Goal: Task Accomplishment & Management: Use online tool/utility

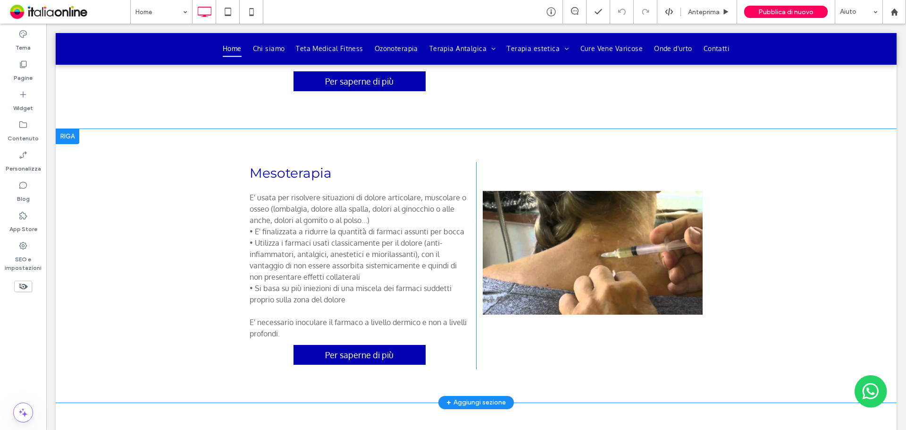
scroll to position [1766, 0]
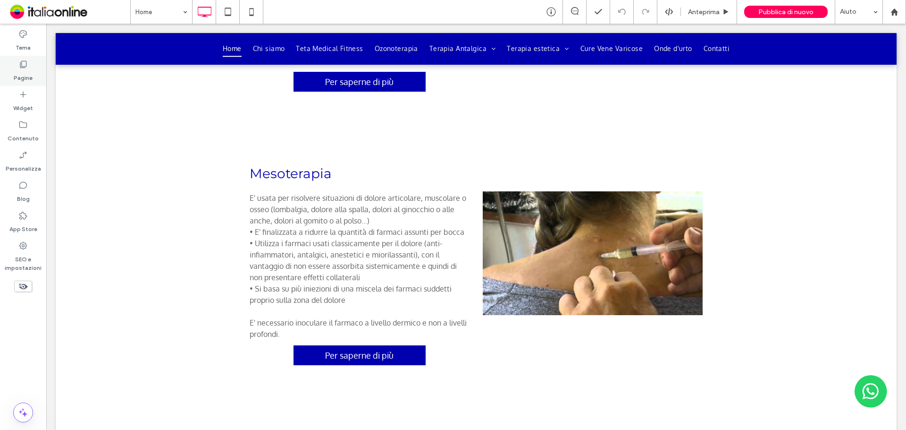
click at [17, 70] on label "Pagine" at bounding box center [23, 75] width 19 height 13
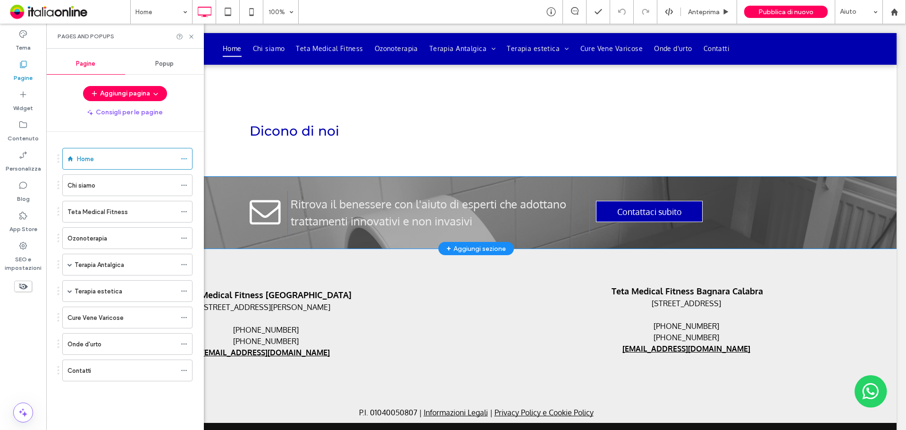
scroll to position [2096, 0]
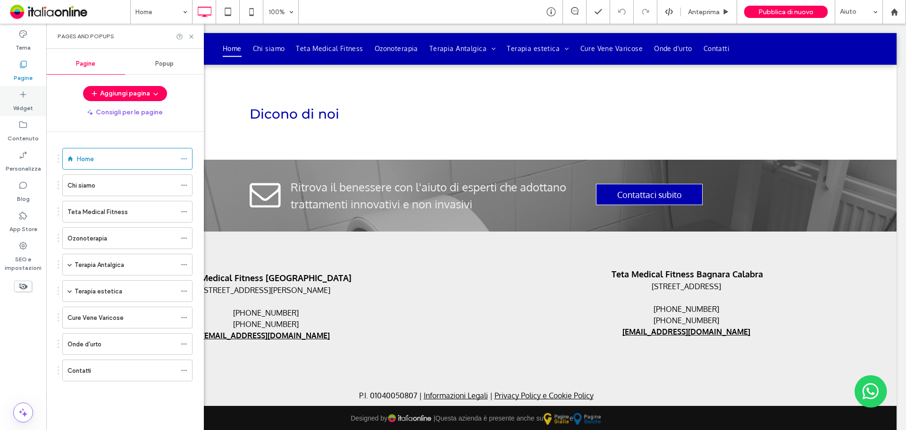
click at [22, 105] on label "Widget" at bounding box center [23, 105] width 20 height 13
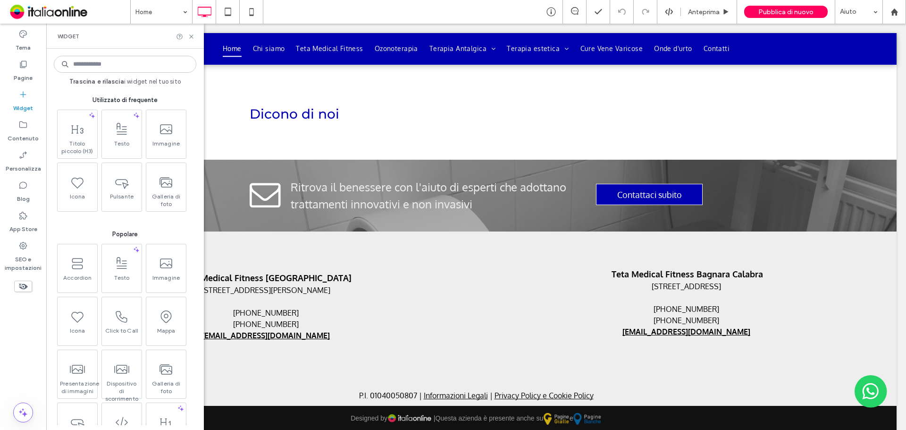
click at [126, 64] on input at bounding box center [125, 64] width 143 height 17
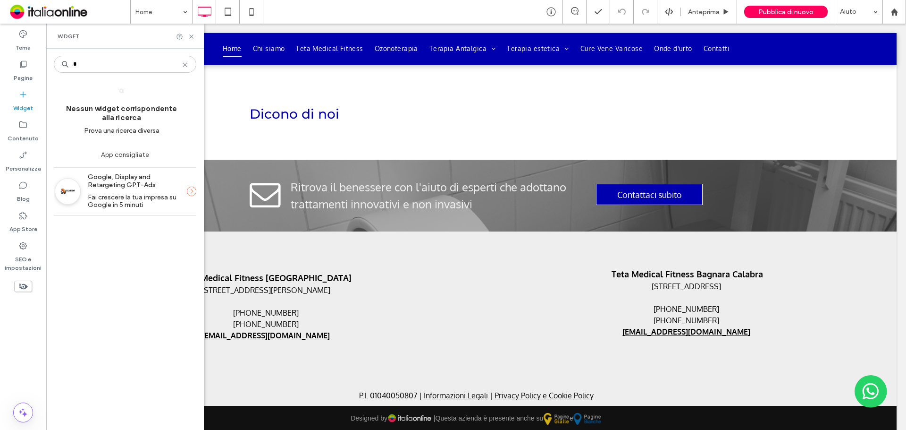
type input "*"
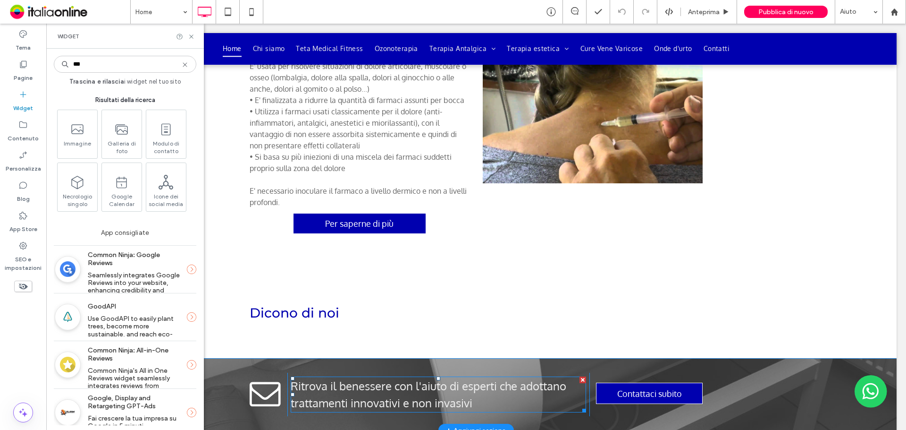
scroll to position [1813, 0]
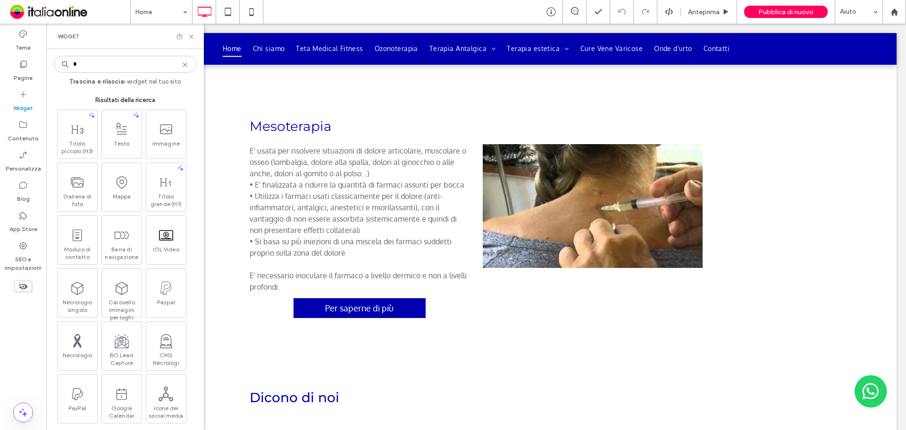
type input "*"
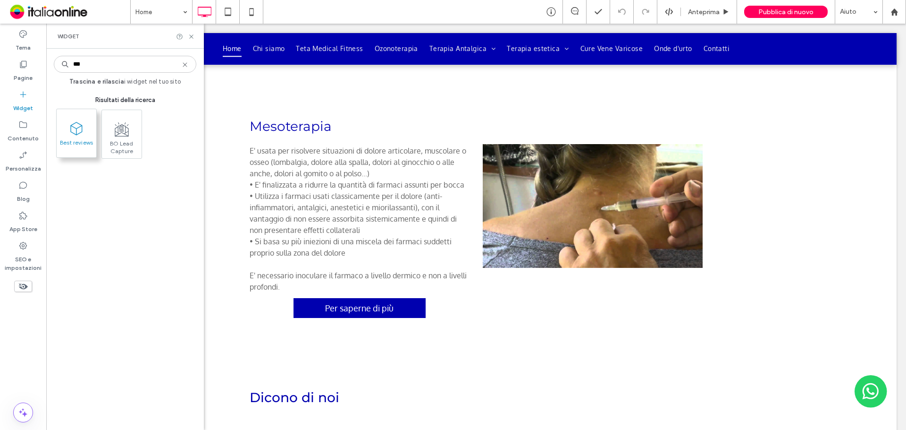
type input "***"
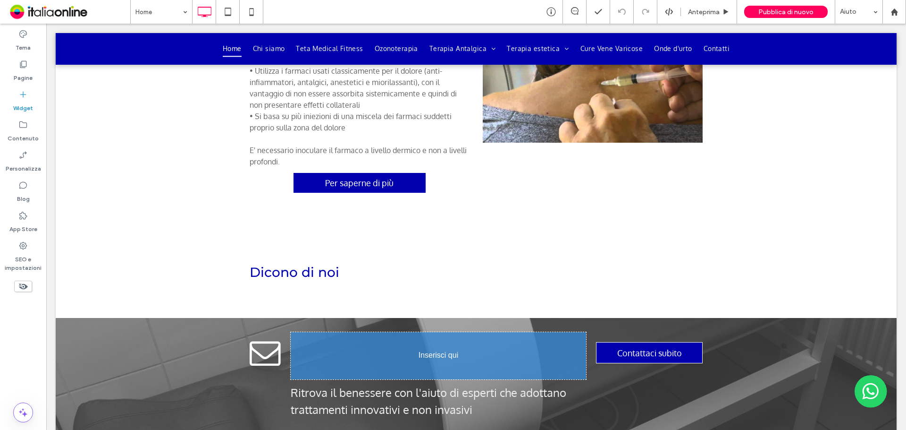
scroll to position [1943, 0]
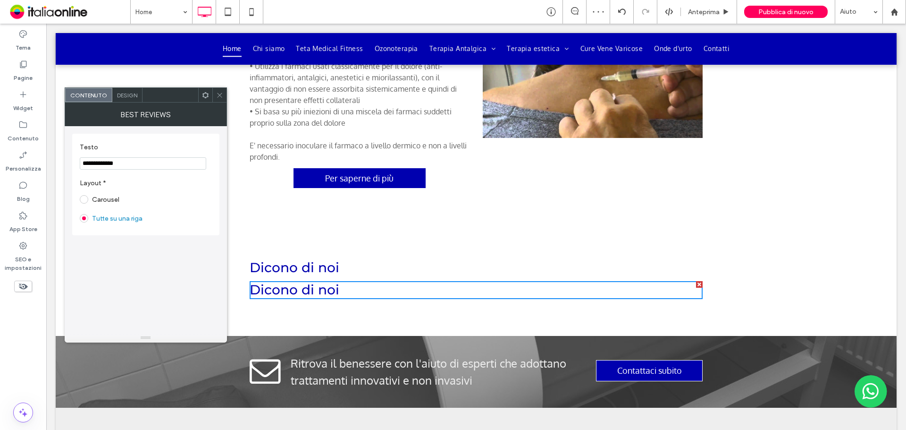
click at [111, 198] on label "Carousel" at bounding box center [105, 199] width 27 height 8
drag, startPoint x: 221, startPoint y: 92, endPoint x: 226, endPoint y: 95, distance: 5.7
click at [221, 92] on icon at bounding box center [219, 95] width 7 height 7
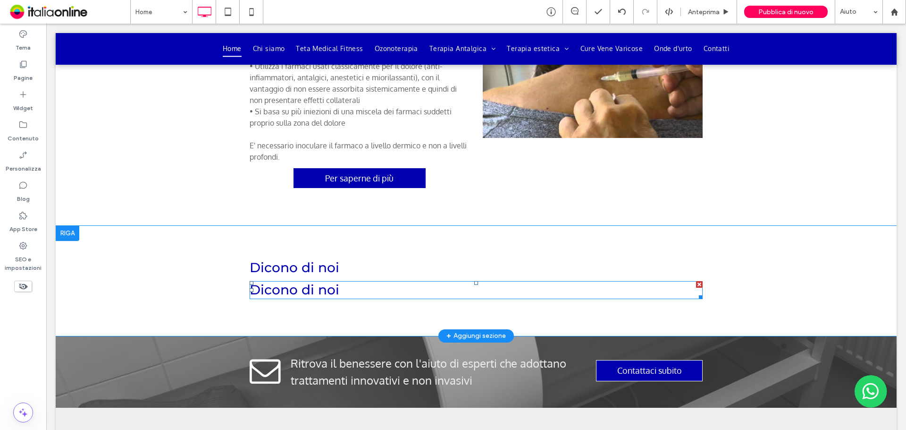
click at [696, 281] on div at bounding box center [699, 284] width 7 height 7
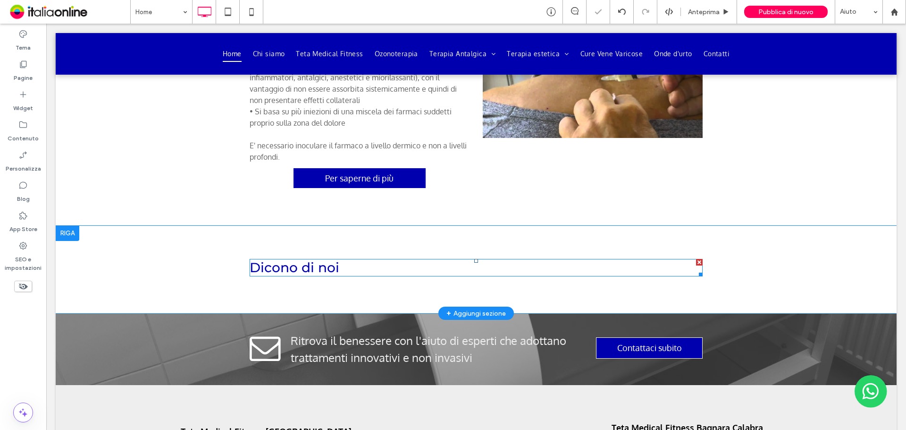
click at [371, 260] on span at bounding box center [476, 268] width 453 height 18
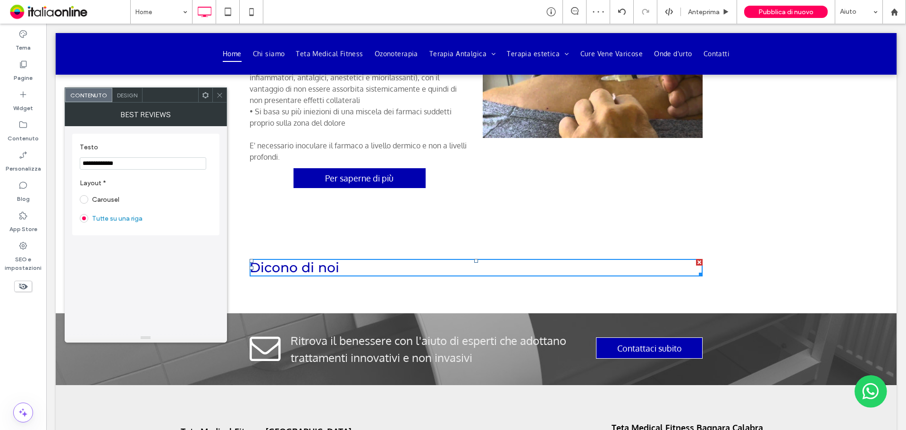
click at [111, 196] on label "Carousel" at bounding box center [105, 199] width 27 height 8
click at [220, 92] on icon at bounding box center [219, 95] width 7 height 7
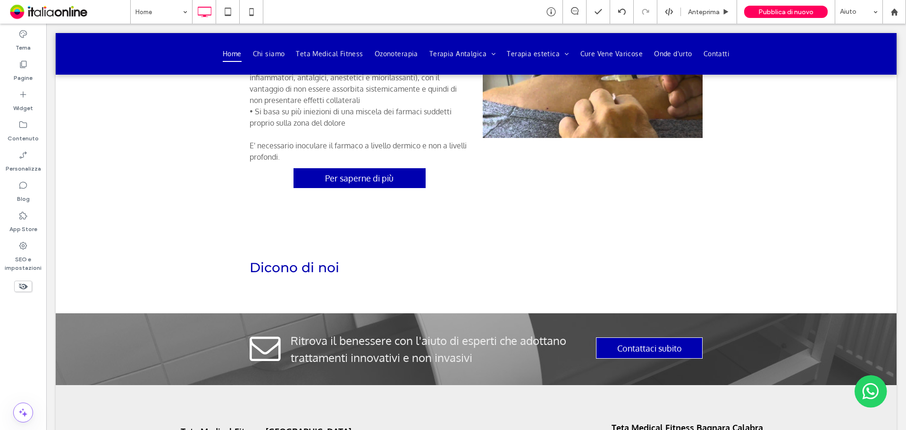
click at [536, 12] on div "Home Anteprima Pubblica di nuovo Aiuto" at bounding box center [518, 12] width 776 height 24
click at [548, 9] on icon at bounding box center [551, 11] width 9 height 9
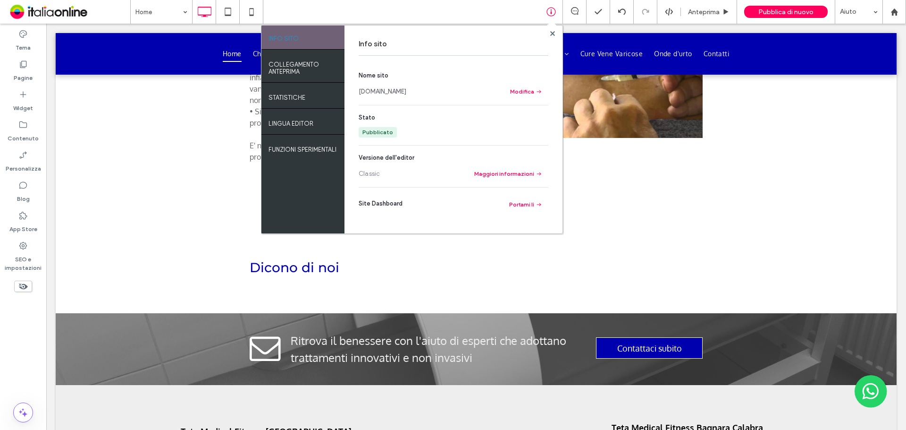
click at [404, 87] on link "www.tetamedicalfitness.com" at bounding box center [383, 91] width 48 height 9
click at [558, 34] on div "Info sito Nome sito www.tetamedicalfitness.com Modifica Stato Pubblicato Versio…" at bounding box center [454, 129] width 218 height 208
click at [552, 34] on use at bounding box center [552, 33] width 5 height 5
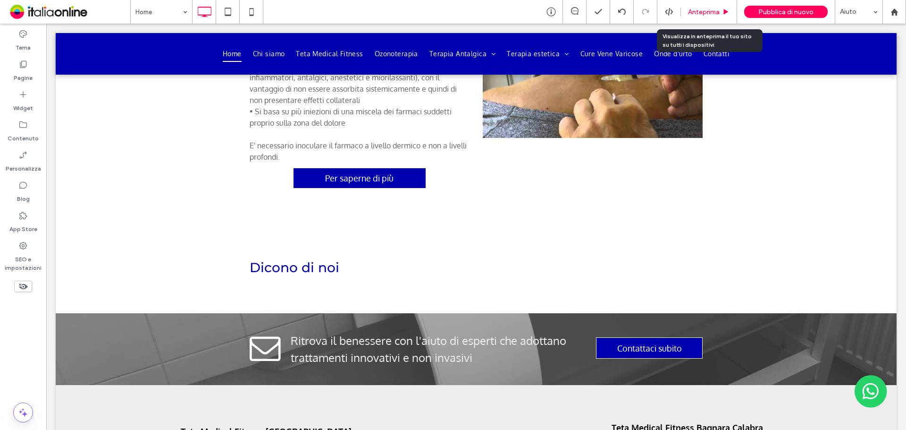
click at [702, 17] on div "Anteprima" at bounding box center [709, 12] width 56 height 24
click at [699, 14] on span "Anteprima" at bounding box center [704, 12] width 32 height 8
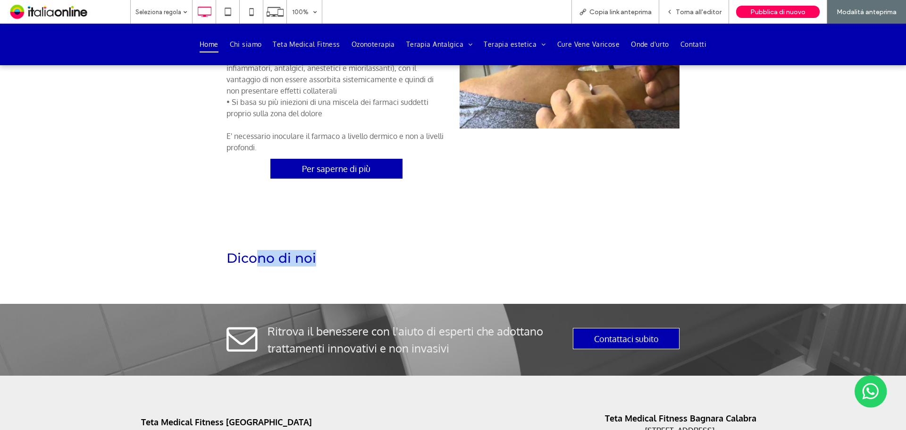
drag, startPoint x: 252, startPoint y: 246, endPoint x: 392, endPoint y: 234, distance: 140.2
click at [392, 234] on div "Dicono di noi Click To Paste Riga + Aggiungi sezione" at bounding box center [453, 260] width 906 height 88
click at [286, 249] on h3 "Dicono di noi" at bounding box center [453, 258] width 453 height 18
click at [700, 9] on span "Torna all'editor" at bounding box center [699, 12] width 46 height 8
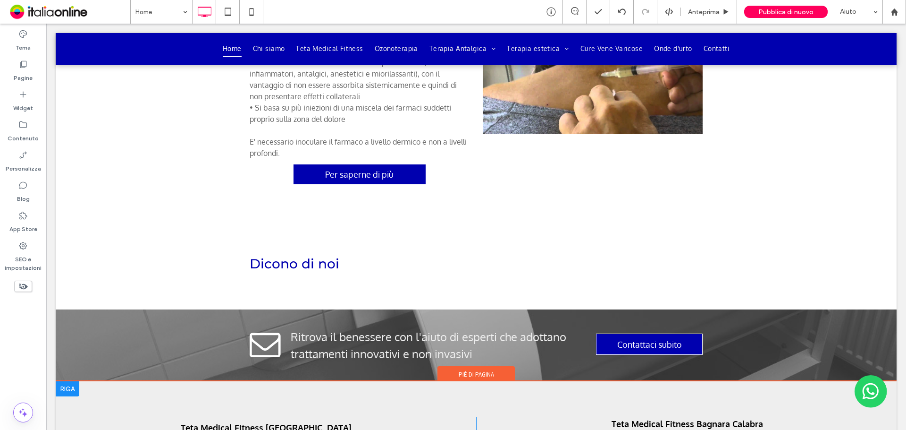
scroll to position [2037, 0]
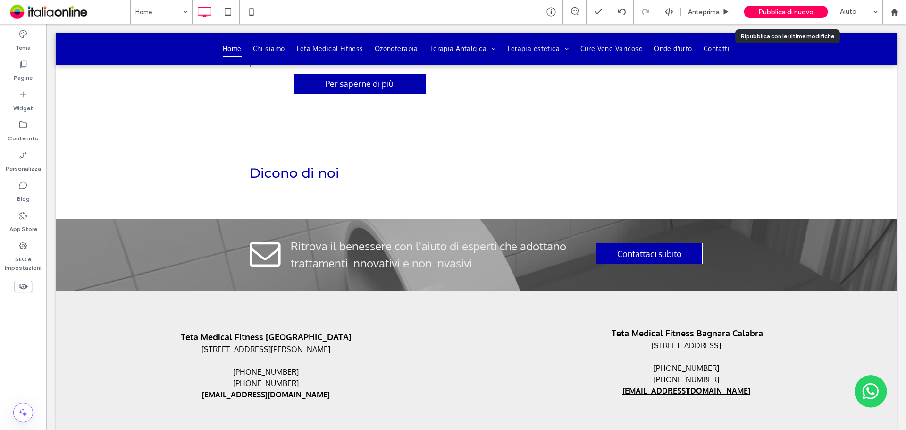
click at [776, 11] on span "Pubblica di nuovo" at bounding box center [785, 12] width 55 height 8
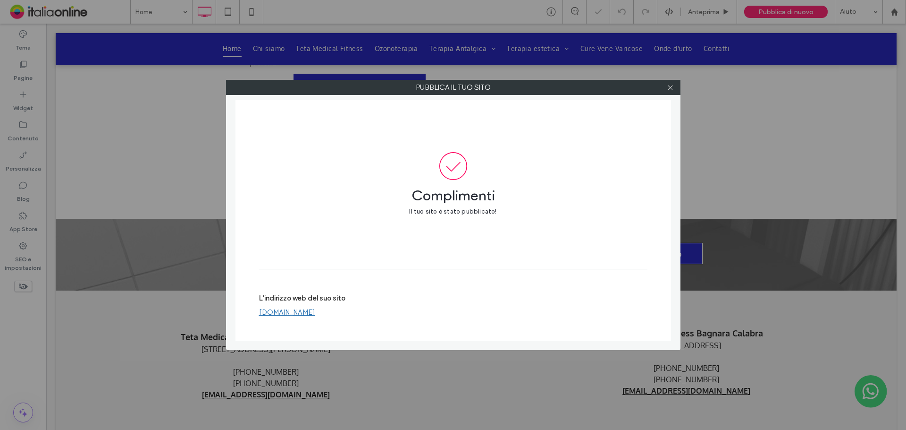
click at [315, 311] on link "www.tetamedicalfitness.com" at bounding box center [287, 312] width 56 height 8
click at [668, 85] on icon at bounding box center [670, 87] width 7 height 7
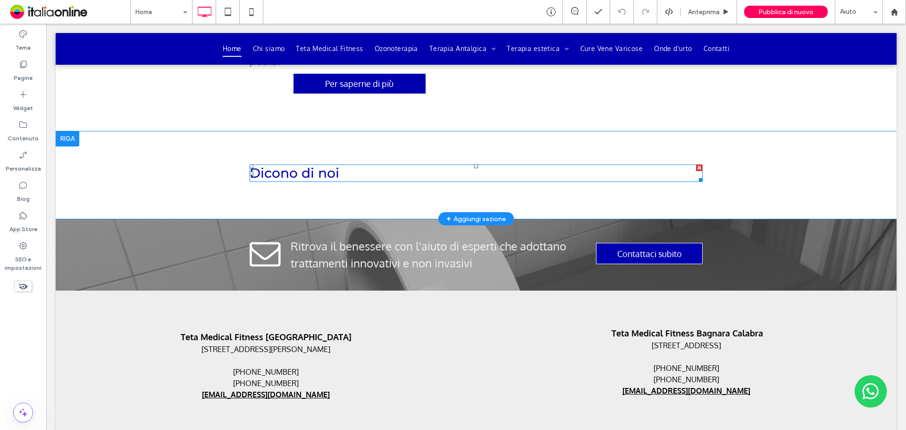
click at [698, 164] on div at bounding box center [699, 167] width 7 height 7
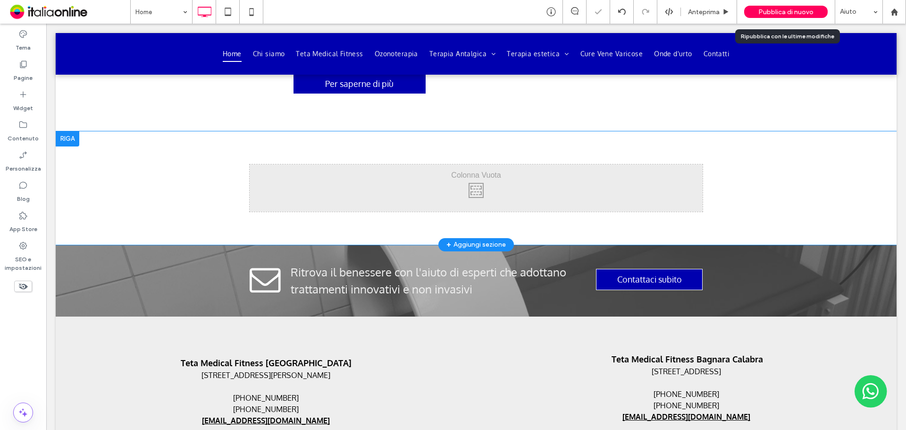
click at [764, 11] on span "Pubblica di nuovo" at bounding box center [785, 12] width 55 height 8
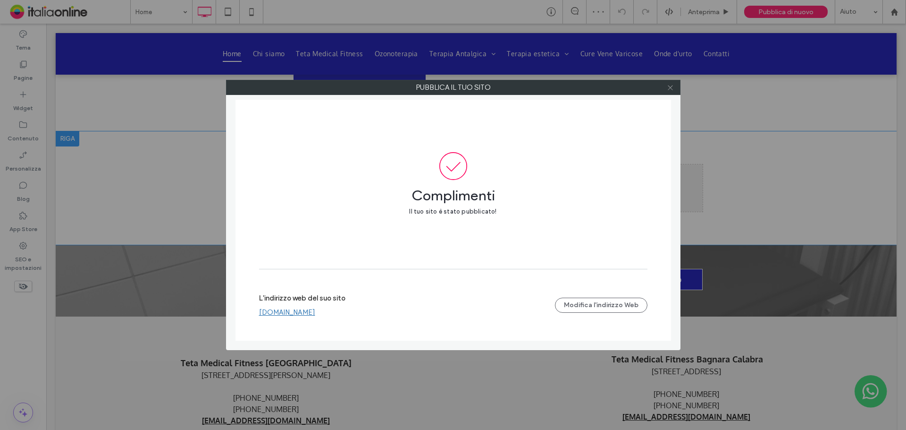
click at [672, 86] on div at bounding box center [671, 87] width 14 height 14
click at [670, 86] on icon at bounding box center [670, 87] width 7 height 7
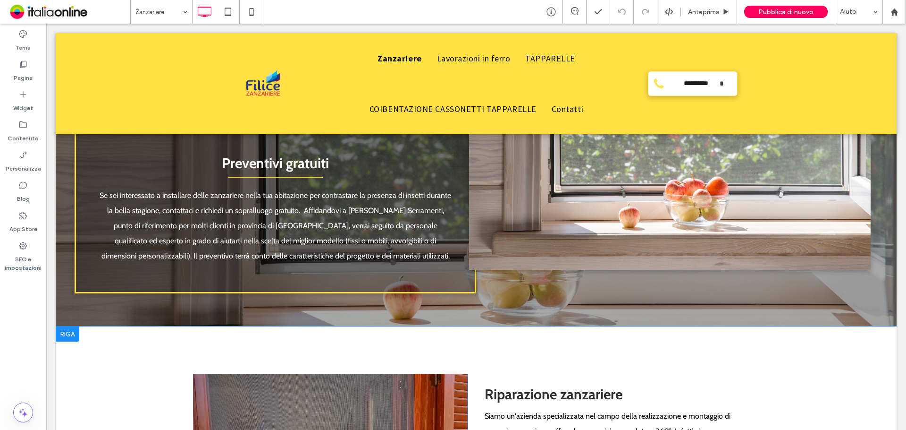
scroll to position [1180, 0]
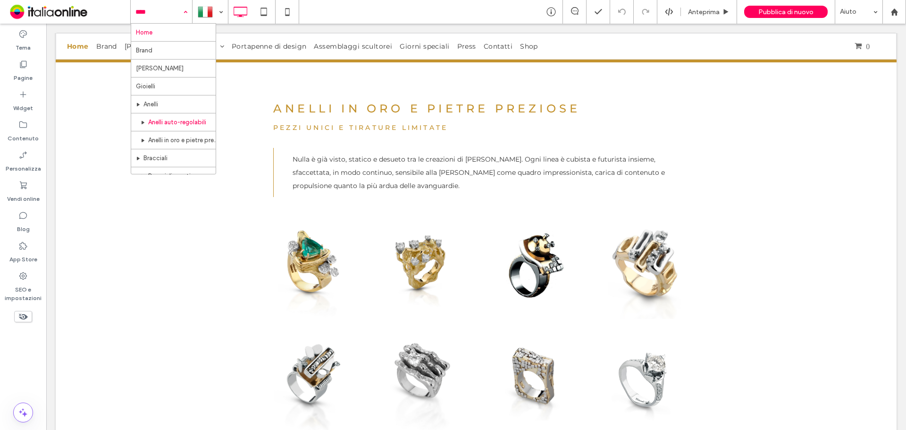
scroll to position [47, 0]
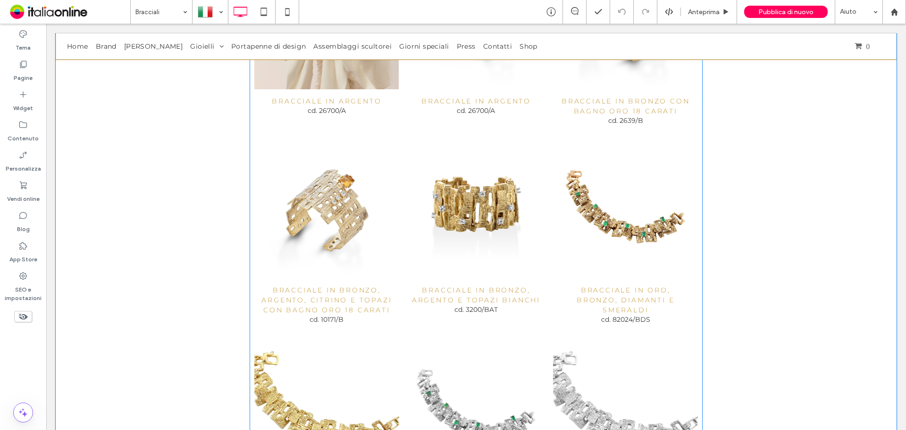
scroll to position [518, 0]
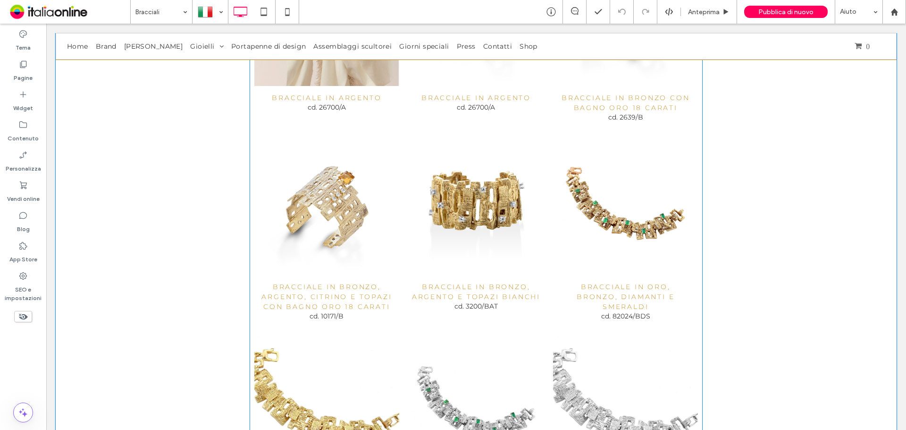
click at [484, 184] on link at bounding box center [475, 204] width 153 height 150
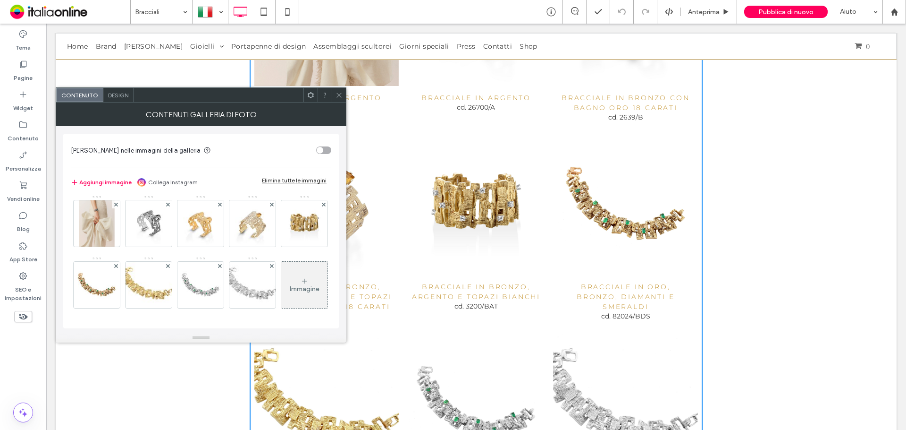
scroll to position [64, 0]
click at [338, 91] on span at bounding box center [339, 95] width 7 height 14
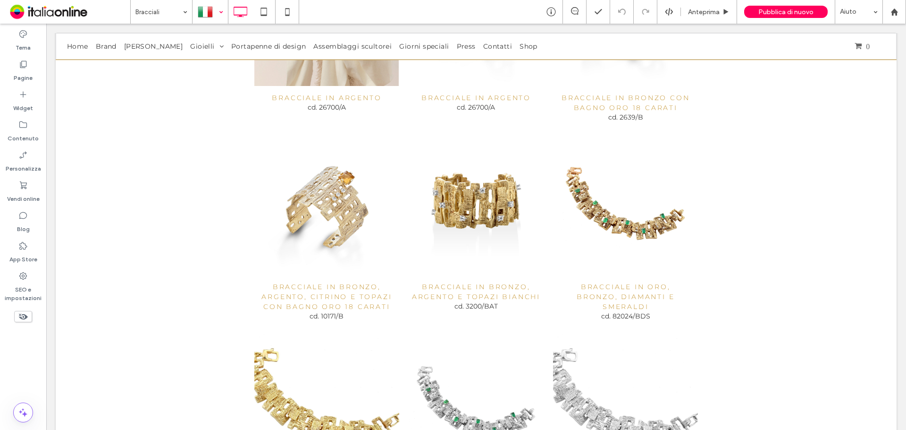
click at [211, 3] on div at bounding box center [210, 11] width 34 height 23
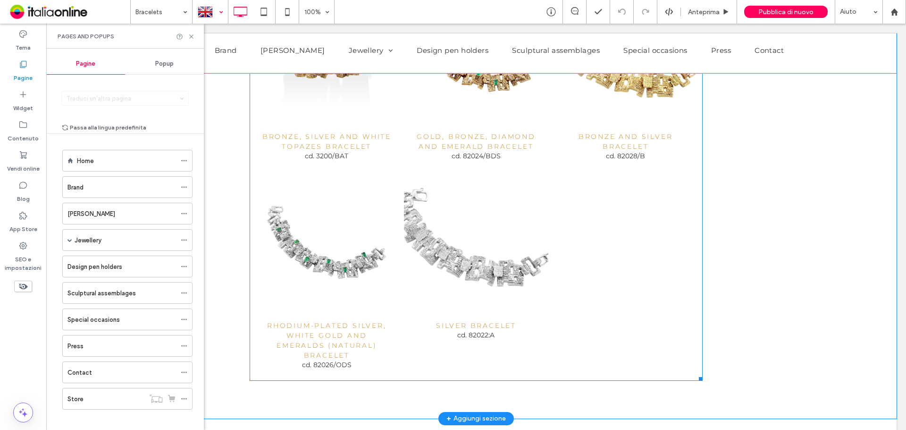
scroll to position [635, 0]
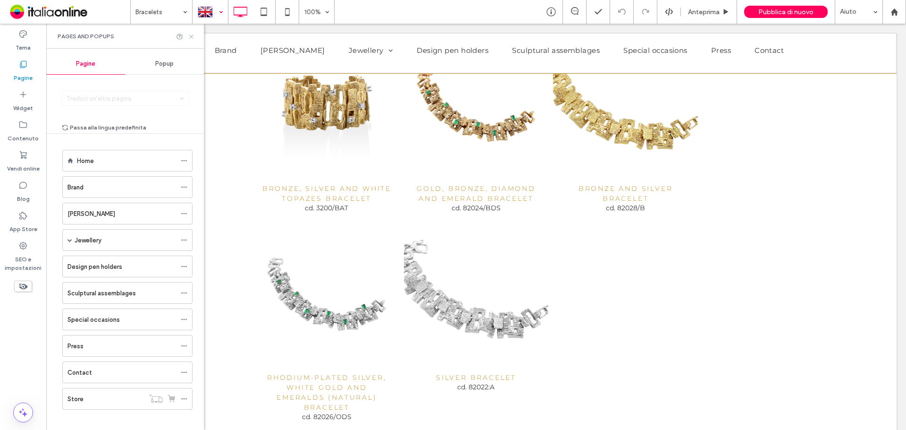
click at [189, 39] on icon at bounding box center [191, 36] width 7 height 7
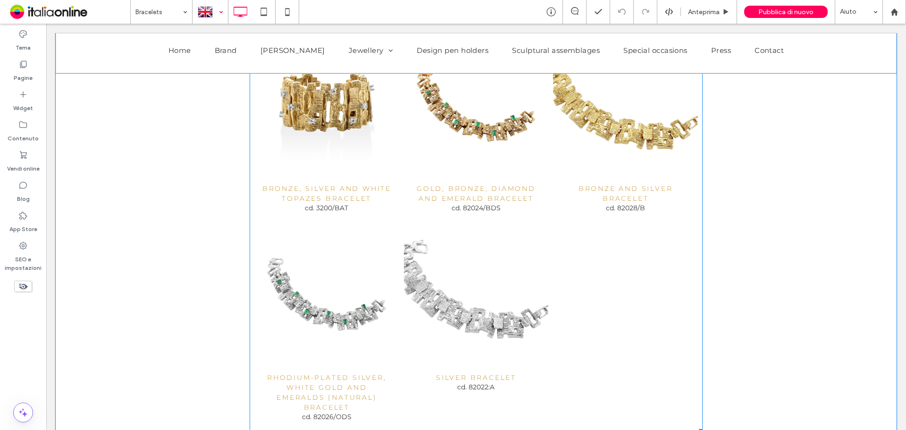
click at [309, 108] on link at bounding box center [326, 106] width 153 height 150
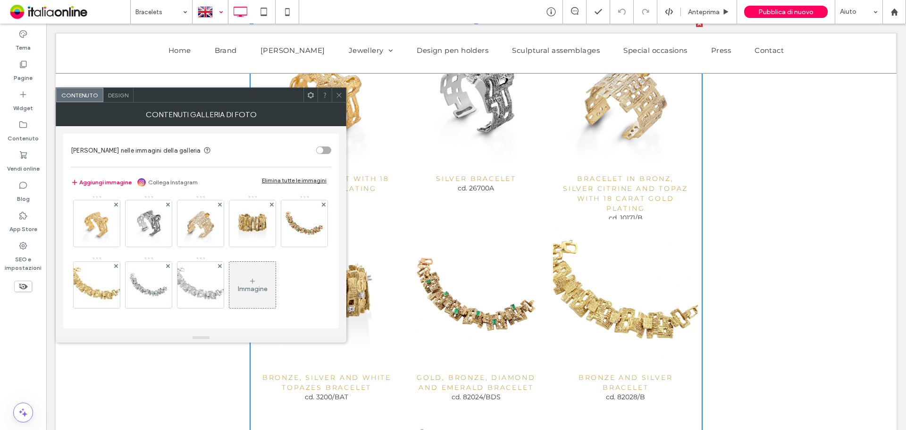
scroll to position [0, 0]
click at [259, 222] on img at bounding box center [252, 225] width 47 height 46
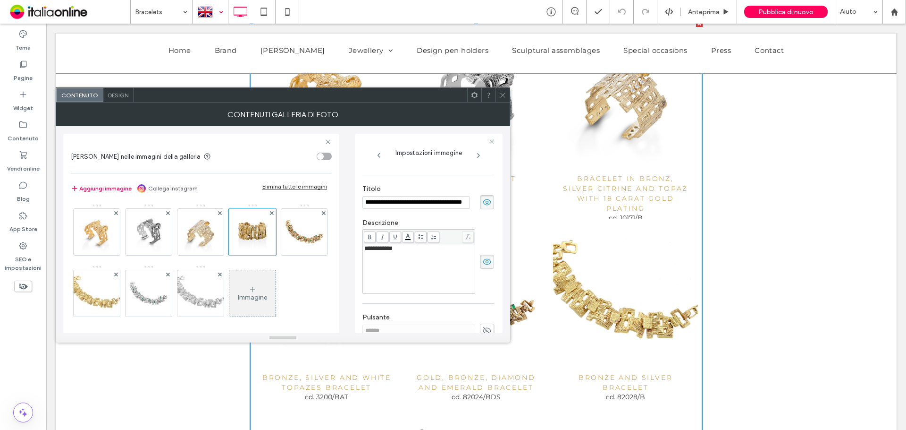
scroll to position [0, 13]
drag, startPoint x: 413, startPoint y: 202, endPoint x: 480, endPoint y: 174, distance: 72.4
click at [465, 200] on input "**********" at bounding box center [416, 202] width 108 height 13
click at [503, 98] on icon at bounding box center [502, 95] width 7 height 7
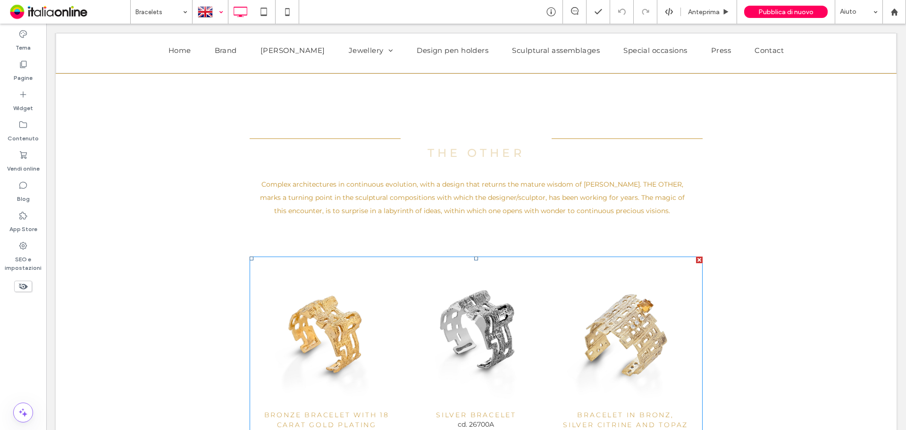
scroll to position [69, 0]
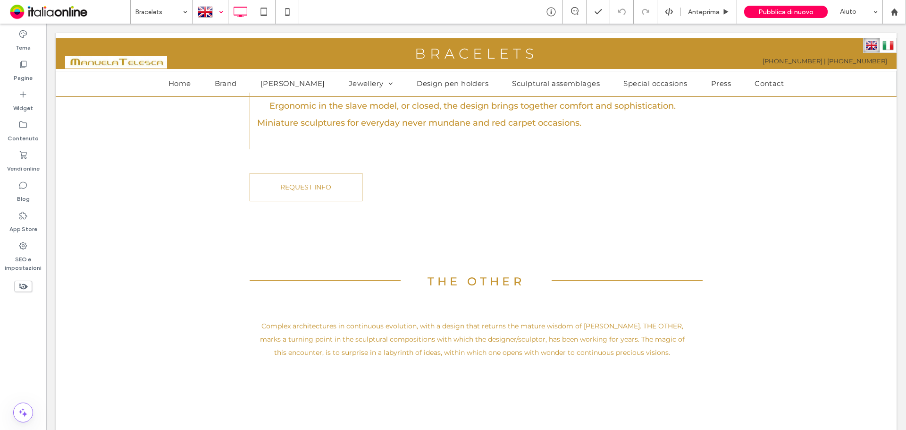
click at [215, 17] on div at bounding box center [210, 11] width 34 height 23
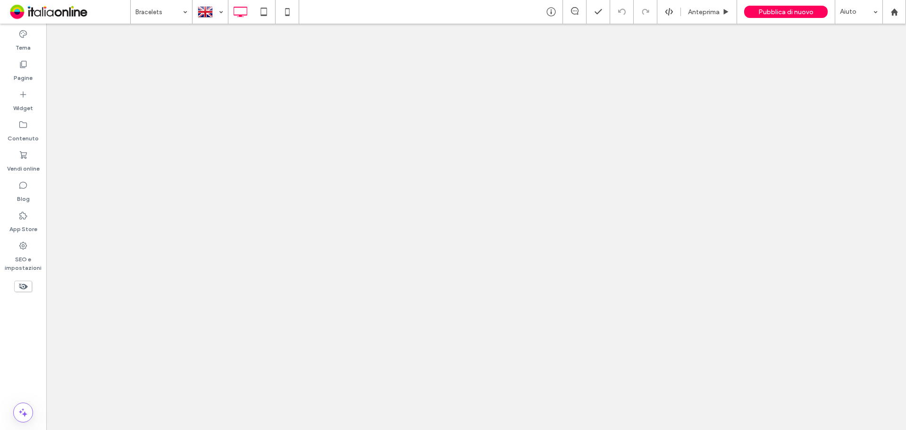
drag, startPoint x: 223, startPoint y: 11, endPoint x: 276, endPoint y: 201, distance: 196.4
click at [223, 11] on div at bounding box center [453, 215] width 906 height 430
click at [204, 11] on div at bounding box center [453, 215] width 906 height 430
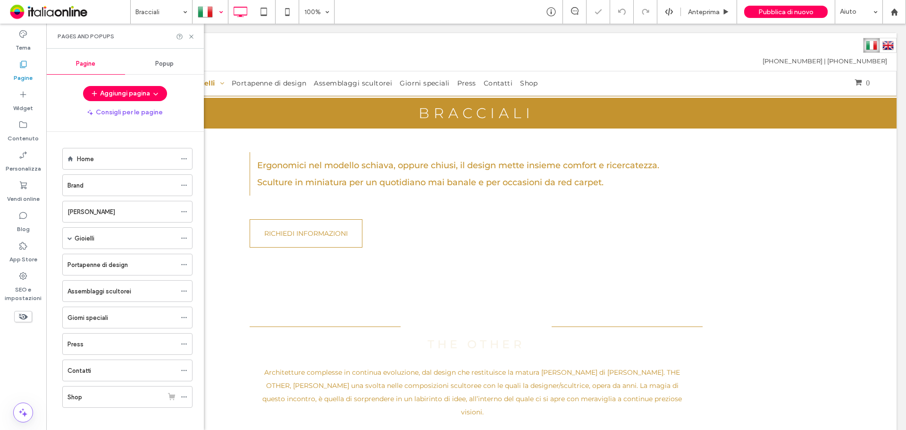
click at [206, 15] on div at bounding box center [210, 11] width 34 height 23
click at [191, 36] on use at bounding box center [191, 36] width 4 height 4
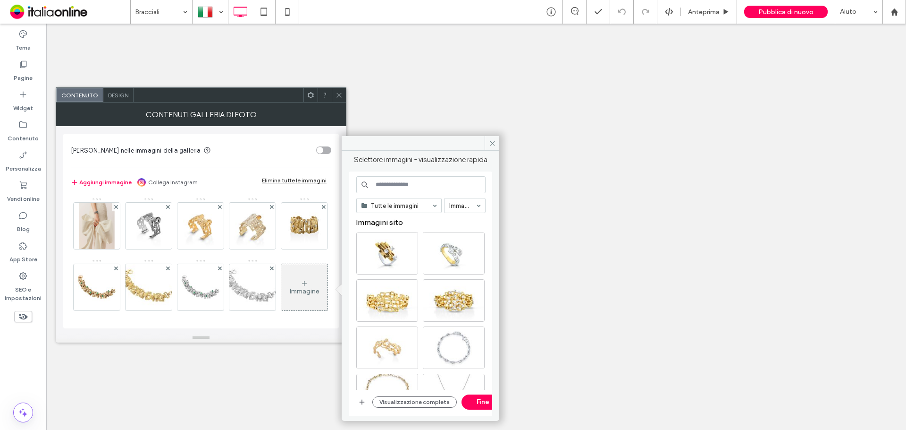
click at [359, 398] on icon "button" at bounding box center [362, 402] width 8 height 8
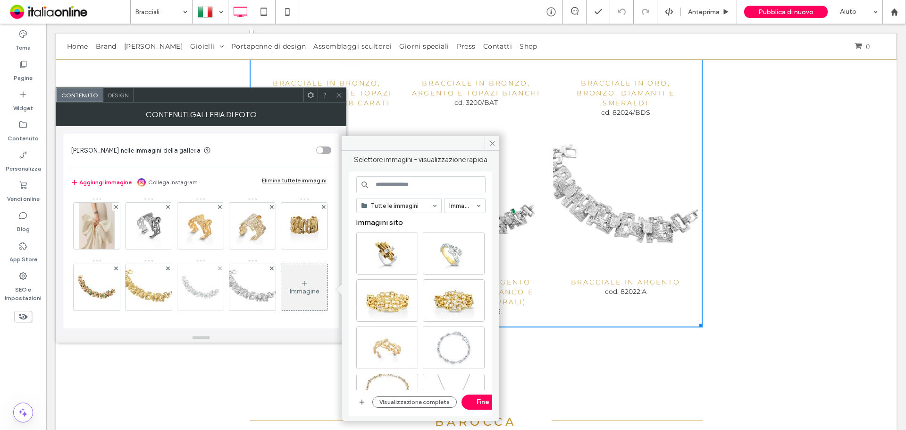
scroll to position [64, 0]
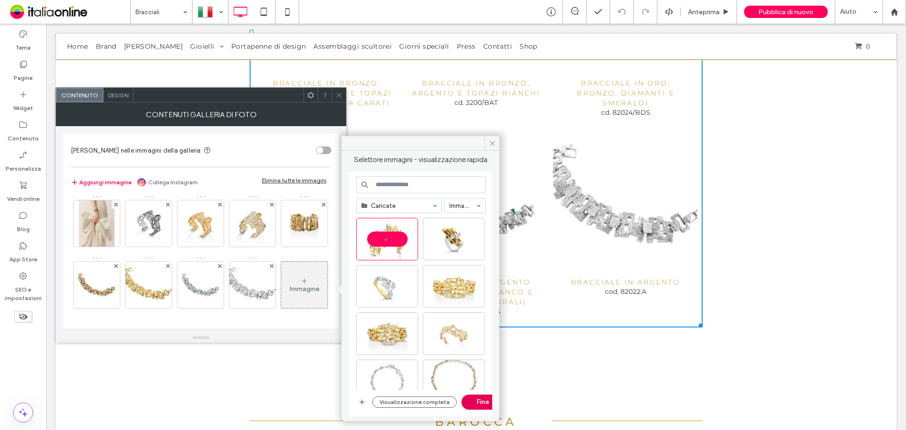
click at [477, 403] on button "Fine" at bounding box center [483, 401] width 42 height 15
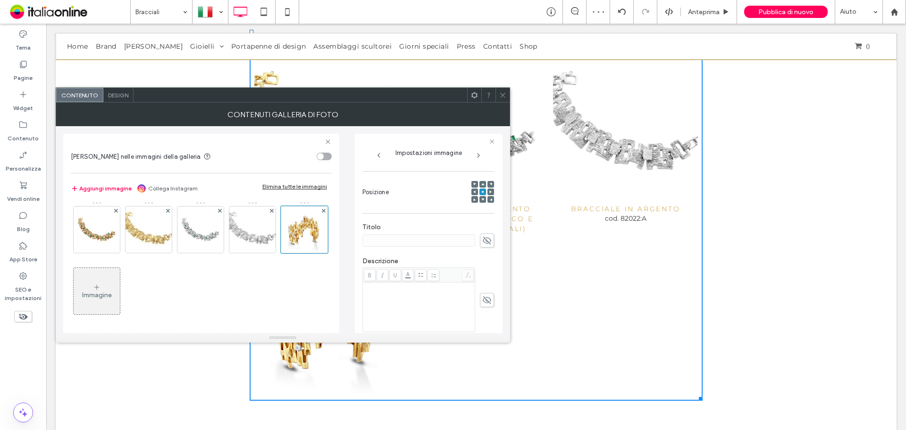
scroll to position [142, 0]
drag, startPoint x: 478, startPoint y: 221, endPoint x: 458, endPoint y: 221, distance: 20.3
click at [483, 221] on use at bounding box center [487, 224] width 8 height 8
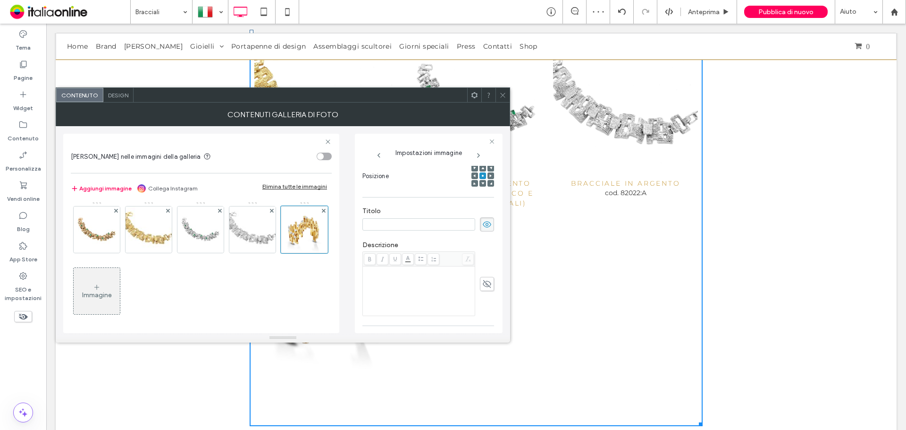
click at [443, 222] on input at bounding box center [418, 224] width 113 height 12
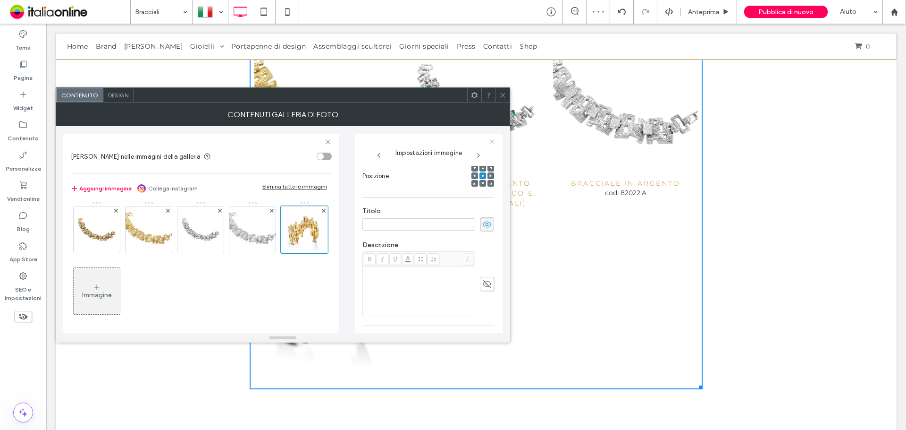
scroll to position [788, 0]
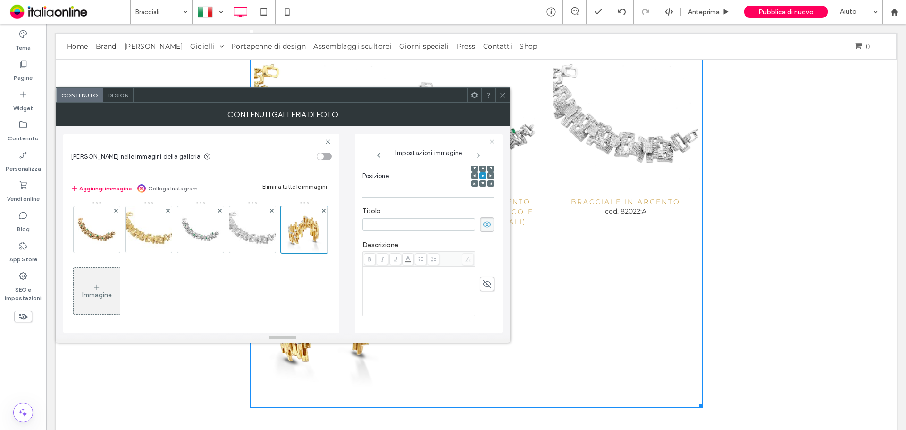
paste input "**********"
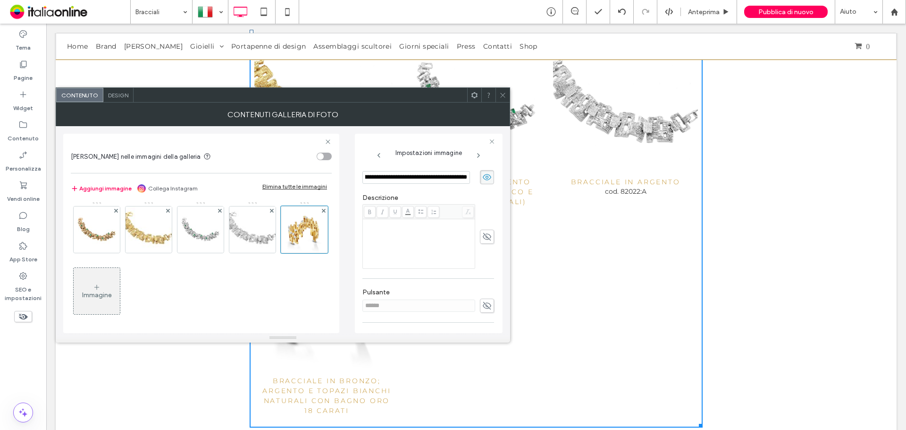
scroll to position [236, 0]
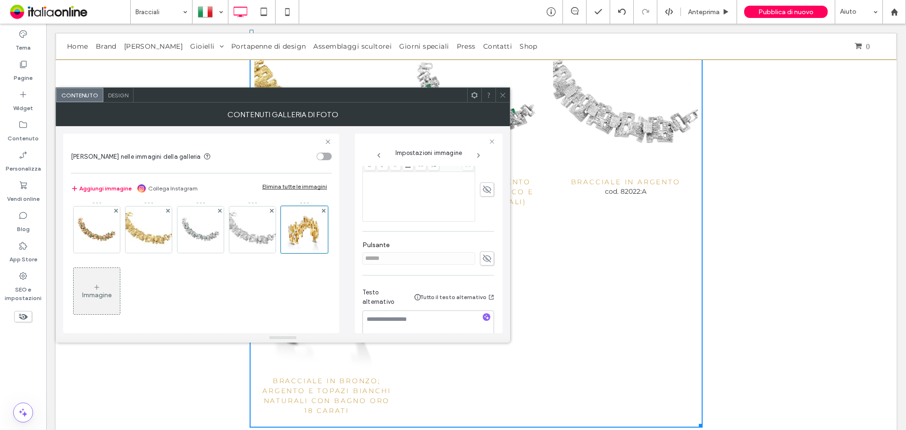
type input "**********"
click at [478, 192] on div "**********" at bounding box center [428, 139] width 132 height 418
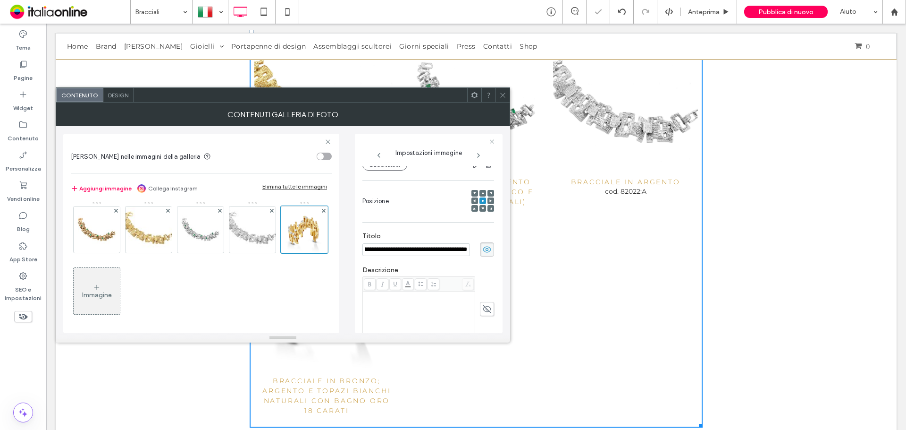
scroll to position [211, 0]
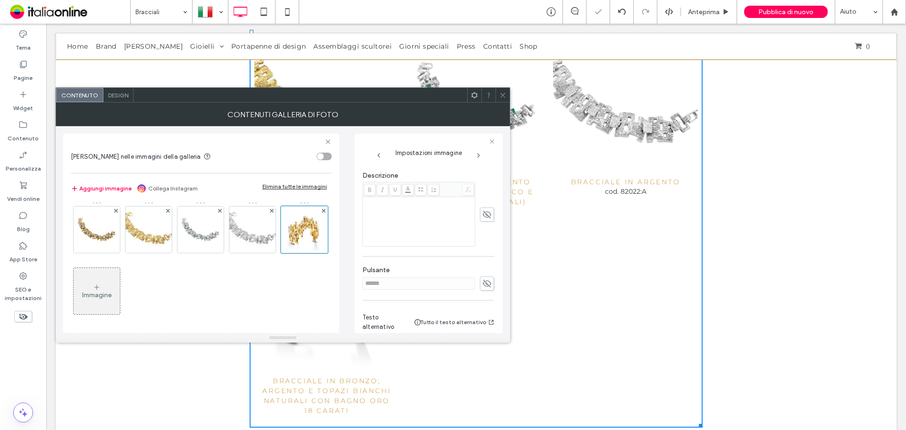
click at [482, 216] on icon at bounding box center [486, 214] width 9 height 10
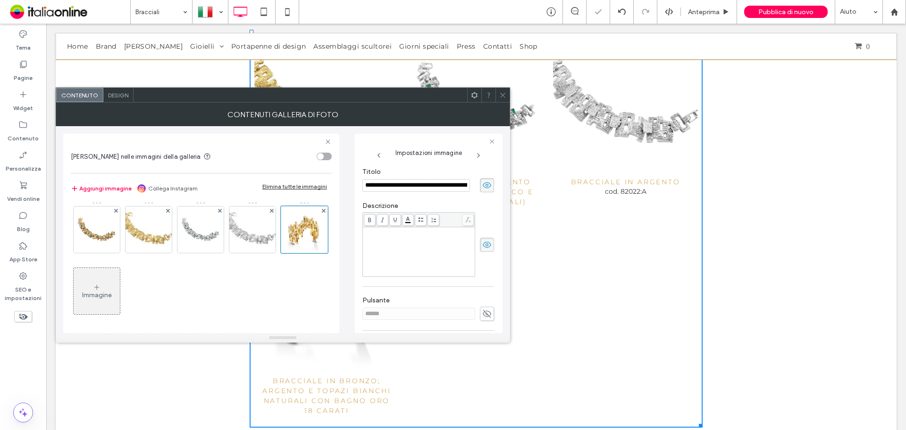
scroll to position [164, 0]
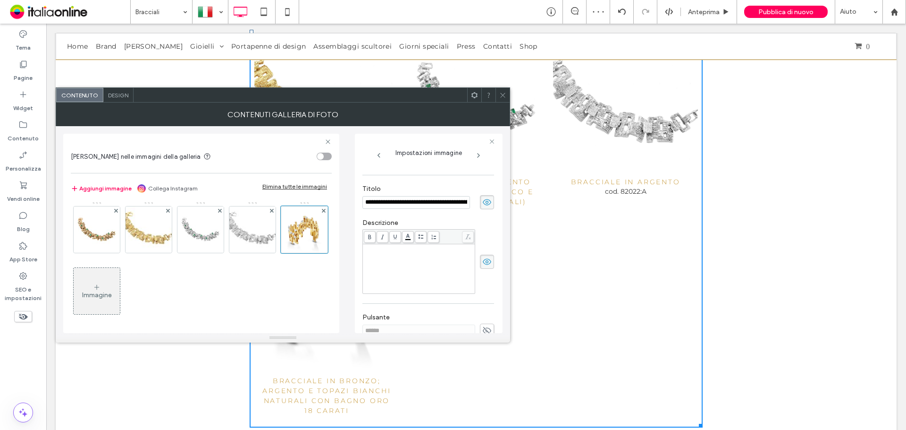
click at [385, 287] on div "Rich Text Editor" at bounding box center [419, 268] width 110 height 47
click at [497, 92] on div at bounding box center [503, 95] width 14 height 14
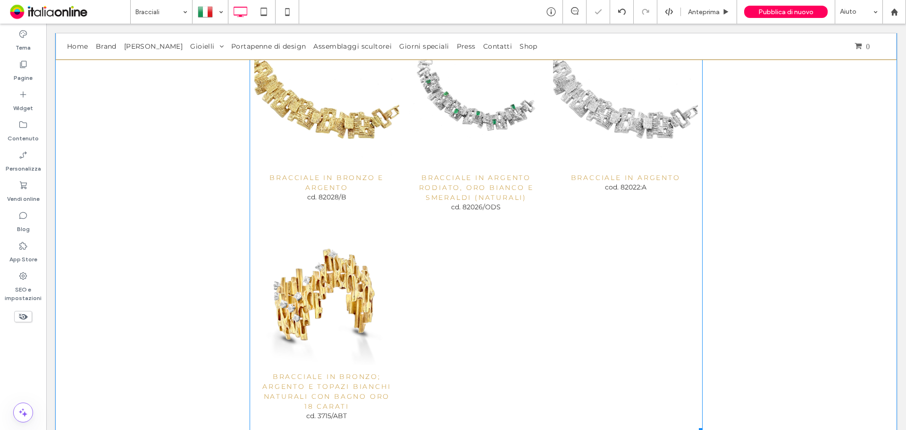
scroll to position [907, 0]
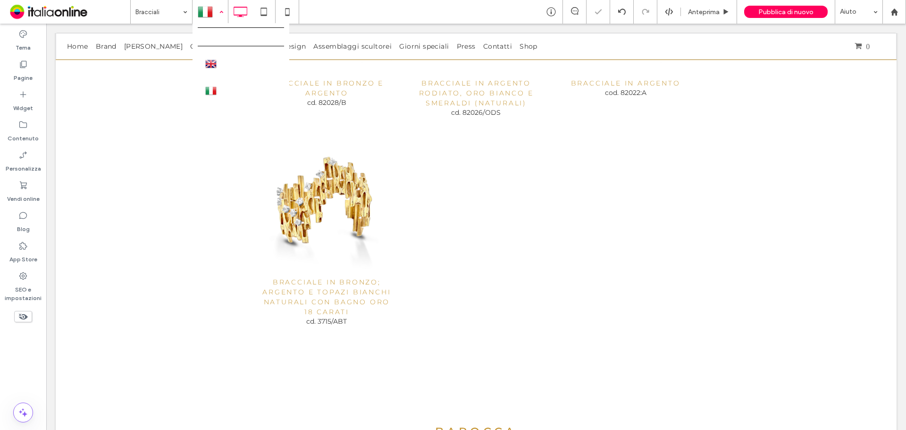
drag, startPoint x: 206, startPoint y: 13, endPoint x: 211, endPoint y: 18, distance: 7.7
click at [206, 13] on div at bounding box center [210, 11] width 34 height 23
click at [24, 68] on icon at bounding box center [22, 63] width 9 height 9
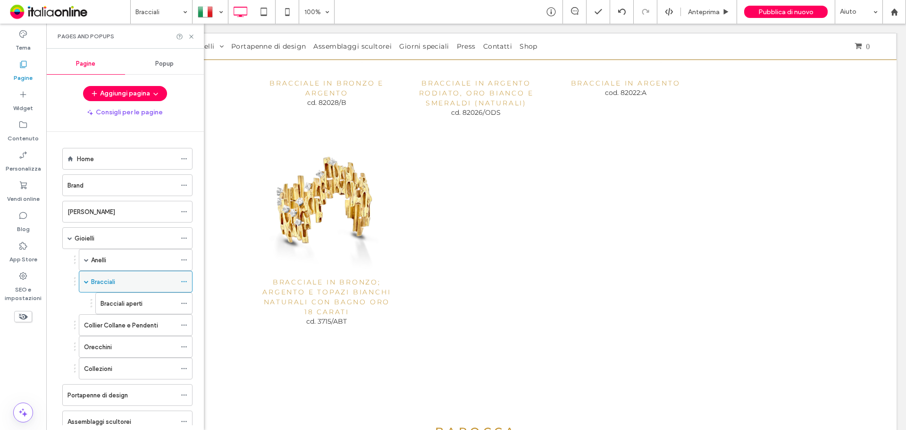
click at [184, 277] on span at bounding box center [184, 281] width 7 height 14
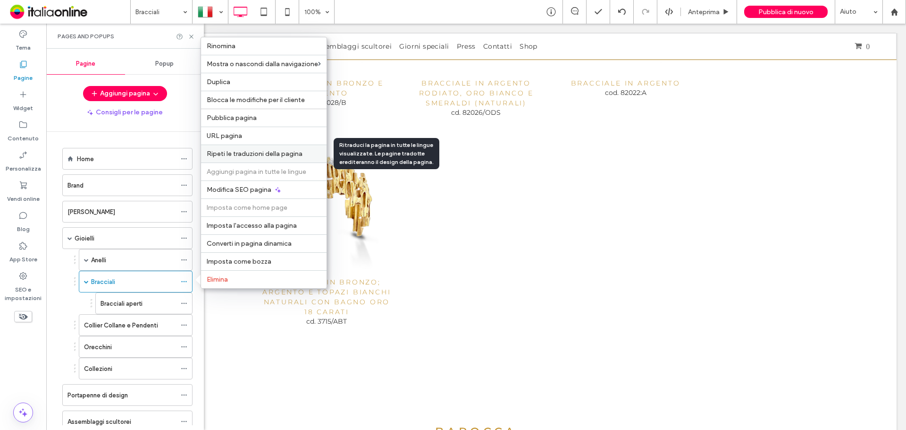
click at [243, 153] on span "Ripeti le traduzioni della pagina" at bounding box center [255, 154] width 96 height 8
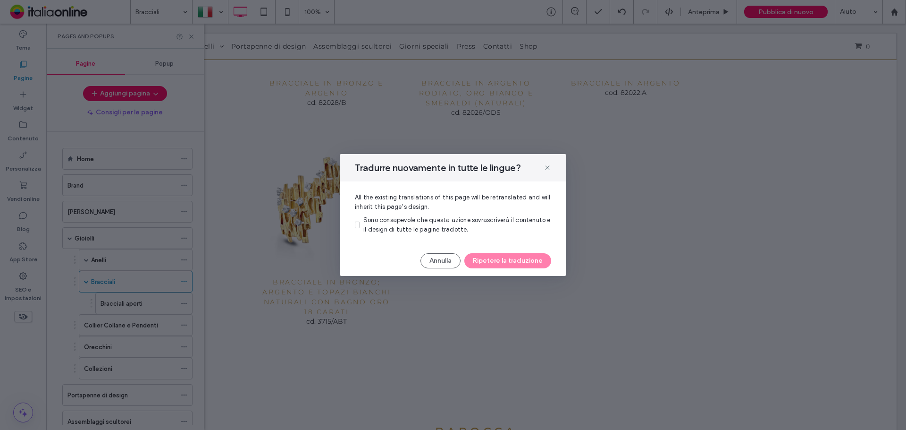
click at [369, 221] on span "Sono consapevole che questa azione sovrascriverà il contenuto e il design di tu…" at bounding box center [456, 224] width 187 height 17
click at [546, 165] on icon at bounding box center [548, 168] width 8 height 8
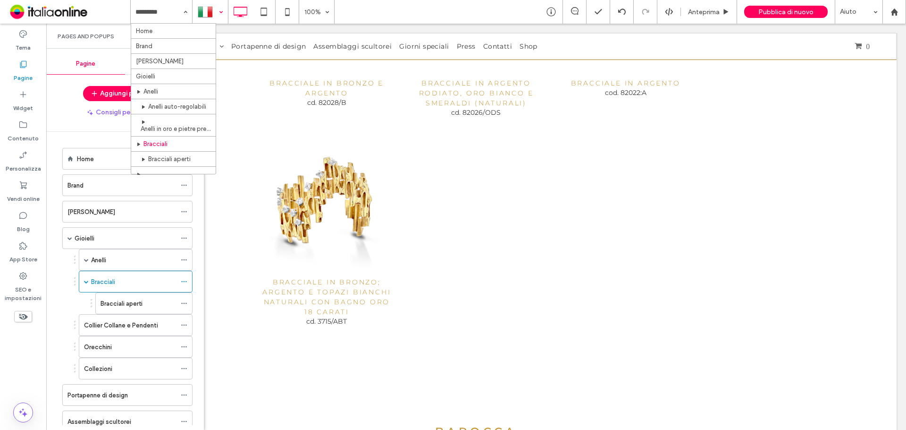
click at [210, 12] on div at bounding box center [210, 11] width 34 height 23
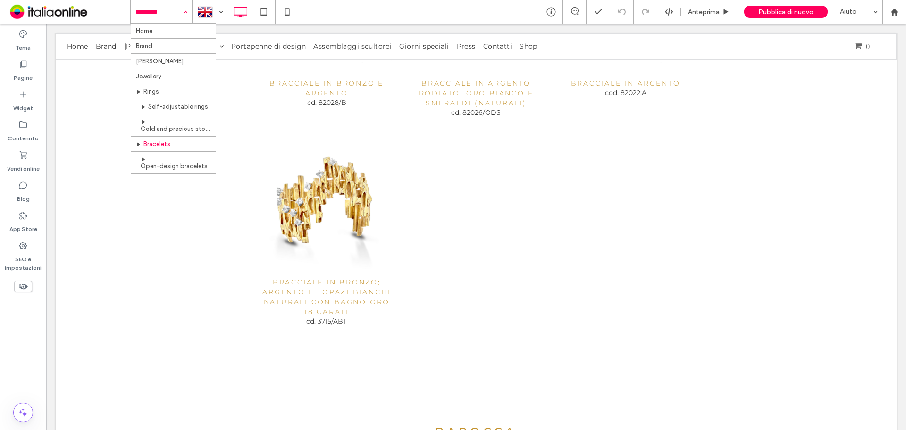
click at [163, 12] on input at bounding box center [158, 12] width 47 height 24
click at [202, 12] on div at bounding box center [210, 11] width 34 height 23
click at [149, 9] on input at bounding box center [158, 12] width 47 height 24
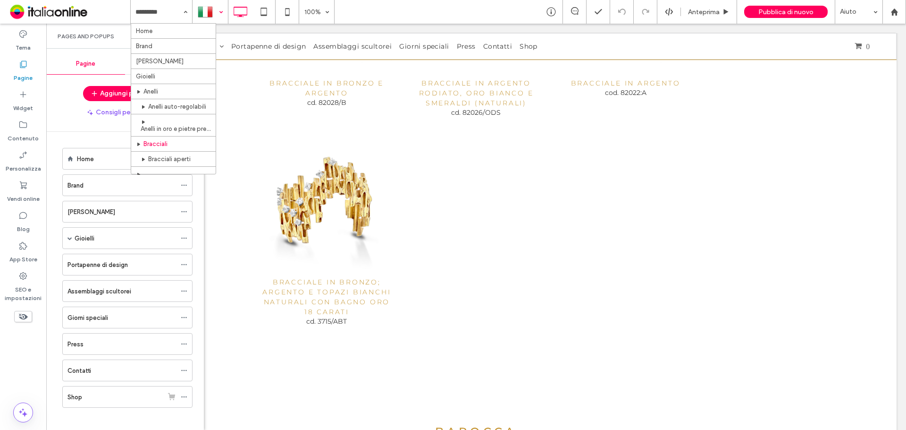
click at [209, 8] on div at bounding box center [210, 11] width 34 height 23
click at [188, 15] on div at bounding box center [453, 215] width 906 height 430
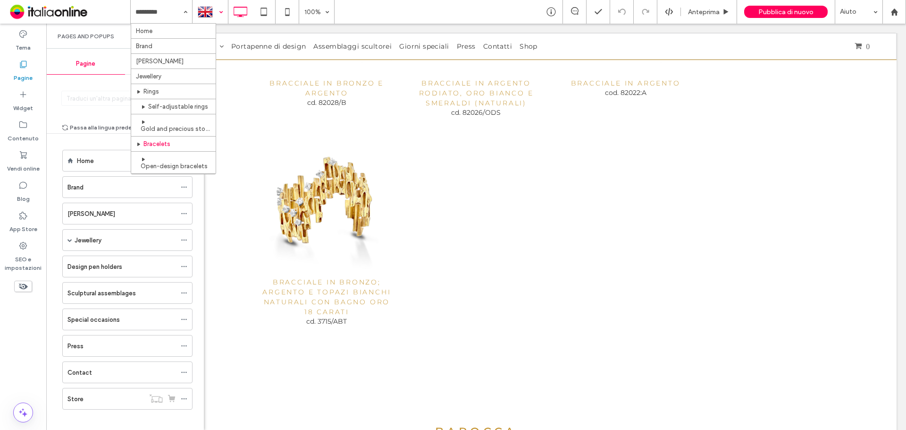
click at [214, 8] on div at bounding box center [210, 11] width 34 height 23
click at [131, 236] on div at bounding box center [453, 215] width 906 height 430
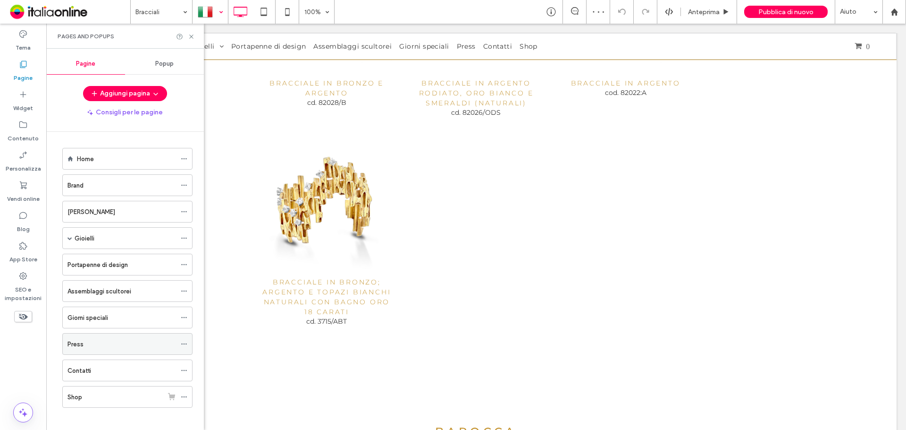
scroll to position [6, 0]
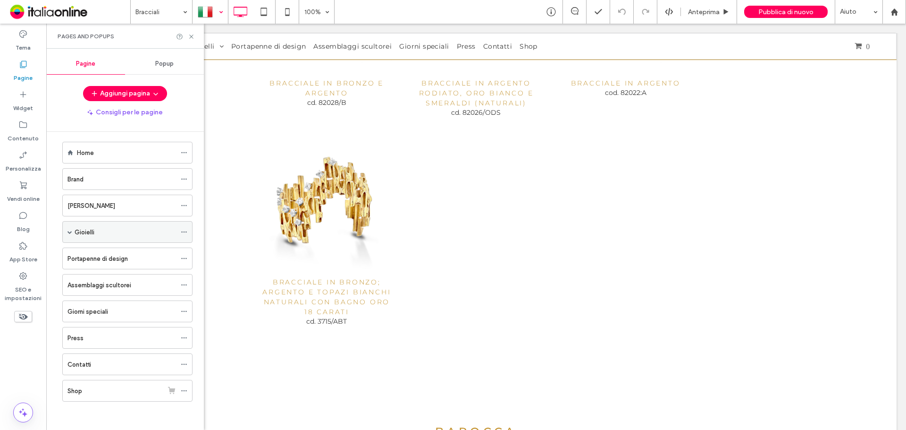
click at [66, 228] on div "Gioielli" at bounding box center [127, 232] width 130 height 22
click at [68, 229] on span at bounding box center [69, 231] width 5 height 5
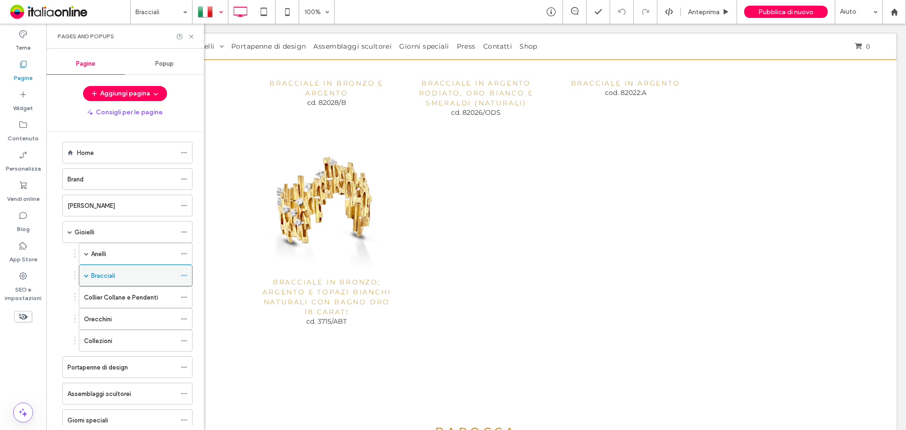
click at [182, 275] on use at bounding box center [183, 275] width 5 height 1
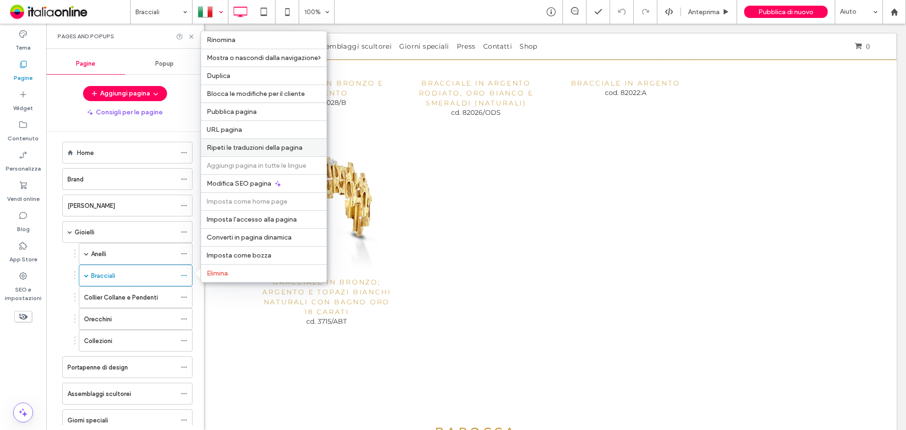
click at [220, 147] on span "Ripeti le traduzioni della pagina" at bounding box center [255, 147] width 96 height 8
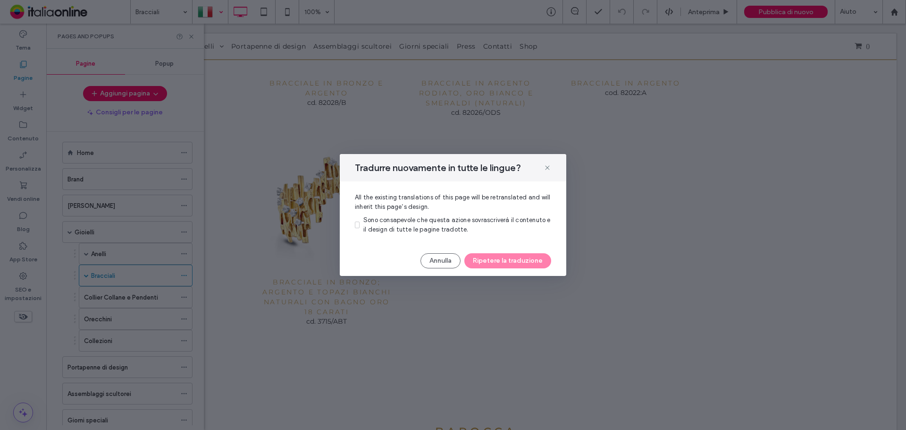
click at [390, 219] on span "Sono consapevole che questa azione sovrascriverà il contenuto e il design di tu…" at bounding box center [456, 224] width 187 height 17
click at [548, 165] on icon at bounding box center [548, 168] width 8 height 8
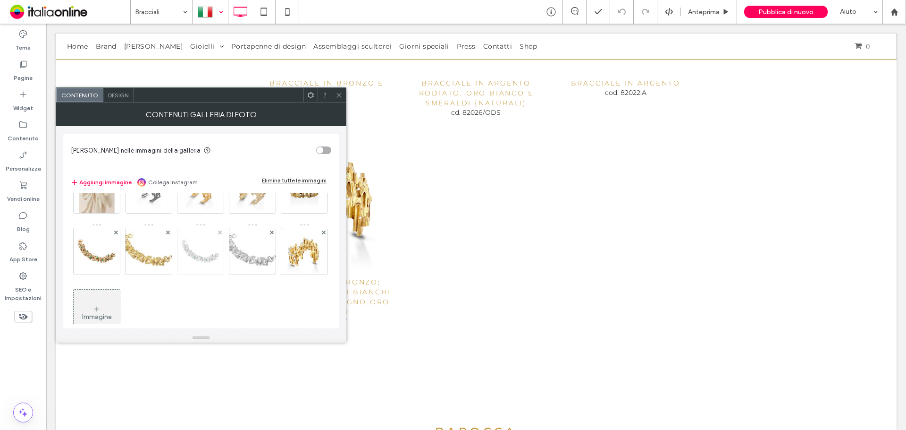
scroll to position [64, 0]
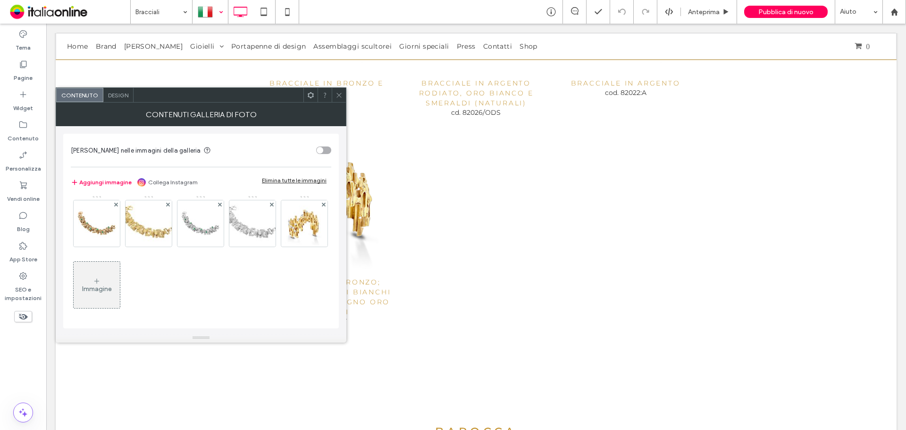
click at [340, 96] on use at bounding box center [339, 95] width 5 height 5
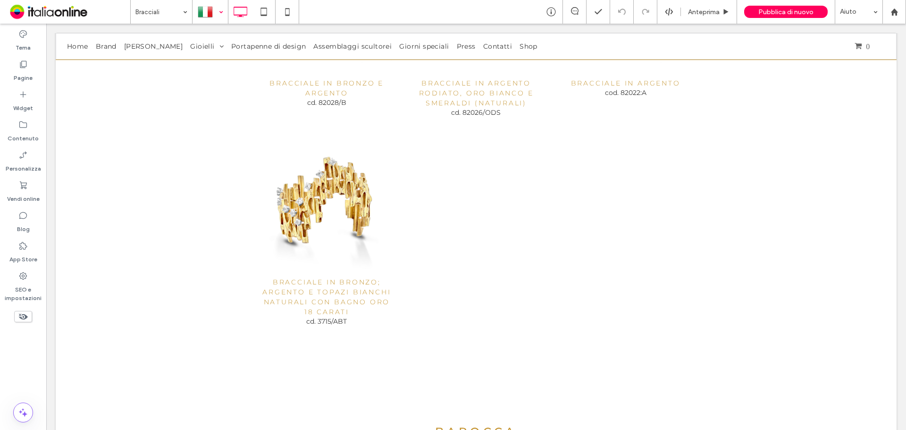
click at [24, 318] on icon at bounding box center [23, 316] width 10 height 10
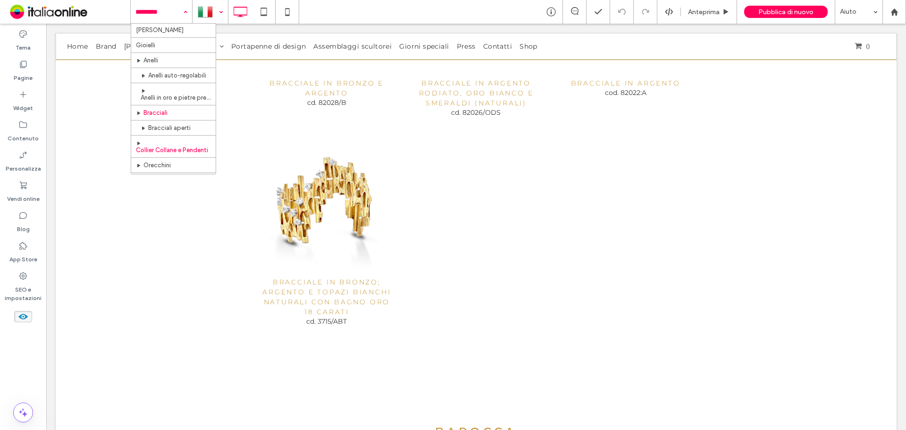
scroll to position [47, 0]
click at [208, 4] on div at bounding box center [210, 11] width 34 height 23
click at [182, 10] on div "Home Brand Manuela Telesca Gioielli Anelli Anelli auto-regolabili Anelli in oro…" at bounding box center [161, 12] width 61 height 24
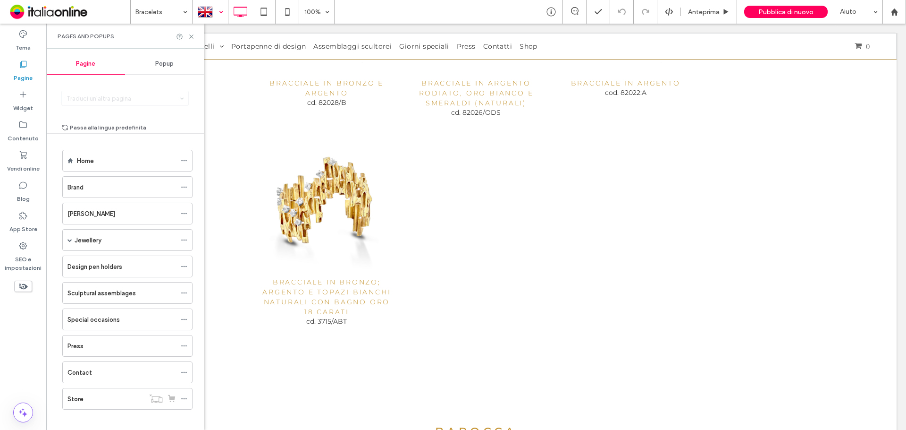
click at [214, 12] on div at bounding box center [210, 11] width 34 height 23
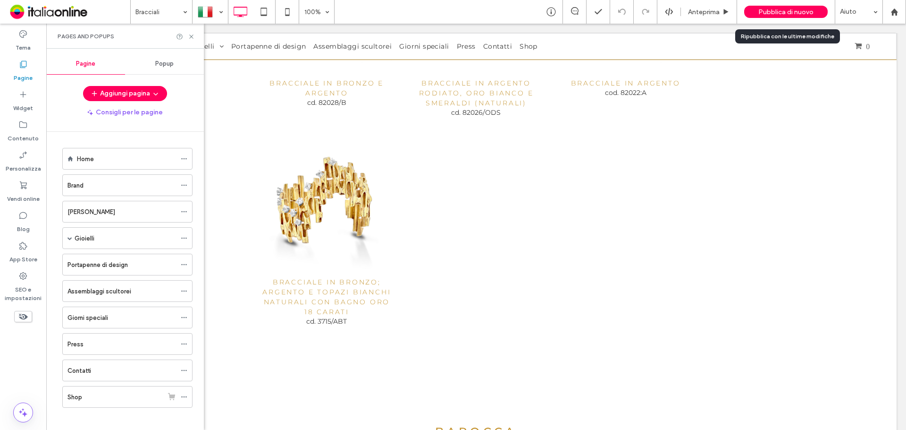
click at [759, 17] on div "Pubblica di nuovo" at bounding box center [786, 12] width 84 height 12
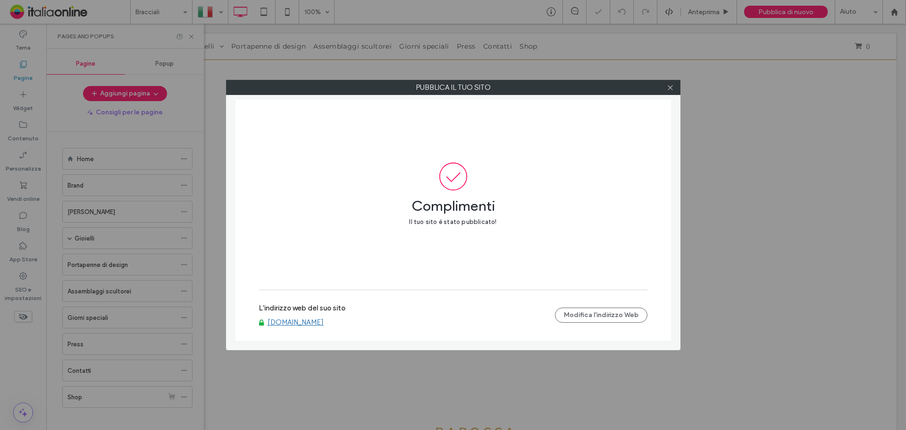
click at [324, 322] on link "www.manuelatelesca.com" at bounding box center [296, 322] width 56 height 8
click at [673, 91] on icon at bounding box center [670, 87] width 7 height 7
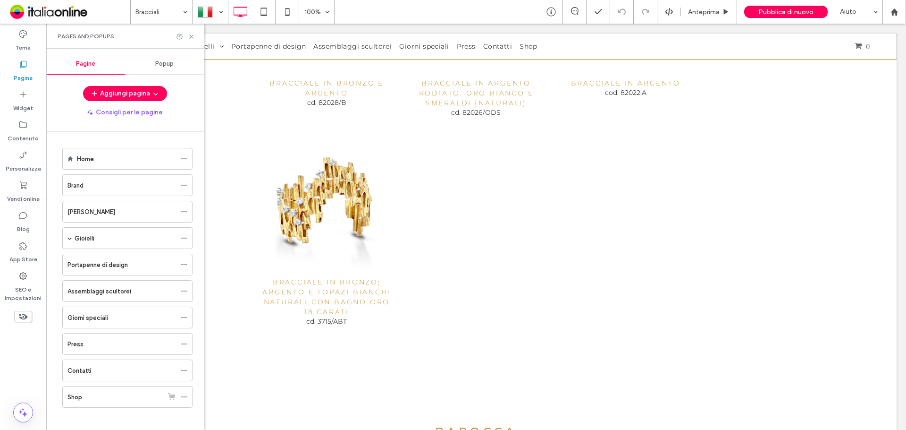
click at [26, 317] on use at bounding box center [23, 316] width 9 height 6
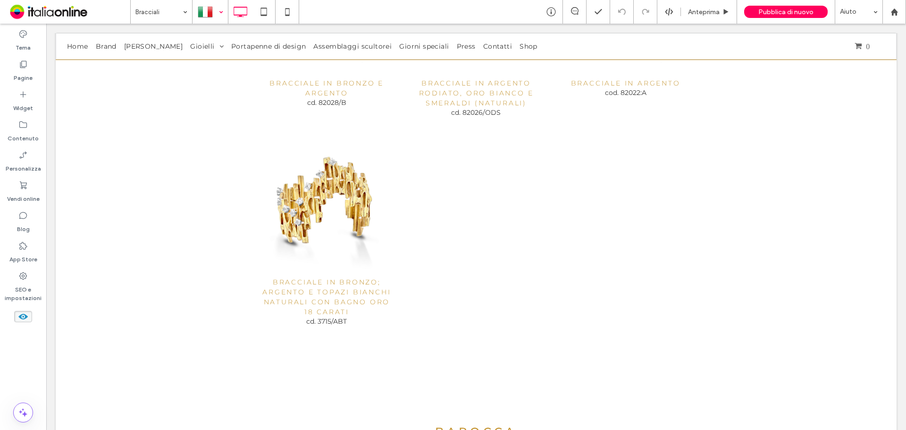
click at [216, 10] on div at bounding box center [210, 11] width 34 height 23
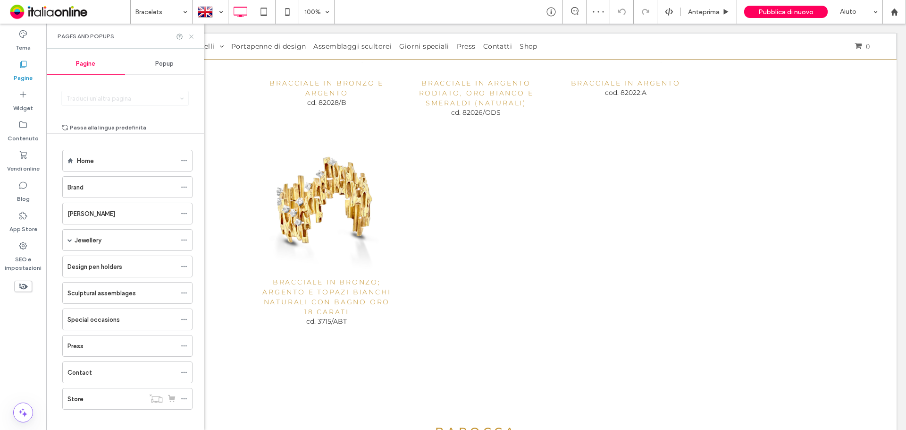
click at [190, 37] on icon at bounding box center [191, 36] width 7 height 7
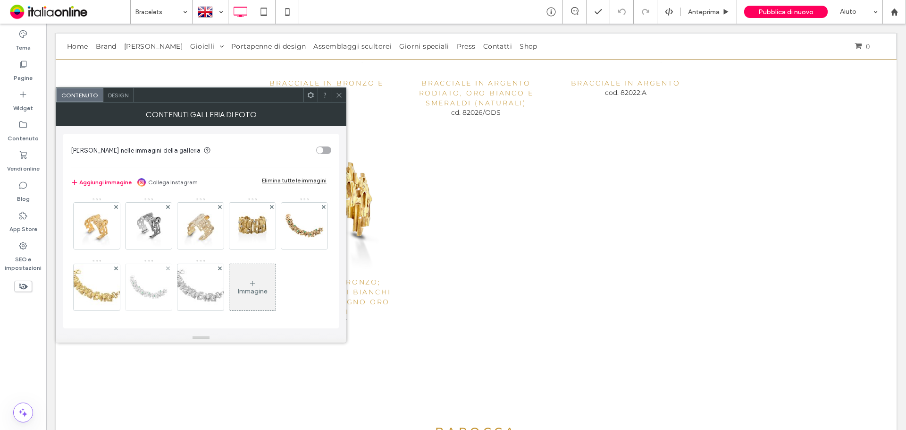
scroll to position [64, 0]
click at [229, 285] on div "Immagine" at bounding box center [252, 284] width 46 height 44
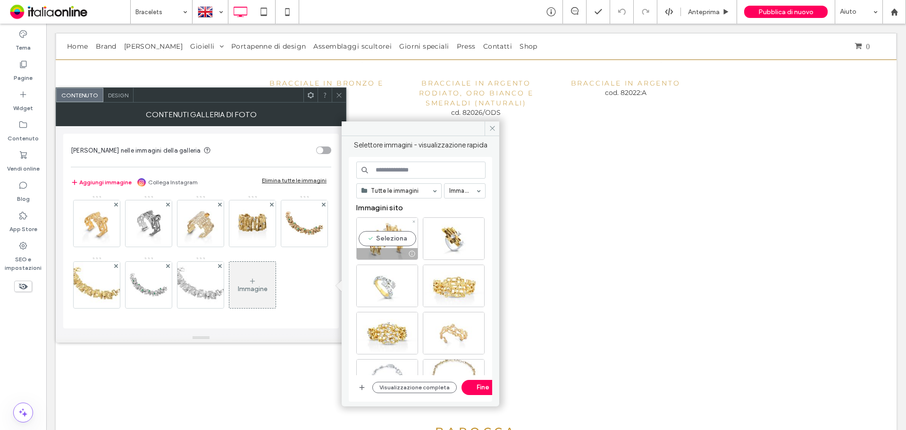
click at [402, 235] on div "Seleziona" at bounding box center [387, 238] width 62 height 42
click at [476, 388] on button "Fine" at bounding box center [483, 386] width 42 height 15
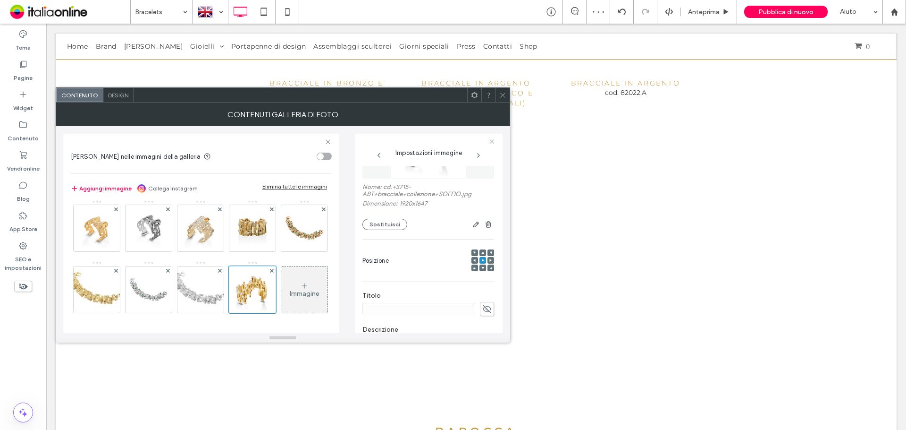
scroll to position [142, 0]
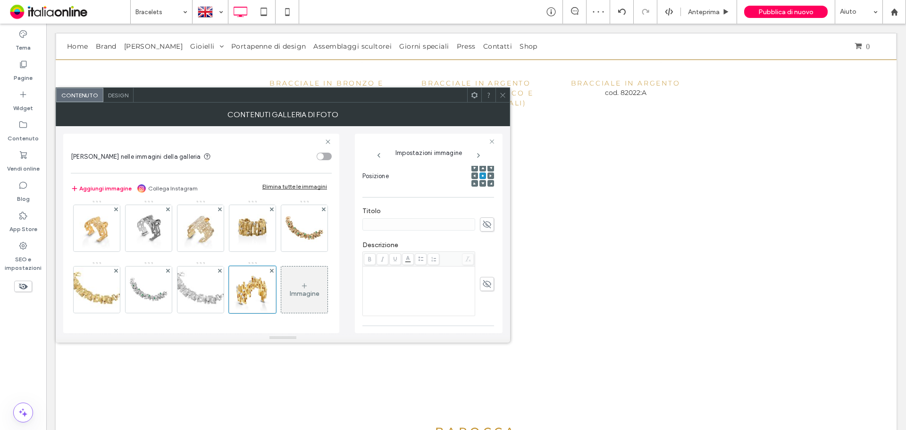
click at [483, 226] on use at bounding box center [487, 224] width 8 height 8
paste input "**********"
type input "**********"
click at [482, 278] on icon at bounding box center [486, 283] width 9 height 10
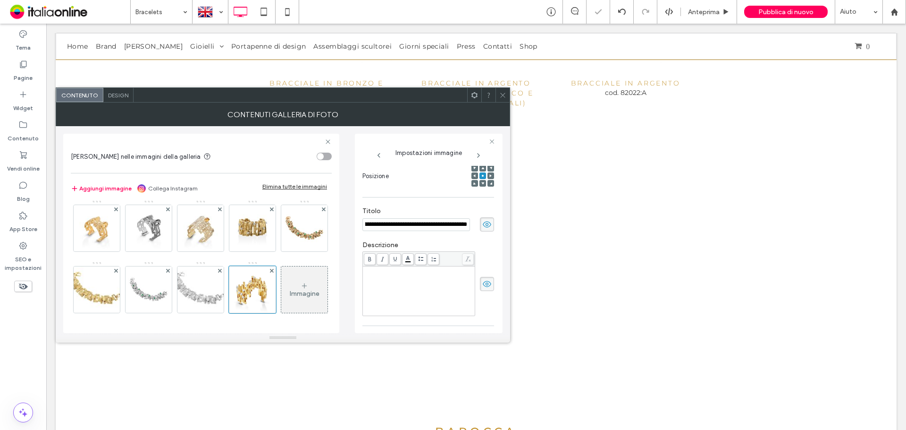
click at [407, 276] on div "Rich Text Editor" at bounding box center [419, 290] width 110 height 47
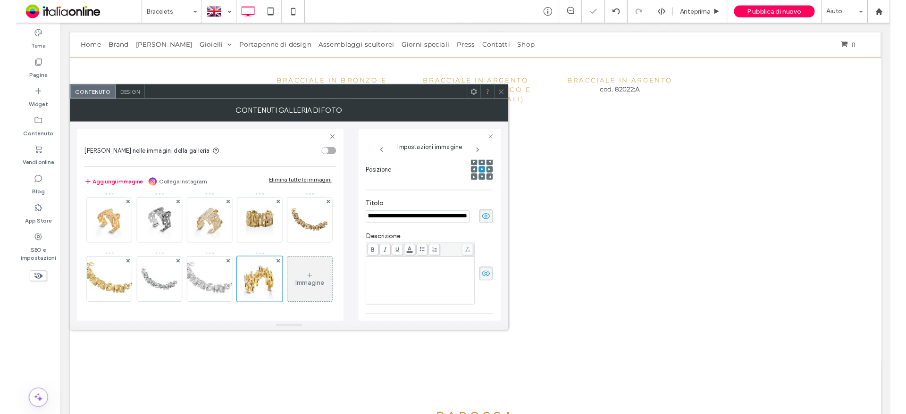
scroll to position [0, 0]
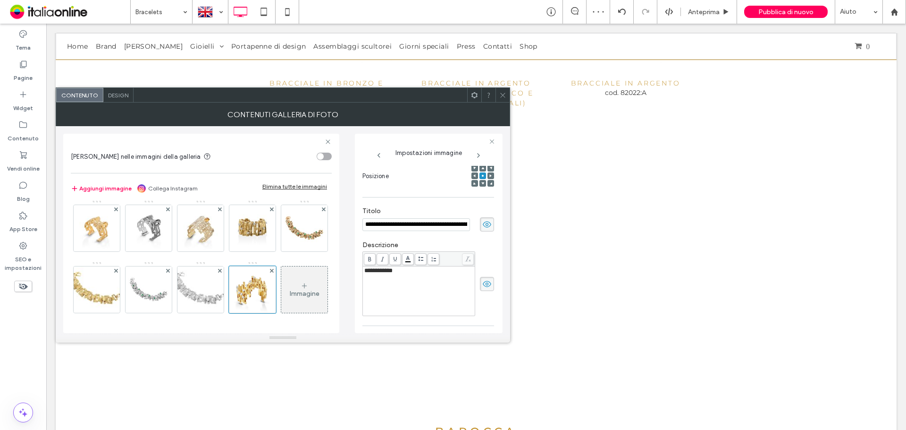
click at [506, 95] on div at bounding box center [503, 95] width 14 height 14
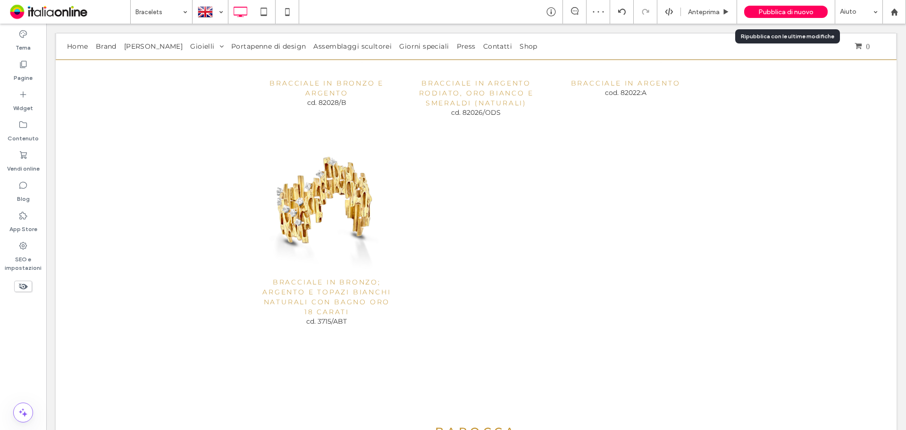
click at [760, 11] on span "Pubblica di nuovo" at bounding box center [785, 12] width 55 height 8
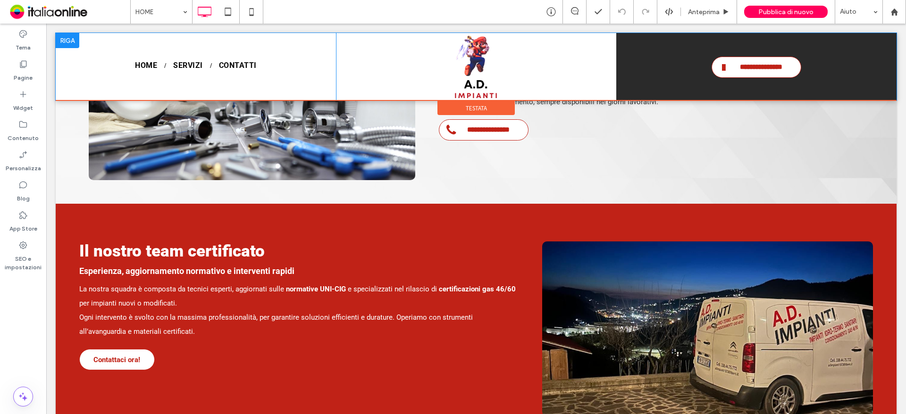
scroll to position [661, 0]
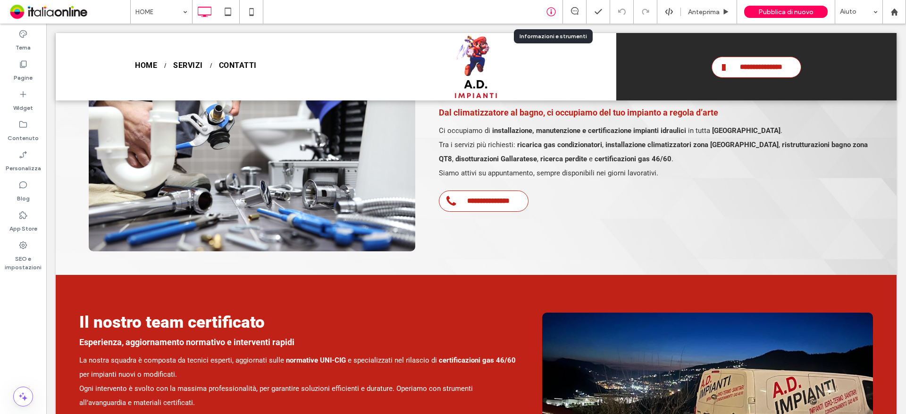
click at [545, 12] on div at bounding box center [550, 11] width 23 height 9
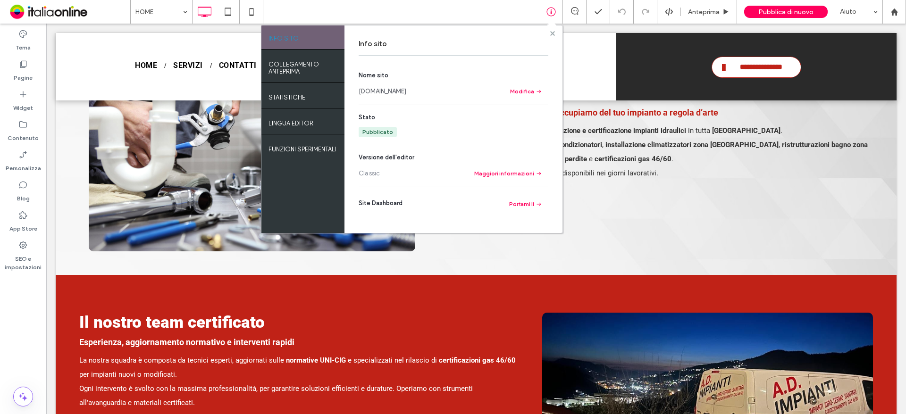
click at [553, 32] on icon at bounding box center [552, 33] width 5 height 5
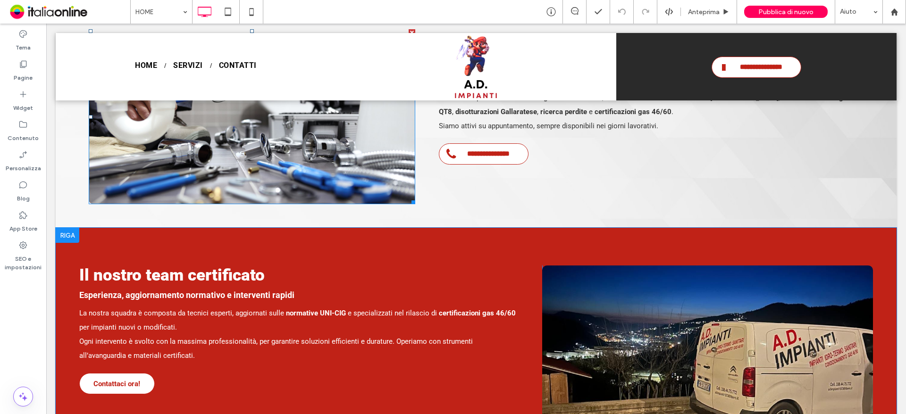
scroll to position [850, 0]
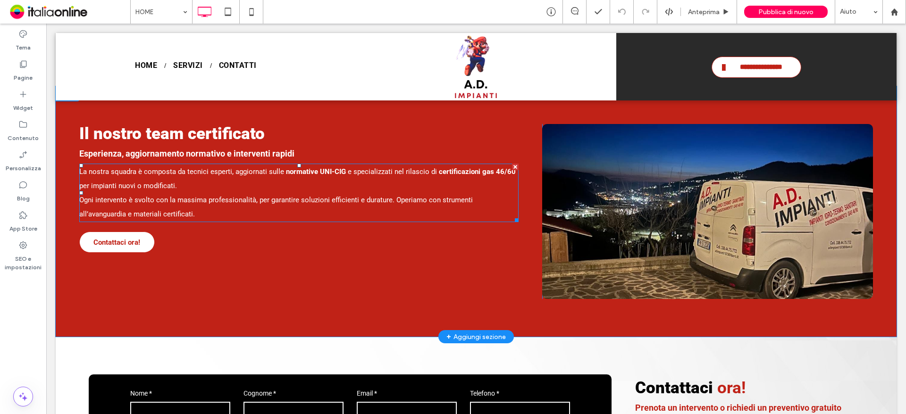
click at [210, 193] on p "﻿ Ogni intervento è svolto con la massima professionalità, per garantire soluzi…" at bounding box center [298, 207] width 439 height 28
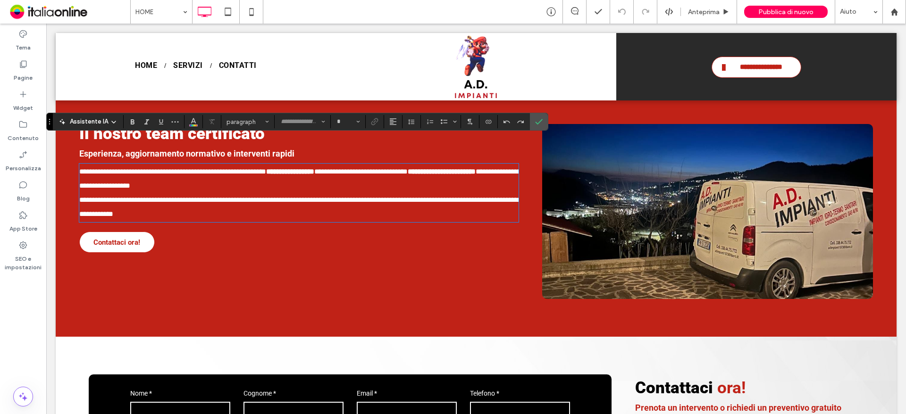
type input "******"
type input "**"
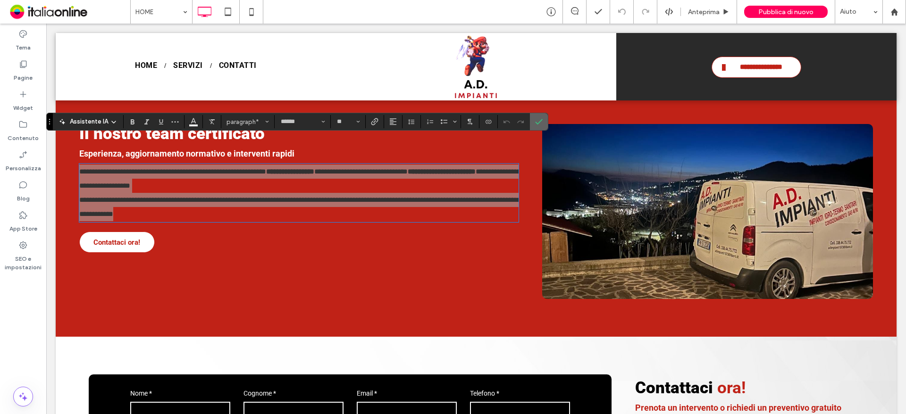
click at [536, 123] on use "Conferma" at bounding box center [540, 122] width 8 height 6
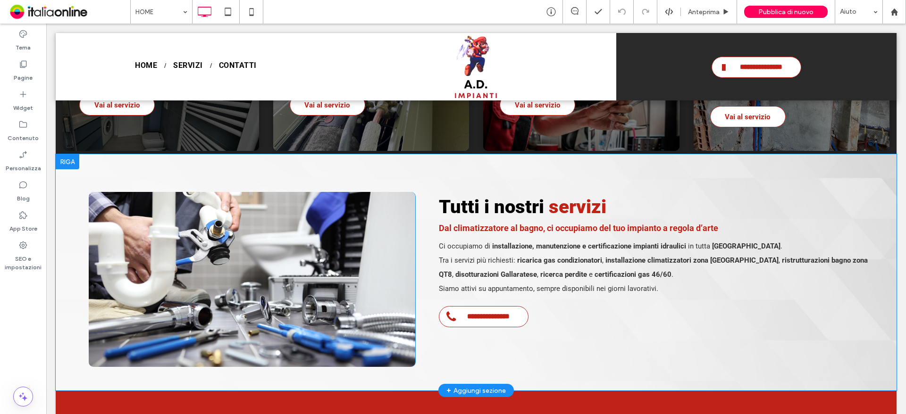
scroll to position [519, 0]
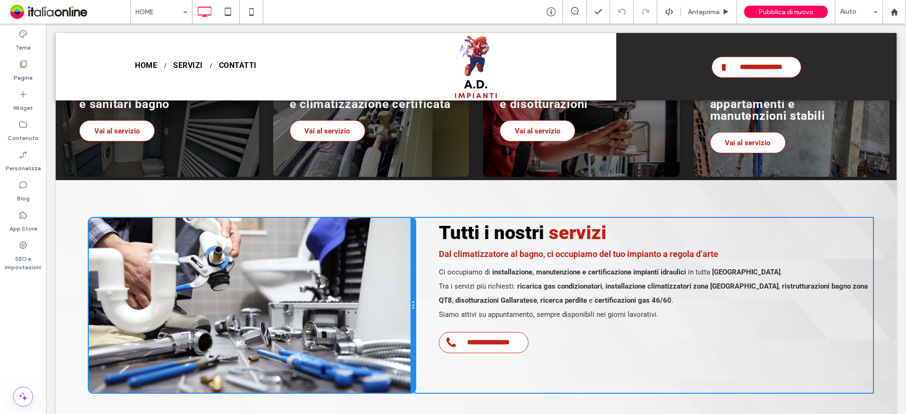
drag, startPoint x: 411, startPoint y: 225, endPoint x: 412, endPoint y: 238, distance: 13.3
click at [412, 238] on div "**********" at bounding box center [476, 305] width 794 height 175
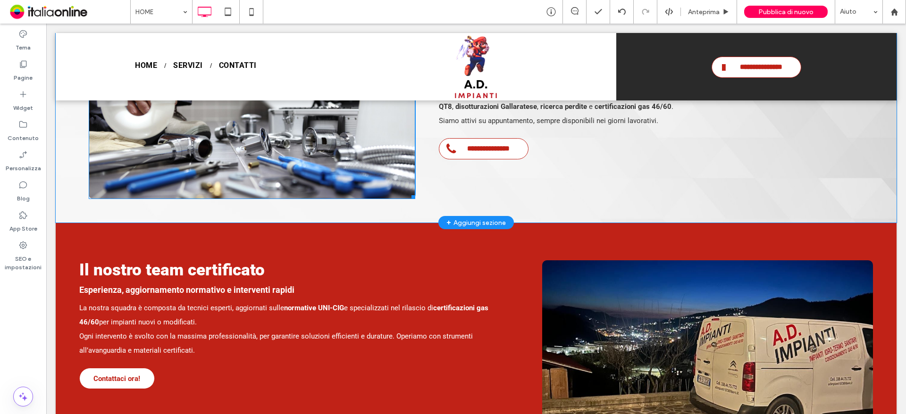
scroll to position [661, 0]
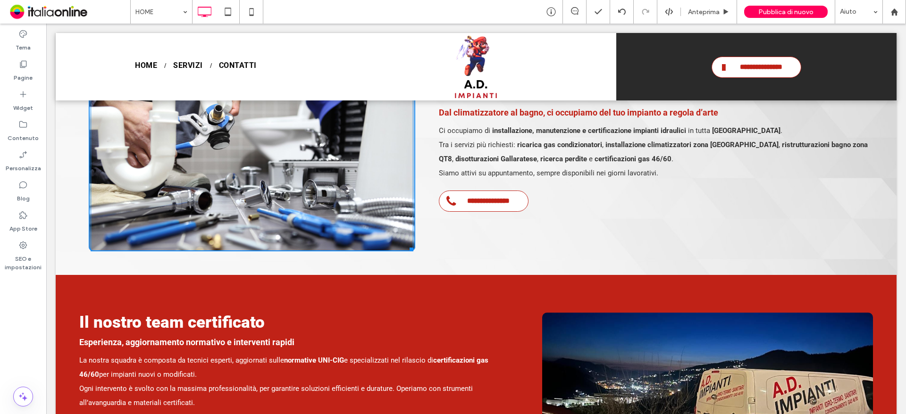
drag, startPoint x: 406, startPoint y: 224, endPoint x: 453, endPoint y: 247, distance: 51.9
click at [407, 244] on div at bounding box center [409, 247] width 7 height 7
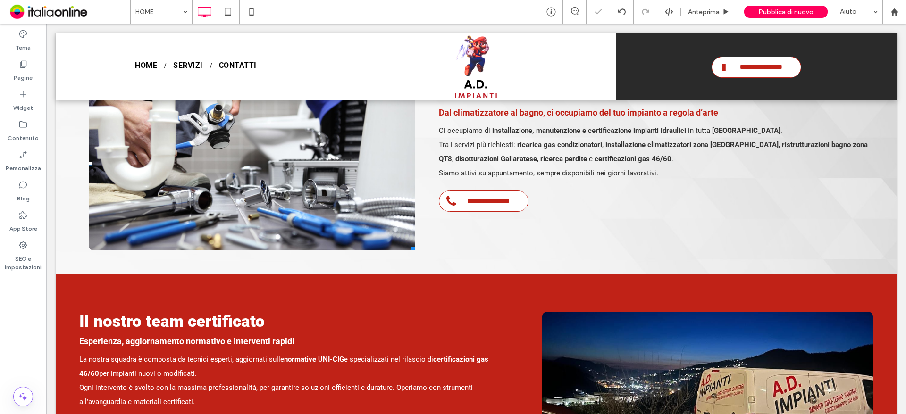
scroll to position [850, 0]
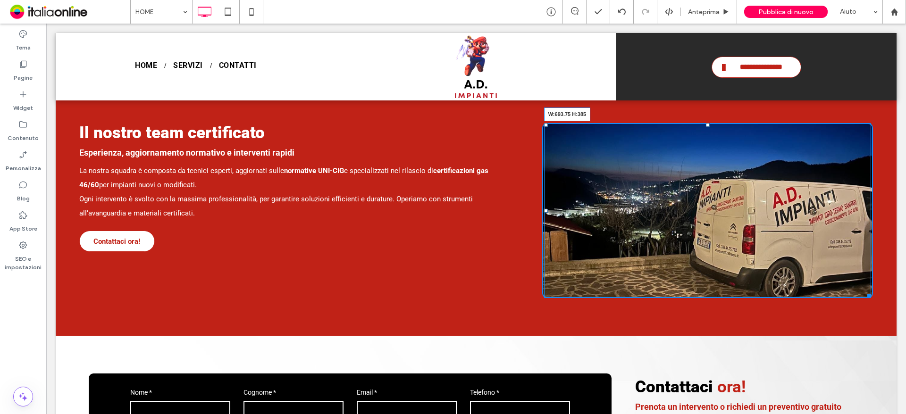
drag, startPoint x: 864, startPoint y: 268, endPoint x: 868, endPoint y: 275, distance: 8.1
click at [868, 275] on div "Il nostro team certificato Esperienza, aggiornamento normativo e interventi rap…" at bounding box center [476, 210] width 841 height 251
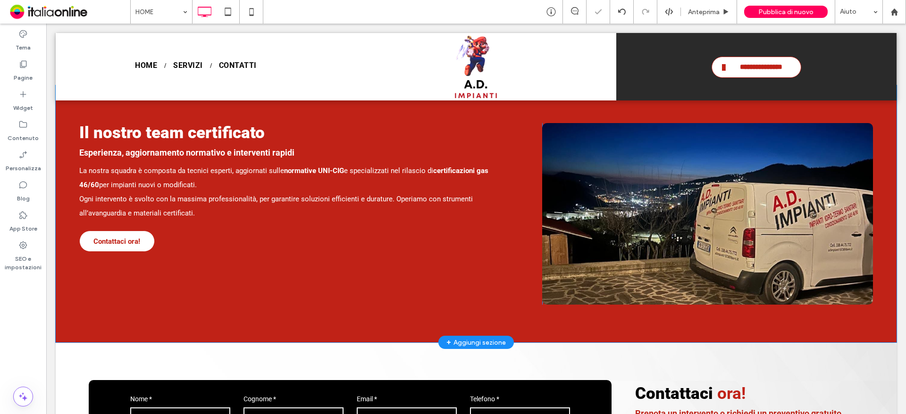
scroll to position [1038, 0]
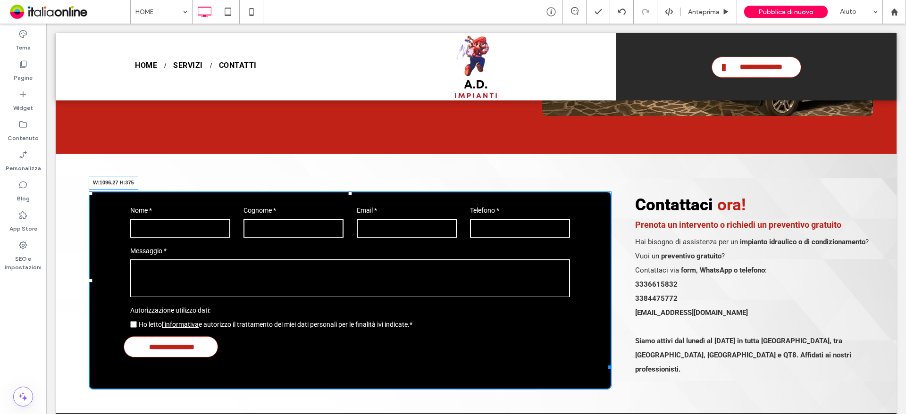
click at [607, 340] on div "**********" at bounding box center [476, 291] width 794 height 198
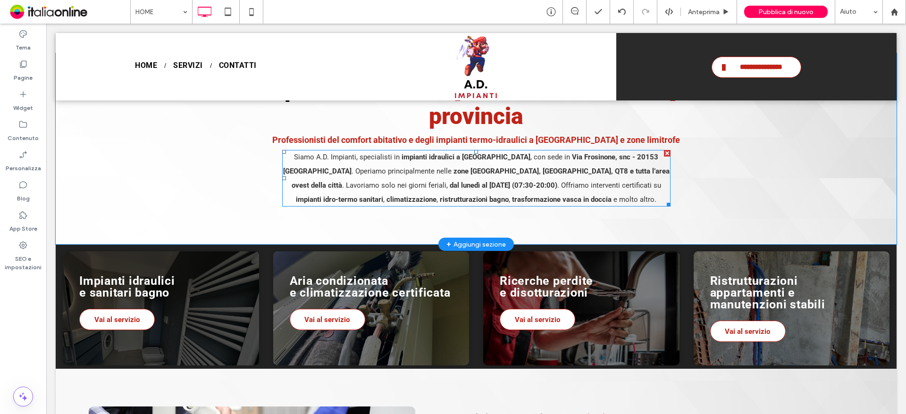
scroll to position [236, 0]
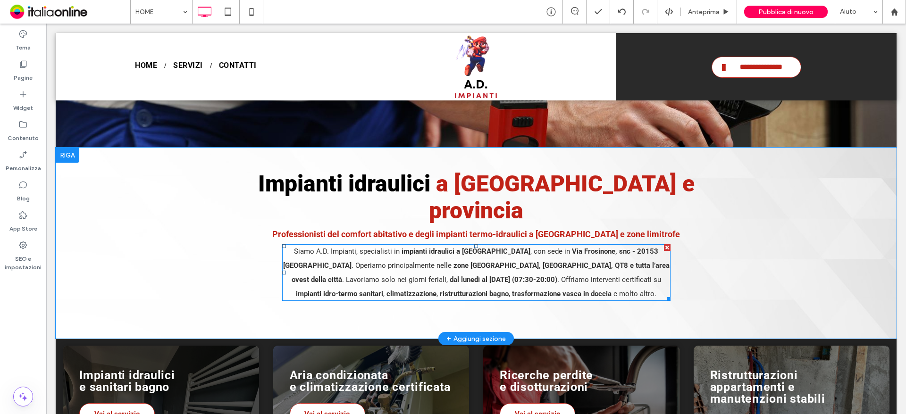
click at [371, 261] on strong "zone [GEOGRAPHIC_DATA], [GEOGRAPHIC_DATA], QT8 e tutta l’area ovest della città" at bounding box center [481, 272] width 378 height 23
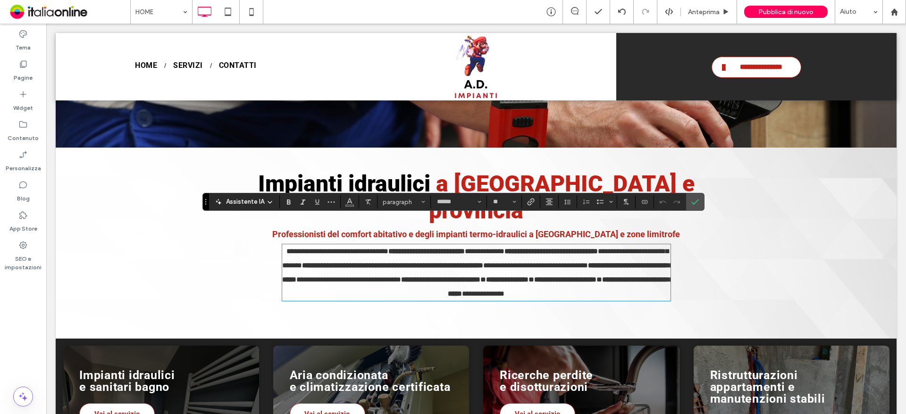
click at [295, 248] on span "**********" at bounding box center [338, 251] width 102 height 7
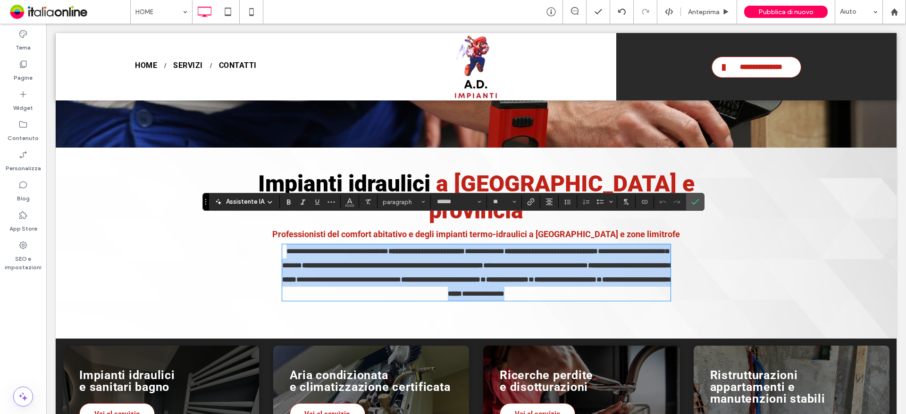
drag, startPoint x: 286, startPoint y: 224, endPoint x: 644, endPoint y: 227, distance: 358.3
click at [606, 265] on p "**********" at bounding box center [476, 272] width 388 height 57
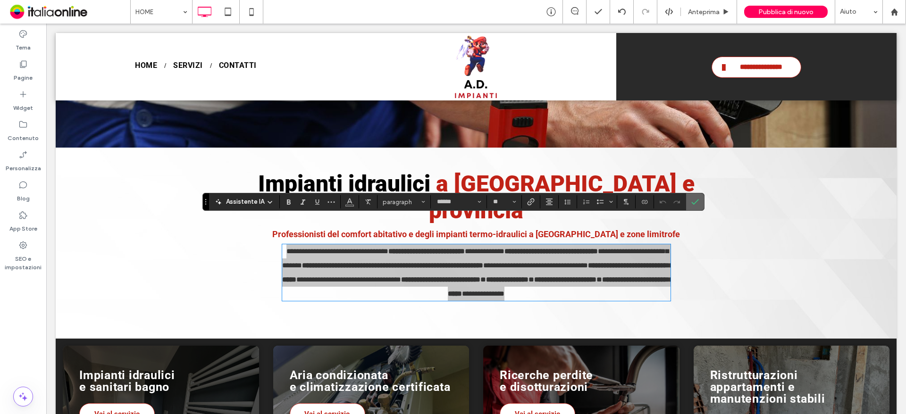
click at [691, 197] on span "Conferma" at bounding box center [693, 202] width 4 height 17
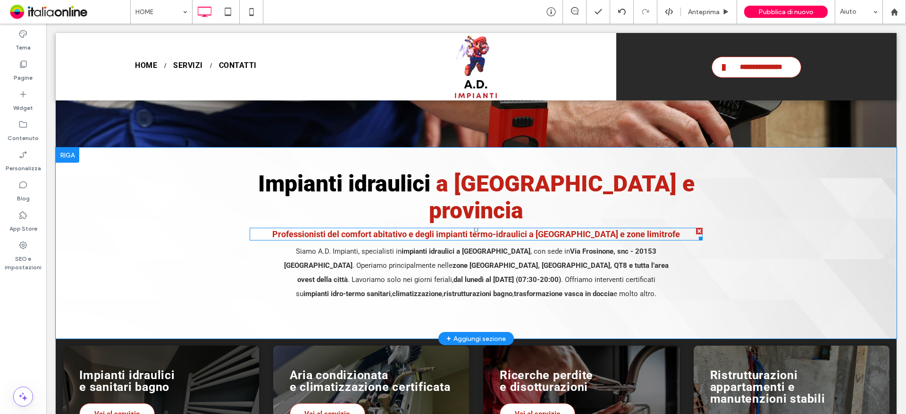
click at [322, 229] on strong "Professionisti del comfort abitativo e degli impianti termo-idraulici a [GEOGRA…" at bounding box center [476, 234] width 408 height 10
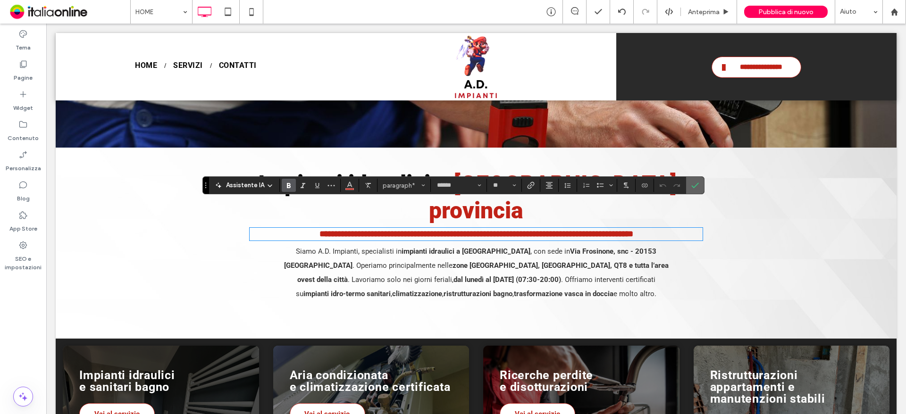
click at [692, 181] on span "Conferma" at bounding box center [693, 185] width 4 height 17
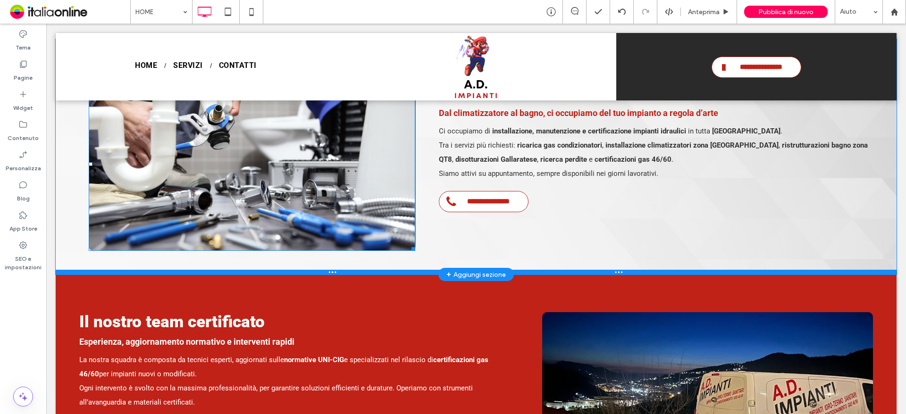
scroll to position [661, 0]
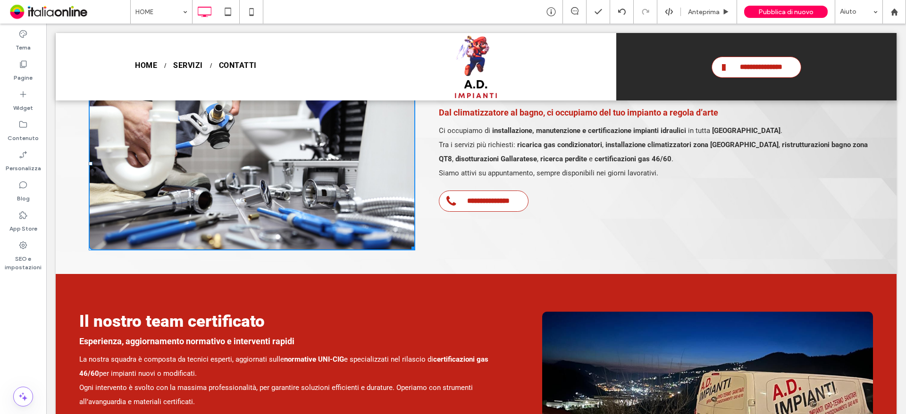
drag, startPoint x: 407, startPoint y: 223, endPoint x: 412, endPoint y: 231, distance: 9.3
click at [412, 231] on div "**********" at bounding box center [476, 163] width 794 height 174
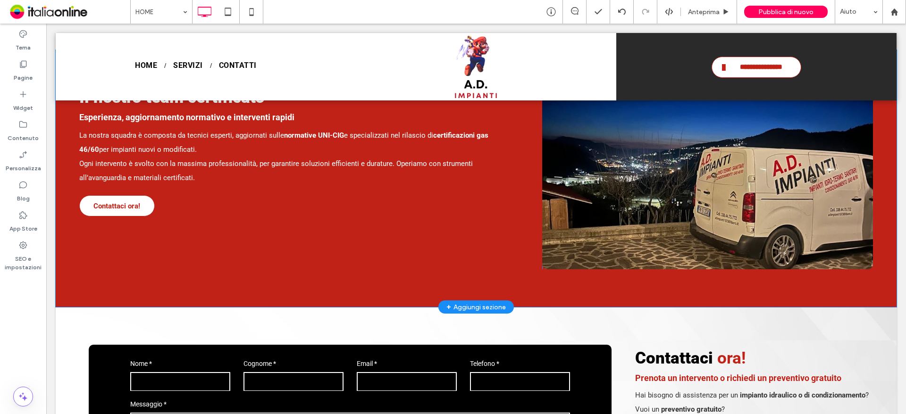
scroll to position [1038, 0]
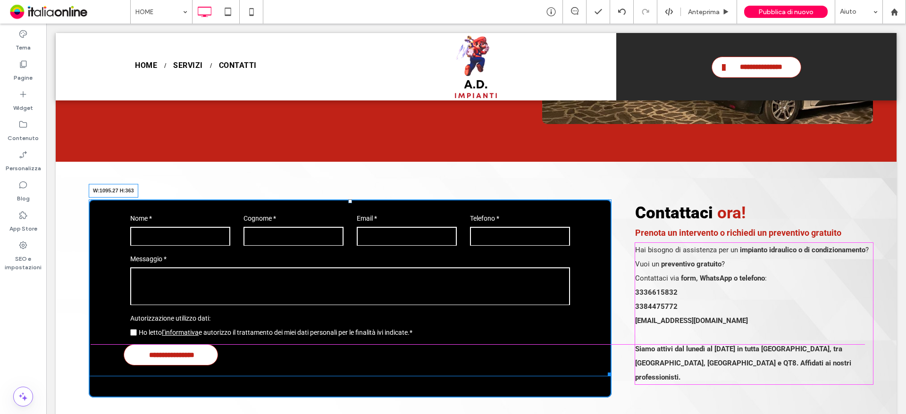
drag, startPoint x: 602, startPoint y: 348, endPoint x: 601, endPoint y: 343, distance: 5.3
click at [605, 370] on div at bounding box center [608, 373] width 7 height 7
drag, startPoint x: 647, startPoint y: 366, endPoint x: 600, endPoint y: 342, distance: 53.0
click at [601, 364] on div at bounding box center [604, 367] width 7 height 7
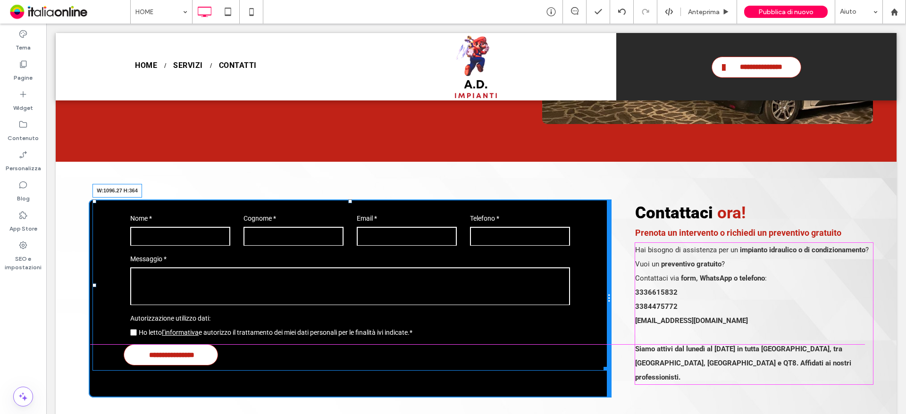
click at [604, 341] on div "**********" at bounding box center [350, 299] width 523 height 198
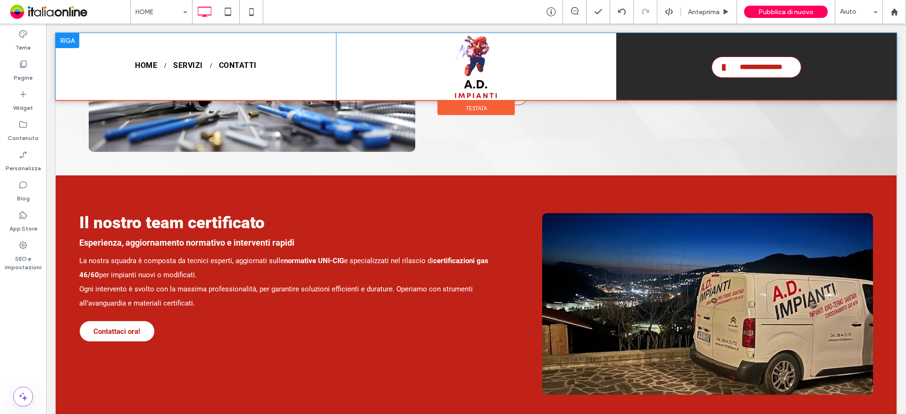
scroll to position [716, 0]
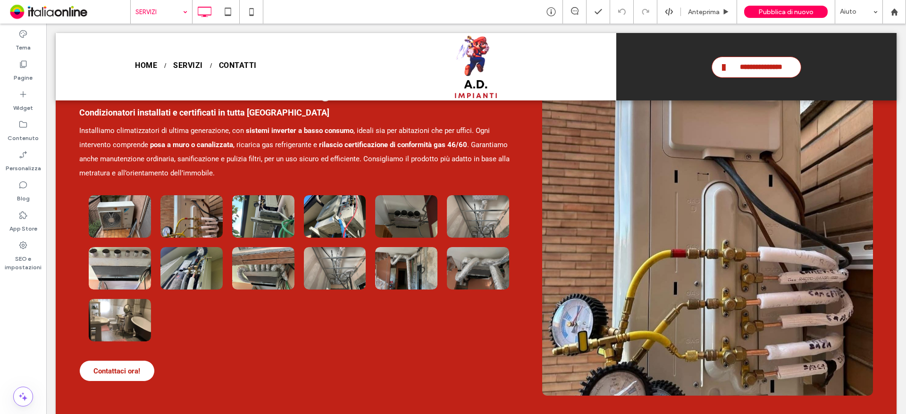
scroll to position [991, 0]
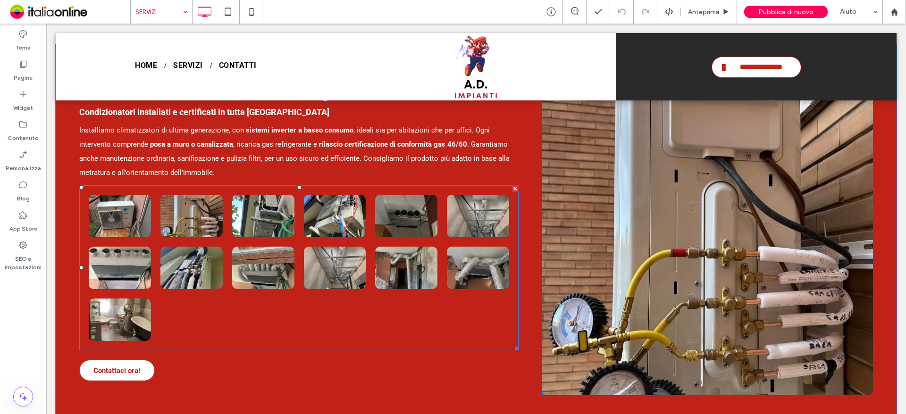
click at [482, 327] on div at bounding box center [478, 320] width 72 height 52
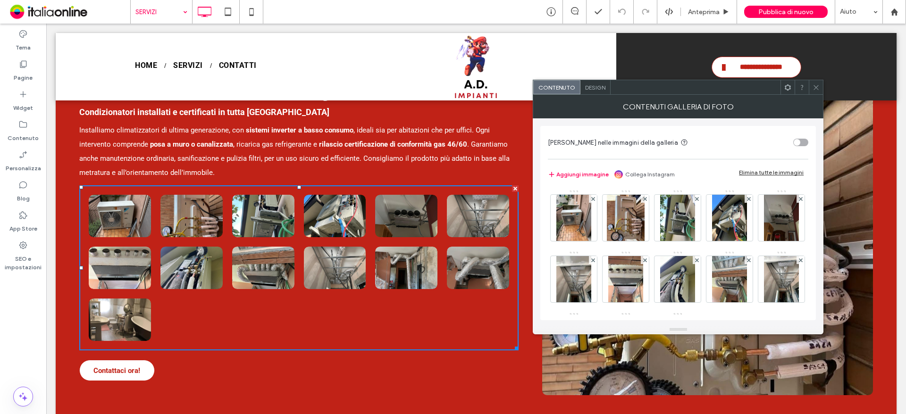
click at [598, 93] on div "Design" at bounding box center [596, 87] width 30 height 14
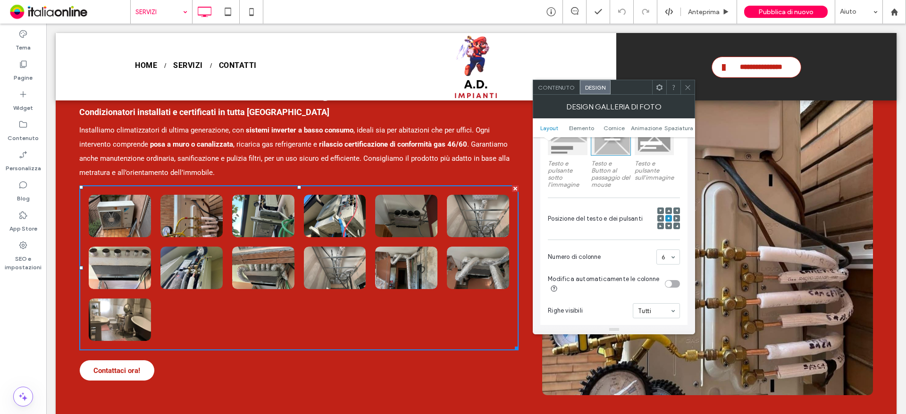
scroll to position [189, 0]
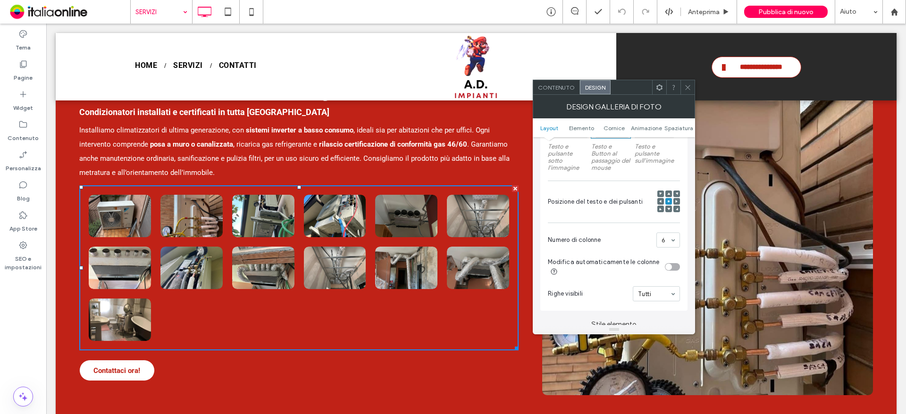
click at [683, 84] on div at bounding box center [688, 87] width 14 height 14
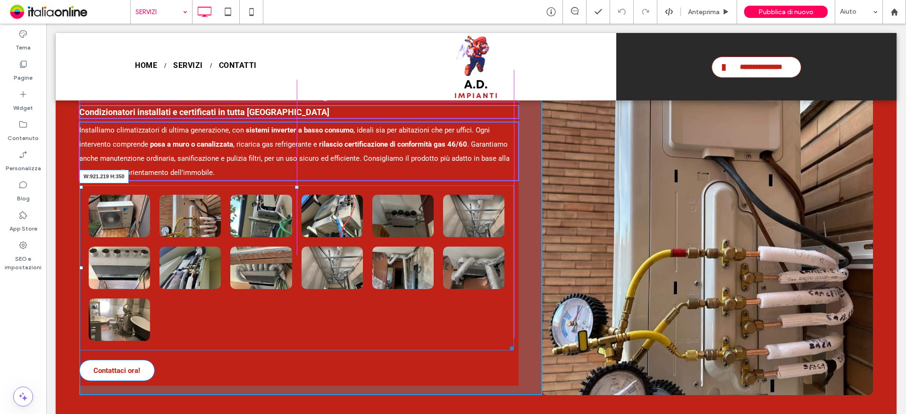
drag, startPoint x: 512, startPoint y: 337, endPoint x: 514, endPoint y: 333, distance: 4.9
click at [514, 333] on div "**********" at bounding box center [476, 164] width 841 height 2245
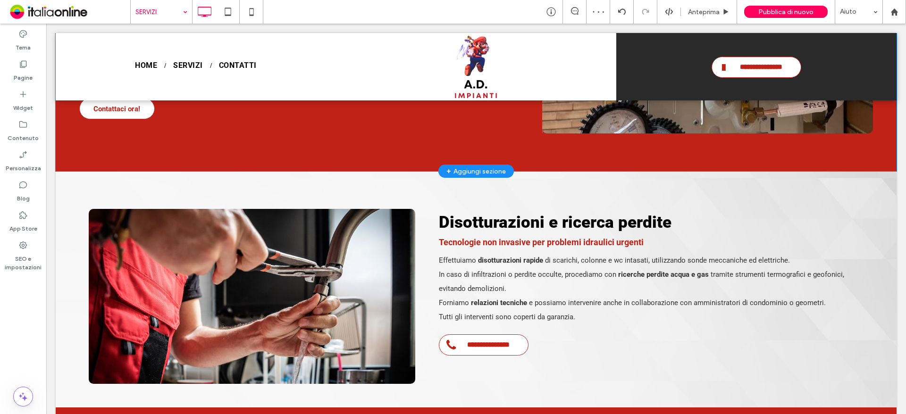
scroll to position [1369, 0]
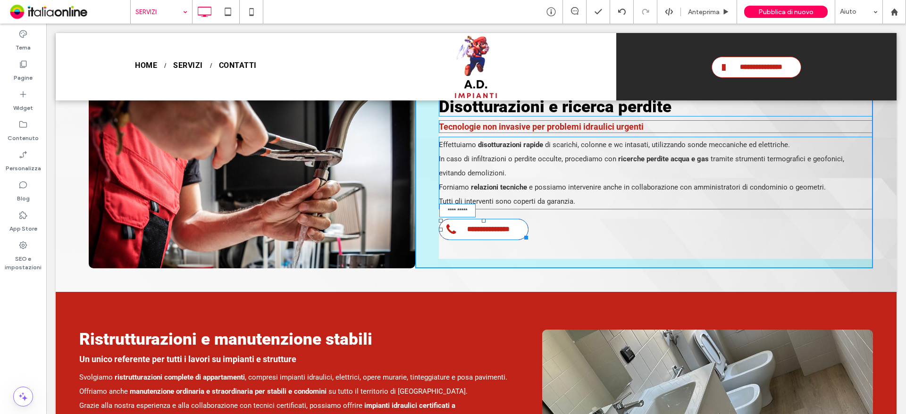
drag, startPoint x: 523, startPoint y: 226, endPoint x: 529, endPoint y: 230, distance: 7.1
click at [529, 230] on div "**********" at bounding box center [644, 180] width 458 height 175
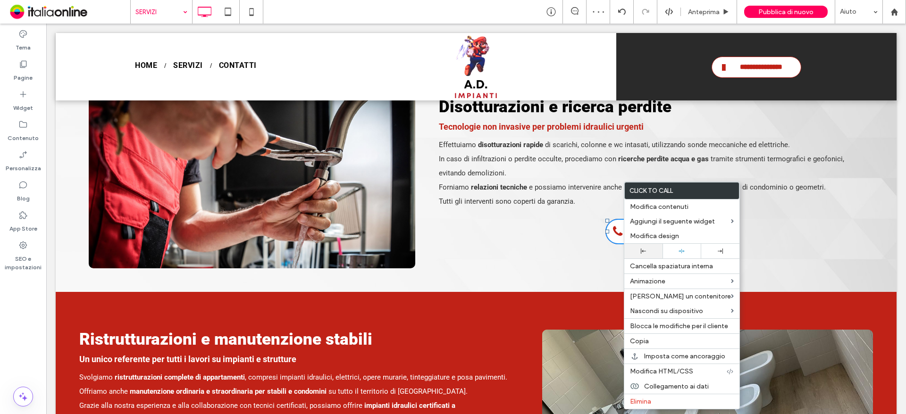
drag, startPoint x: 648, startPoint y: 249, endPoint x: 628, endPoint y: 249, distance: 19.8
click at [648, 249] on div at bounding box center [643, 251] width 29 height 5
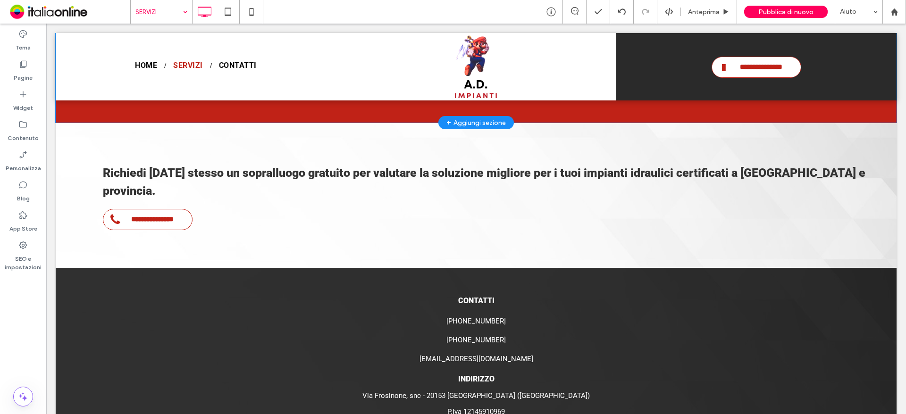
scroll to position [1794, 0]
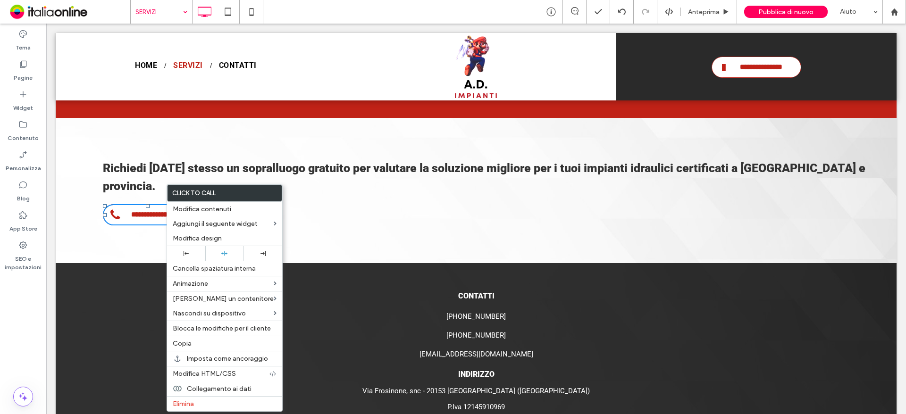
click at [350, 188] on div "**********" at bounding box center [476, 198] width 794 height 84
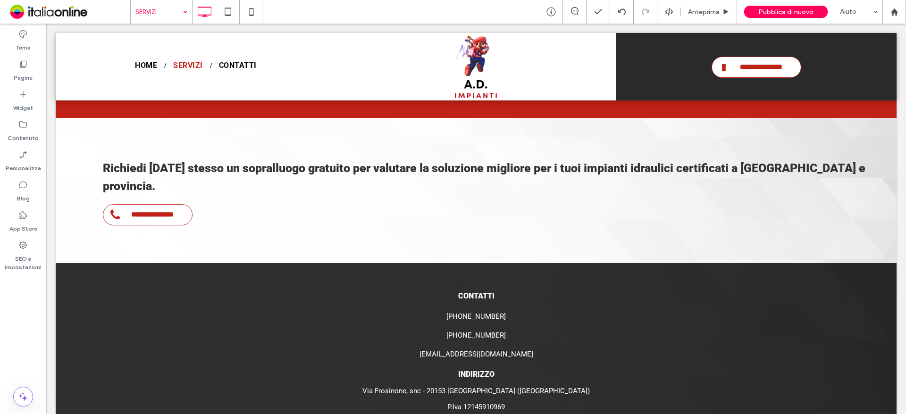
drag, startPoint x: 177, startPoint y: 5, endPoint x: 179, endPoint y: 21, distance: 16.2
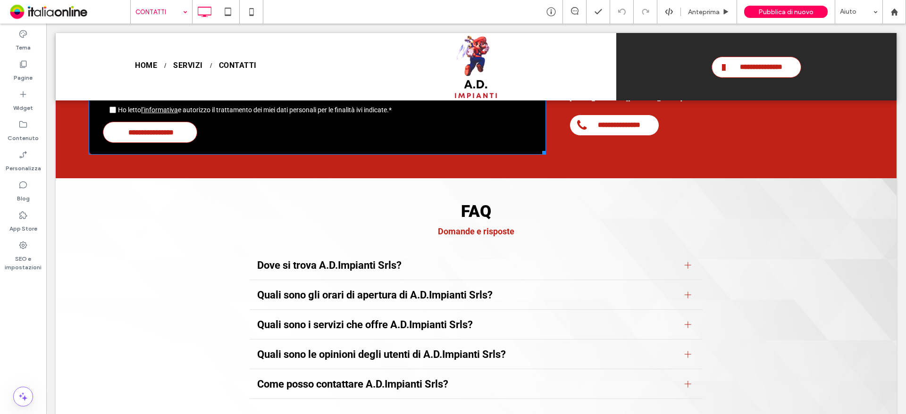
scroll to position [708, 0]
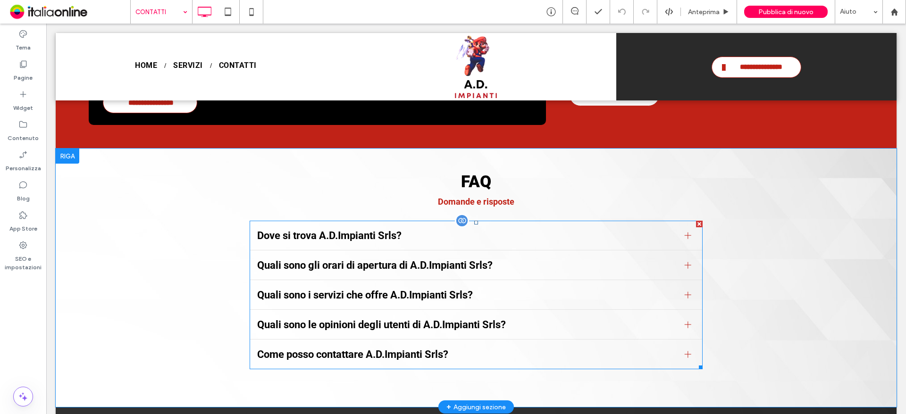
click at [686, 232] on div at bounding box center [688, 235] width 7 height 7
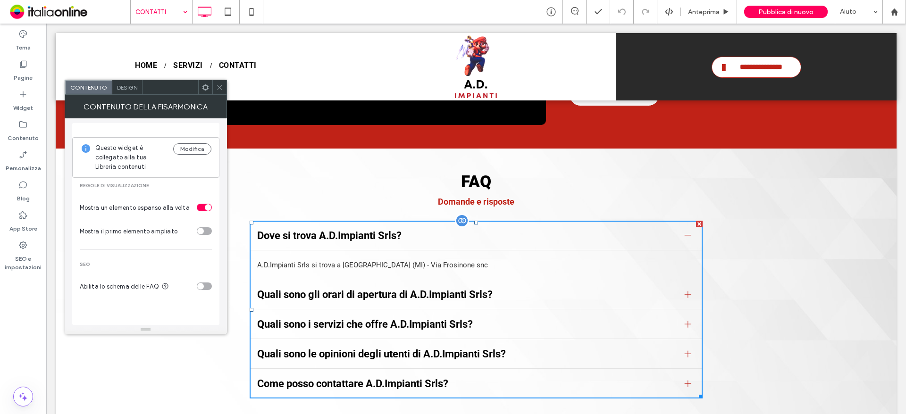
click at [686, 232] on div at bounding box center [688, 235] width 7 height 7
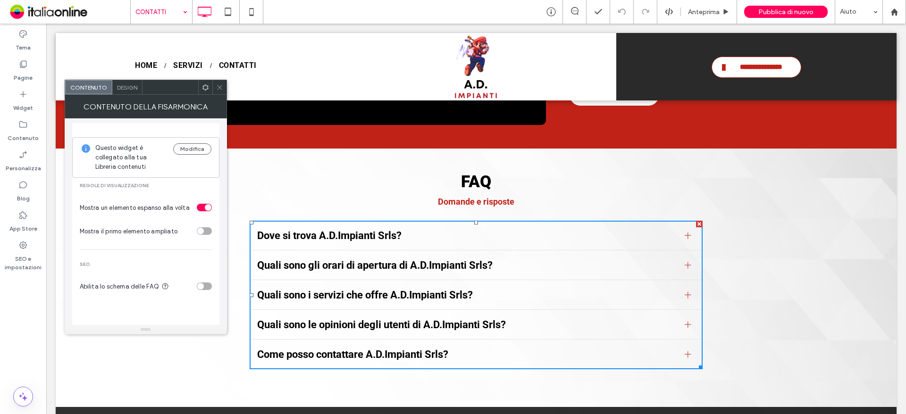
click at [220, 91] on icon at bounding box center [219, 87] width 7 height 7
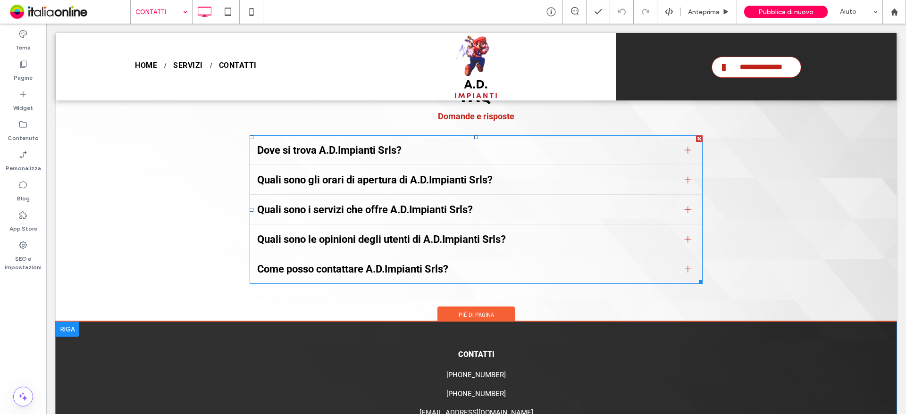
scroll to position [891, 0]
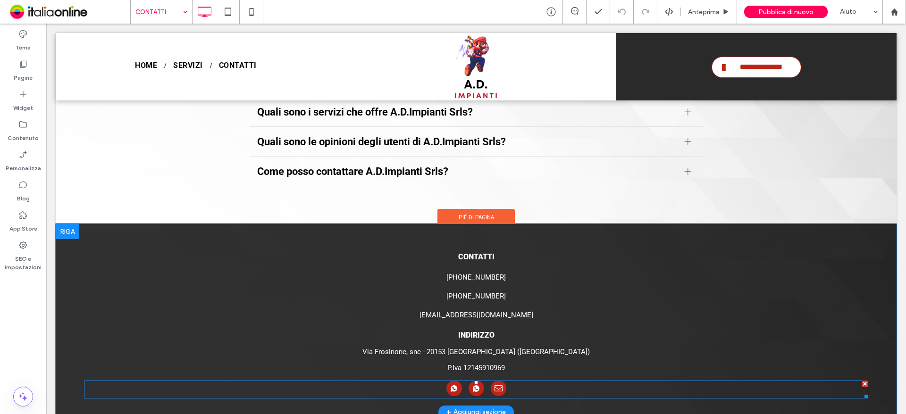
click at [459, 381] on div at bounding box center [477, 390] width 60 height 18
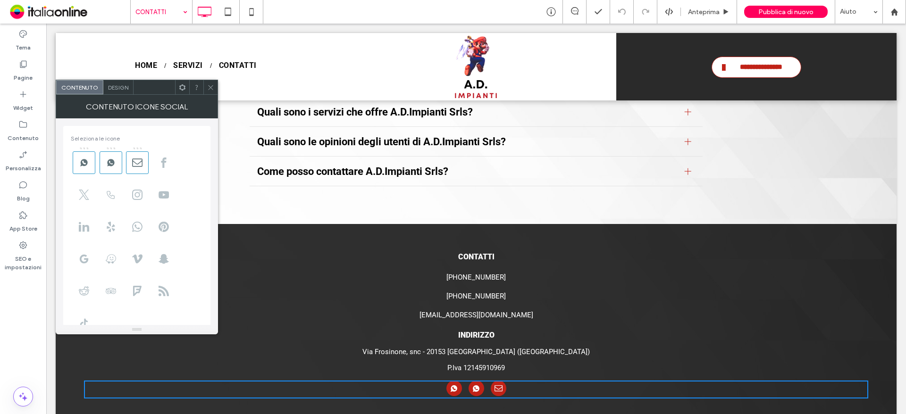
click at [213, 83] on span at bounding box center [210, 87] width 7 height 14
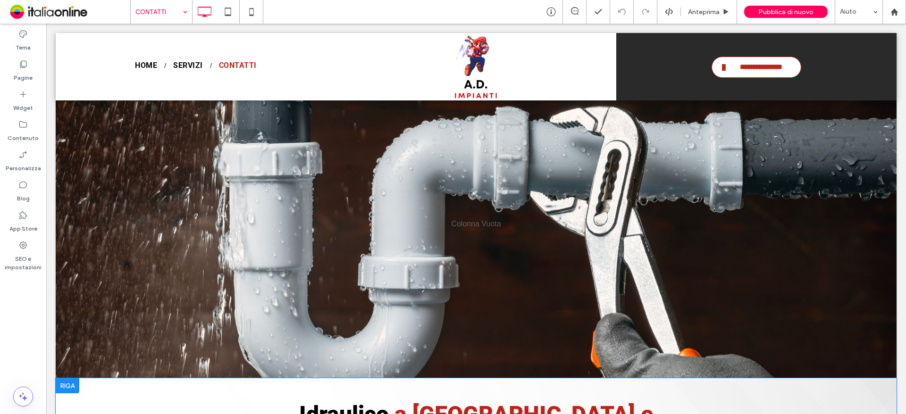
scroll to position [0, 0]
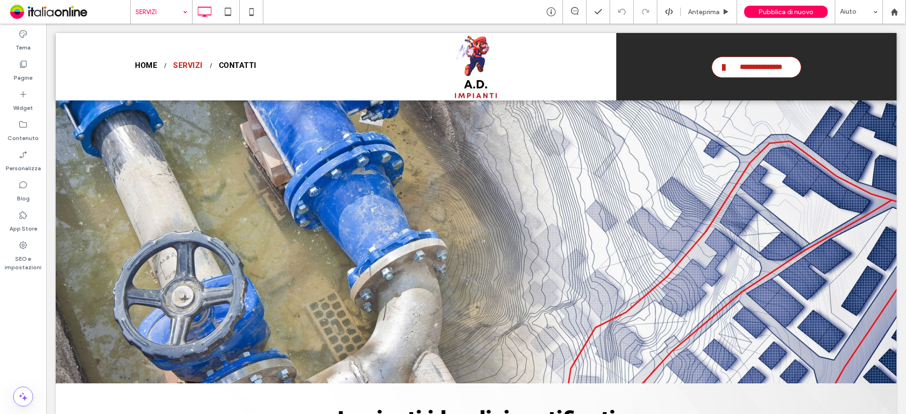
click at [169, 19] on input at bounding box center [158, 12] width 47 height 24
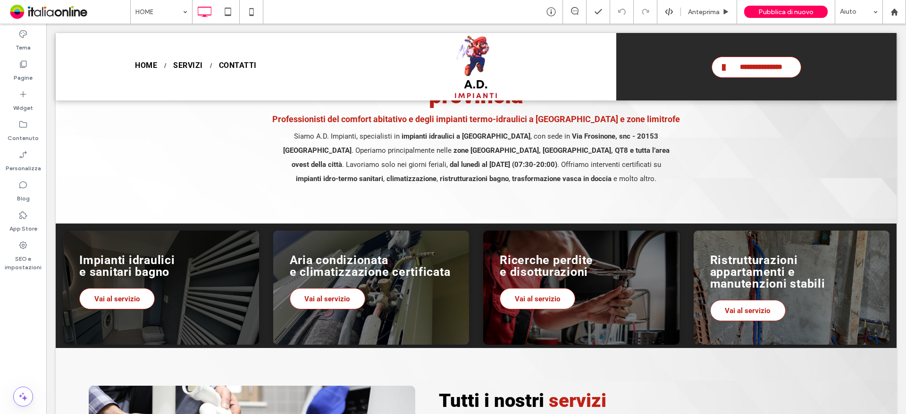
scroll to position [425, 0]
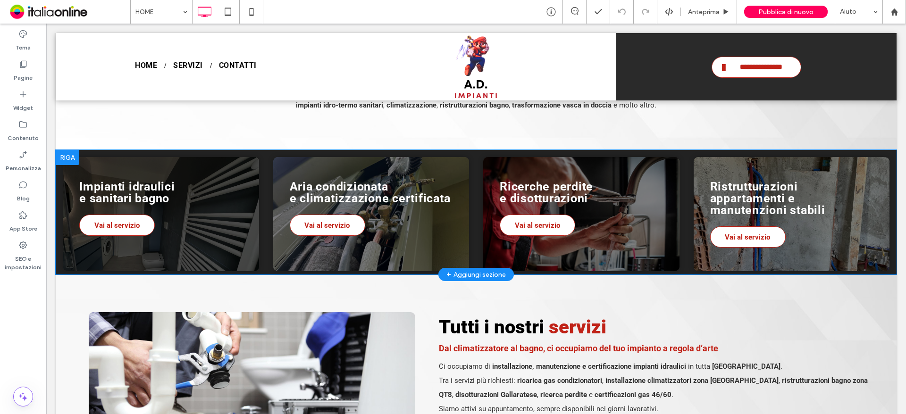
click at [144, 157] on div "Impianti idraulici e sanitari bagno Vai al servizio Click To Paste" at bounding box center [161, 214] width 196 height 114
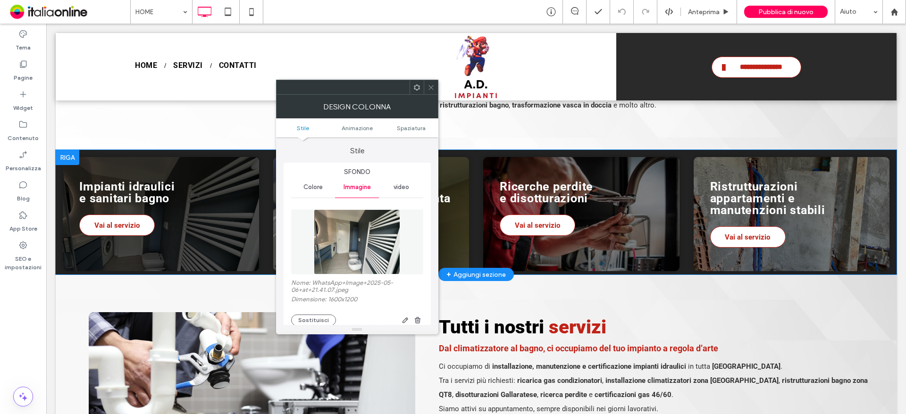
type input "**"
click at [425, 94] on div at bounding box center [431, 87] width 14 height 14
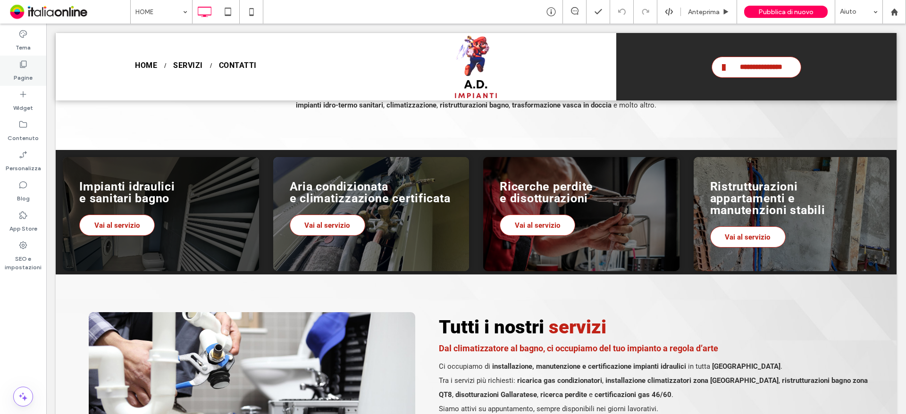
click at [28, 75] on label "Pagine" at bounding box center [23, 75] width 19 height 13
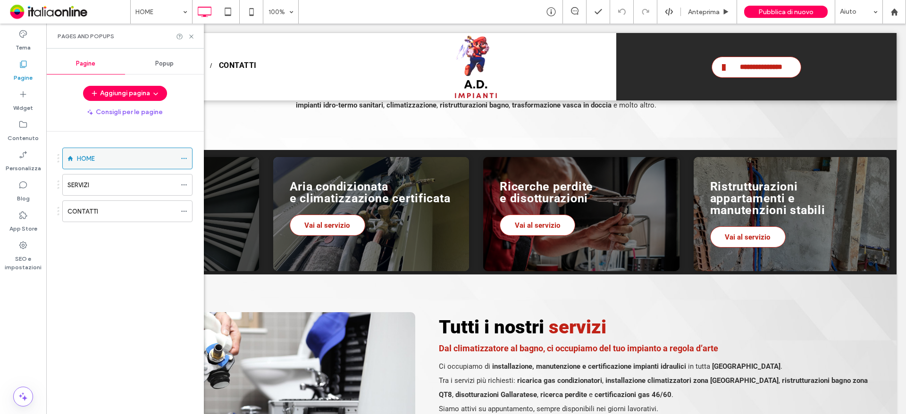
click at [183, 156] on icon at bounding box center [184, 158] width 7 height 7
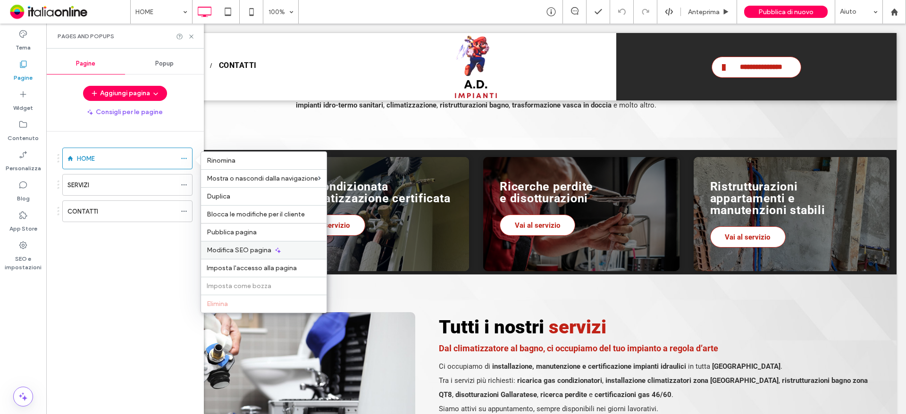
click at [244, 248] on span "Modifica SEO pagina" at bounding box center [239, 250] width 65 height 8
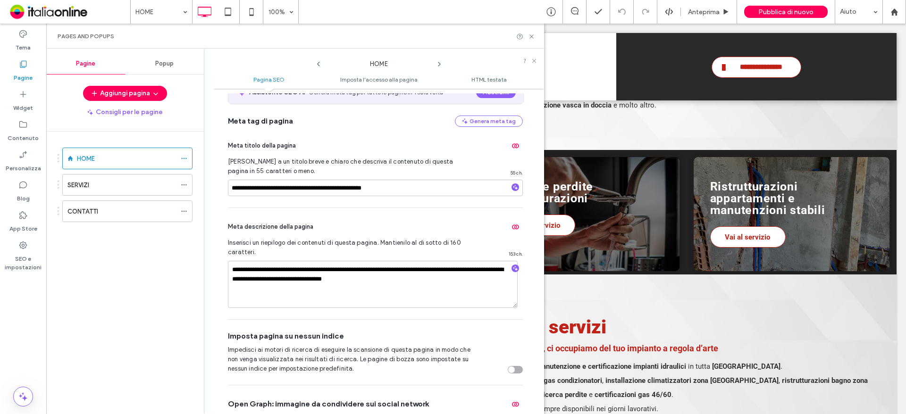
scroll to position [189, 0]
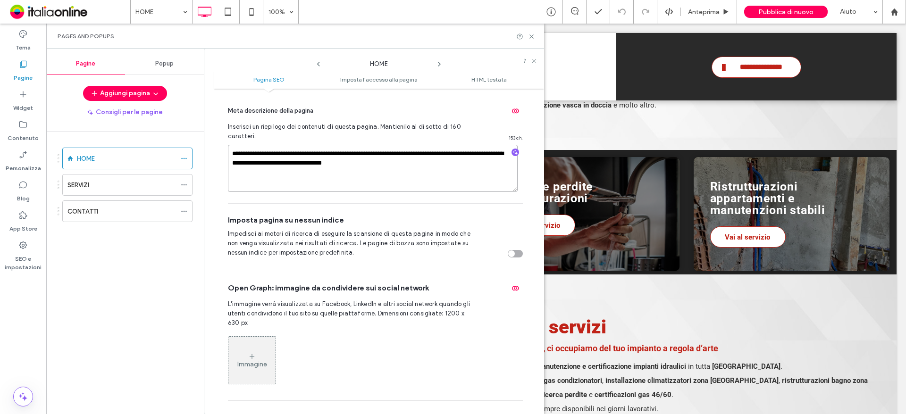
drag, startPoint x: 394, startPoint y: 165, endPoint x: 233, endPoint y: 156, distance: 161.7
click at [233, 156] on textarea "**********" at bounding box center [373, 168] width 290 height 47
drag, startPoint x: 233, startPoint y: 152, endPoint x: 414, endPoint y: 163, distance: 181.1
click at [414, 163] on textarea "**********" at bounding box center [373, 168] width 290 height 47
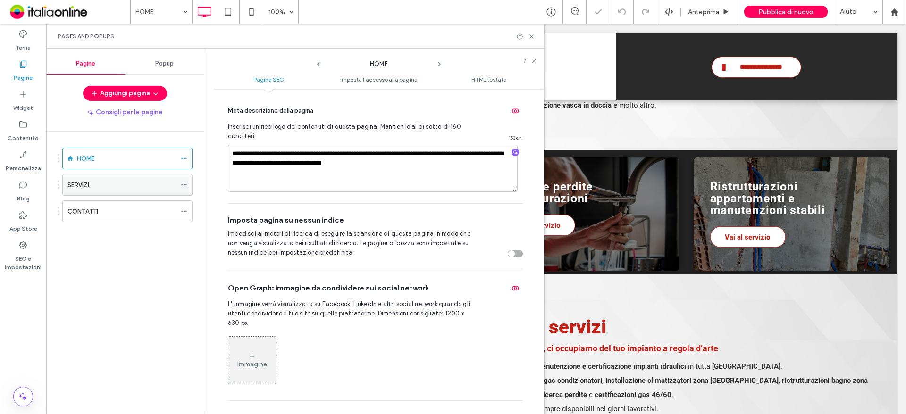
click at [184, 184] on icon at bounding box center [184, 185] width 7 height 7
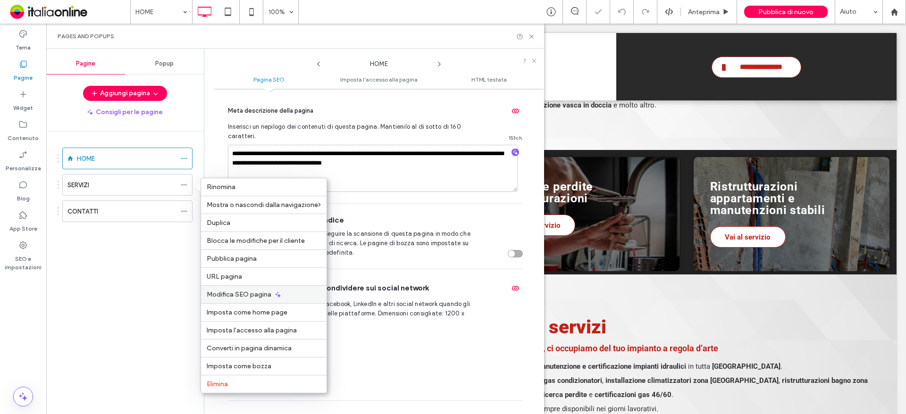
click at [270, 292] on span "Modifica SEO pagina" at bounding box center [239, 295] width 65 height 8
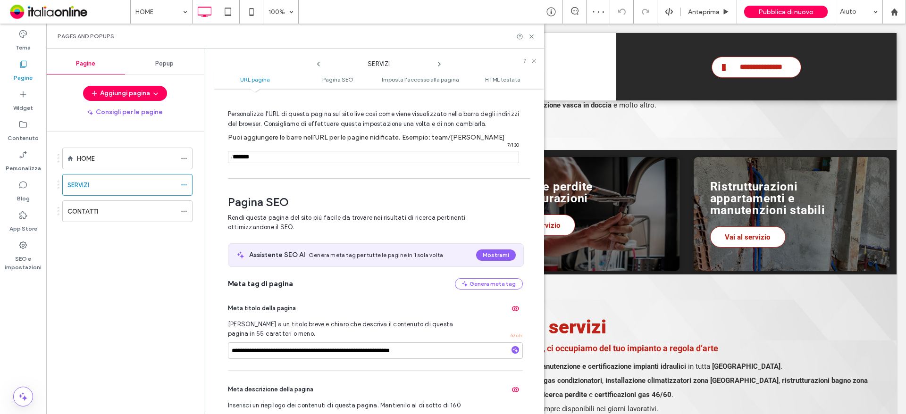
scroll to position [283, 0]
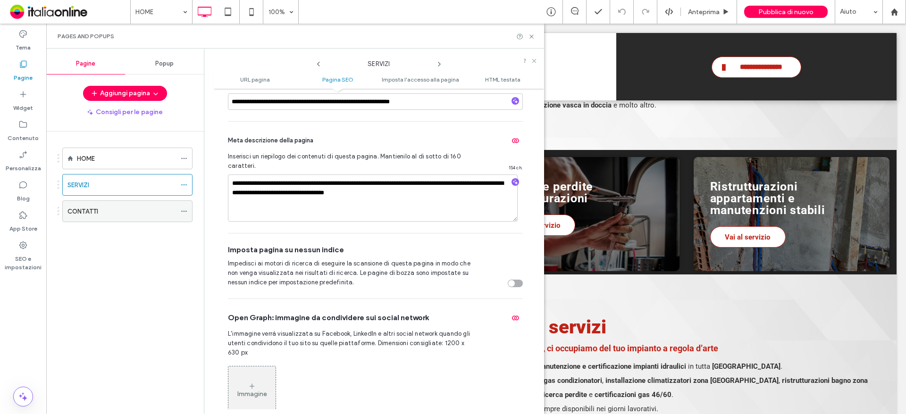
click at [182, 211] on use at bounding box center [183, 211] width 5 height 1
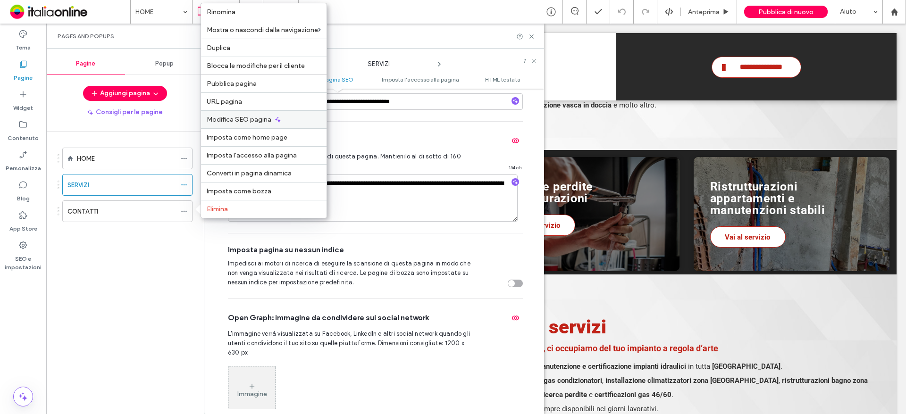
click at [247, 125] on div "Modifica SEO pagina" at bounding box center [264, 119] width 126 height 18
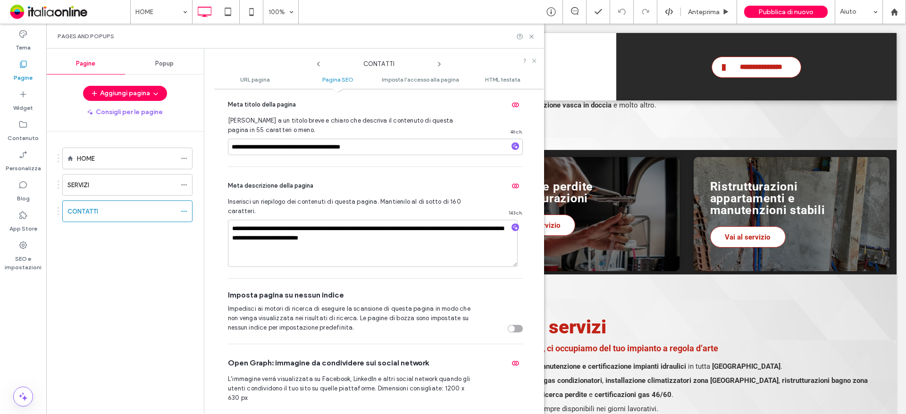
scroll to position [236, 0]
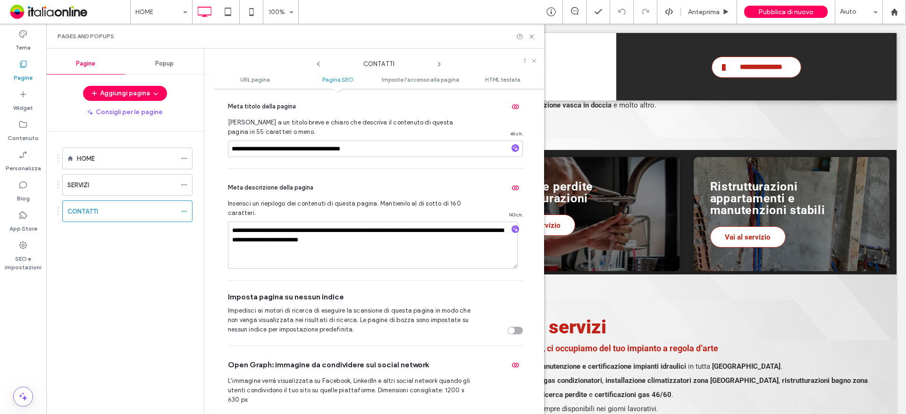
click at [528, 36] on div at bounding box center [525, 36] width 19 height 7
click at [531, 40] on icon at bounding box center [531, 36] width 7 height 7
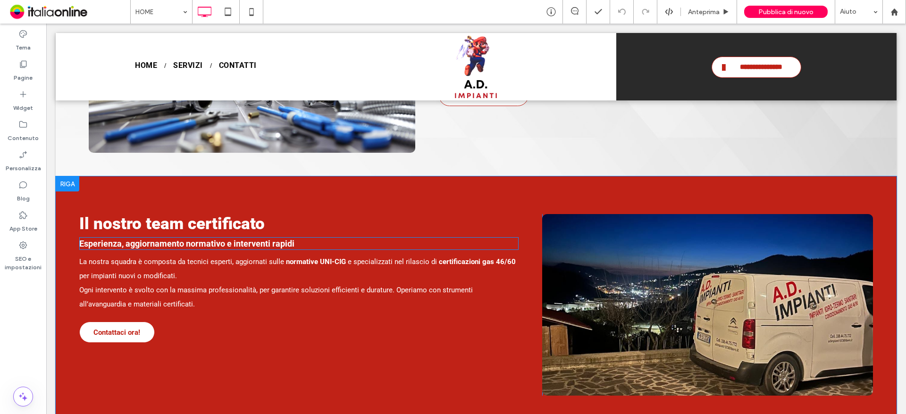
scroll to position [669, 0]
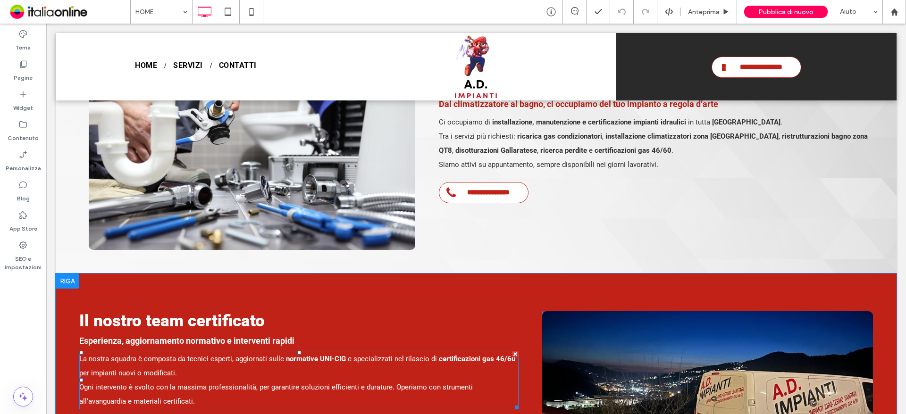
click at [153, 369] on span "per impianti nuovi o modificati." at bounding box center [128, 373] width 98 height 8
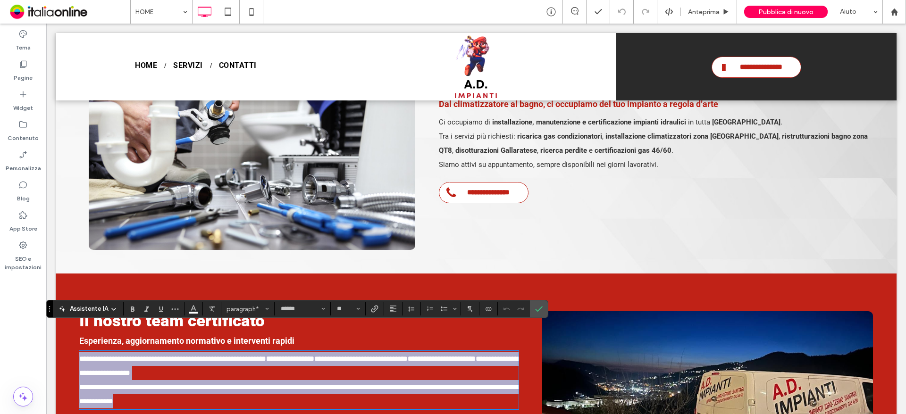
click at [207, 384] on span "**********" at bounding box center [298, 394] width 439 height 21
drag, startPoint x: 202, startPoint y: 379, endPoint x: 72, endPoint y: 329, distance: 139.4
click at [72, 329] on div "**********" at bounding box center [476, 402] width 841 height 257
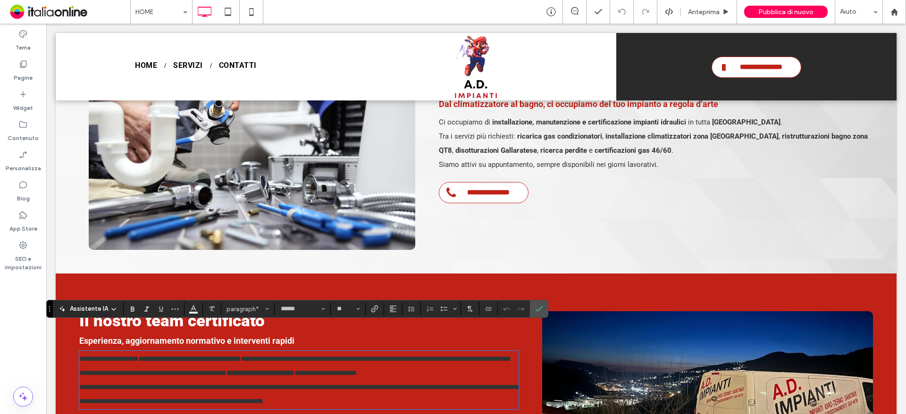
scroll to position [0, 0]
click at [417, 352] on p "**********" at bounding box center [298, 366] width 439 height 28
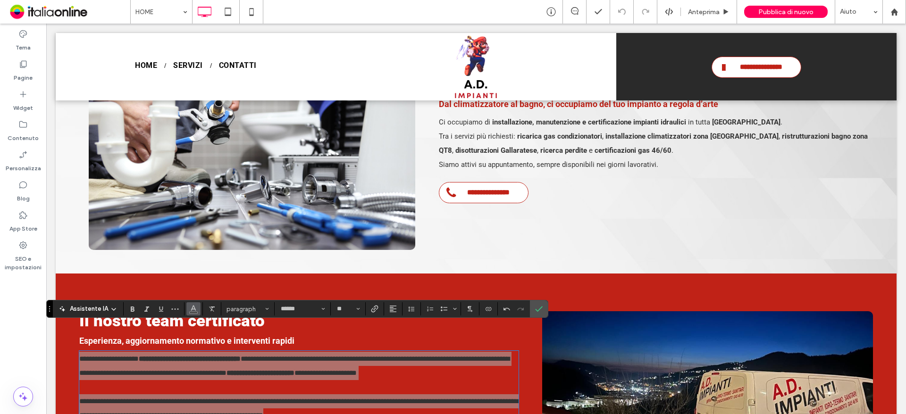
click at [193, 309] on icon "Colore" at bounding box center [194, 308] width 8 height 8
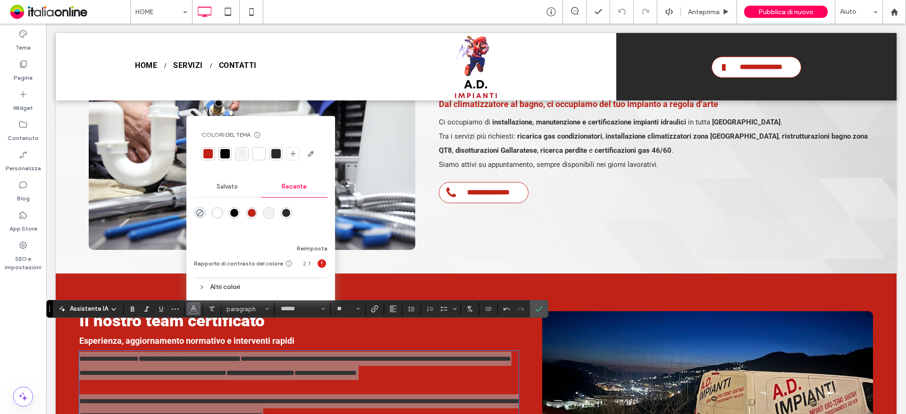
click at [219, 214] on div "rgba(255, 255, 255, 1)" at bounding box center [217, 213] width 8 height 8
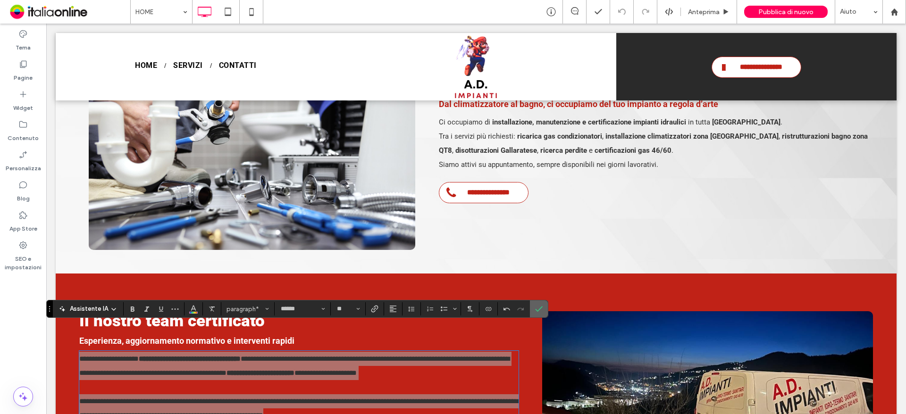
drag, startPoint x: 493, startPoint y: 282, endPoint x: 539, endPoint y: 307, distance: 53.2
click at [539, 307] on icon "Conferma" at bounding box center [539, 309] width 8 height 8
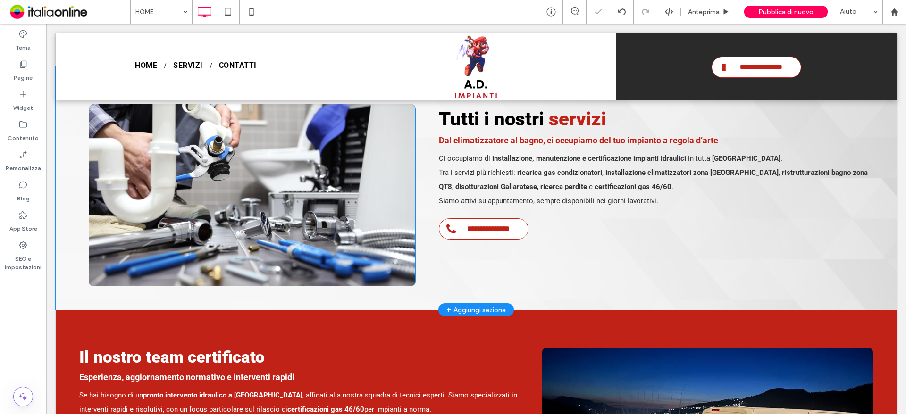
scroll to position [528, 0]
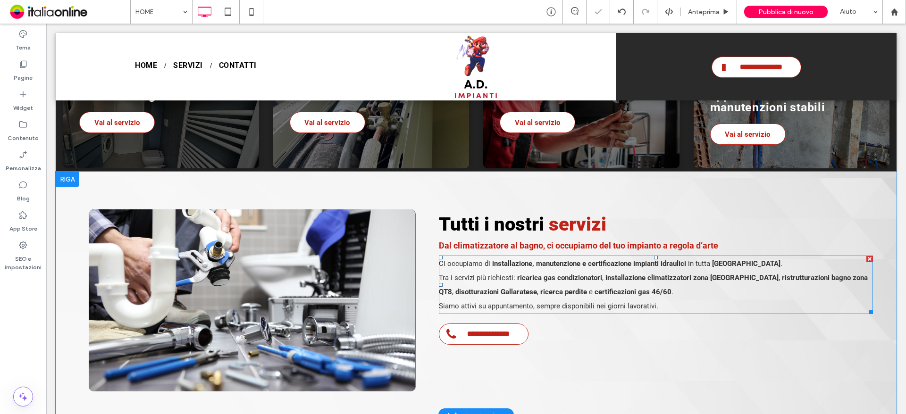
click at [595, 288] on strong "certificazioni gas 46/60" at bounding box center [633, 292] width 77 height 8
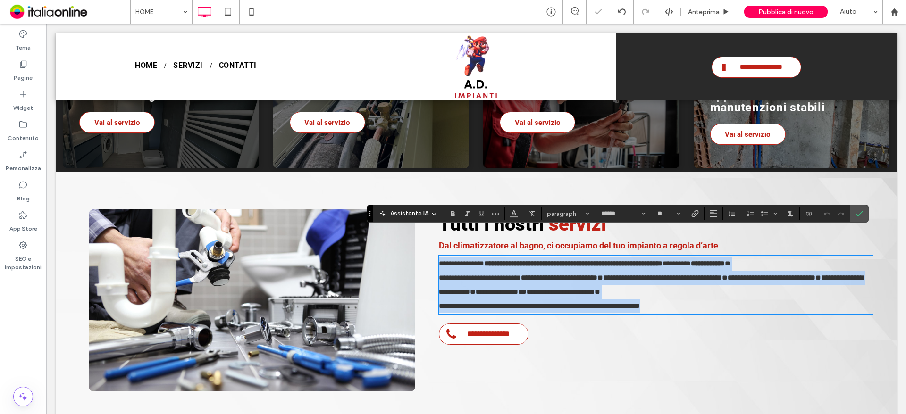
copy div "**********"
click at [656, 299] on p "**********" at bounding box center [656, 306] width 434 height 14
drag, startPoint x: 664, startPoint y: 280, endPoint x: 388, endPoint y: 241, distance: 278.5
click at [388, 241] on div "**********" at bounding box center [476, 301] width 794 height 182
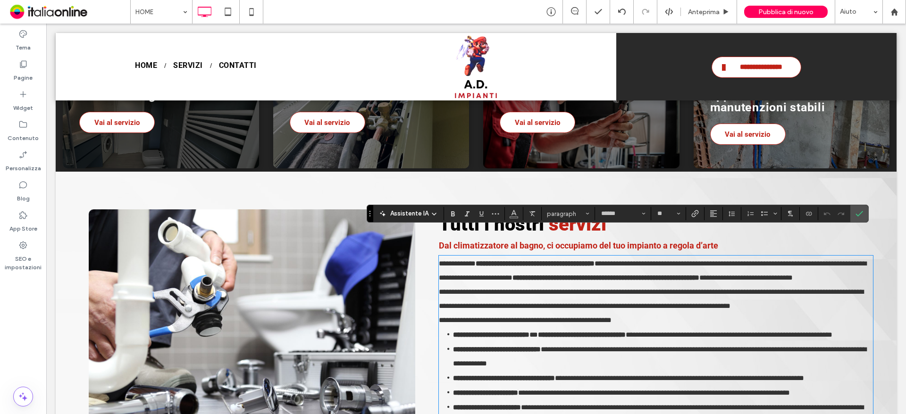
scroll to position [704, 0]
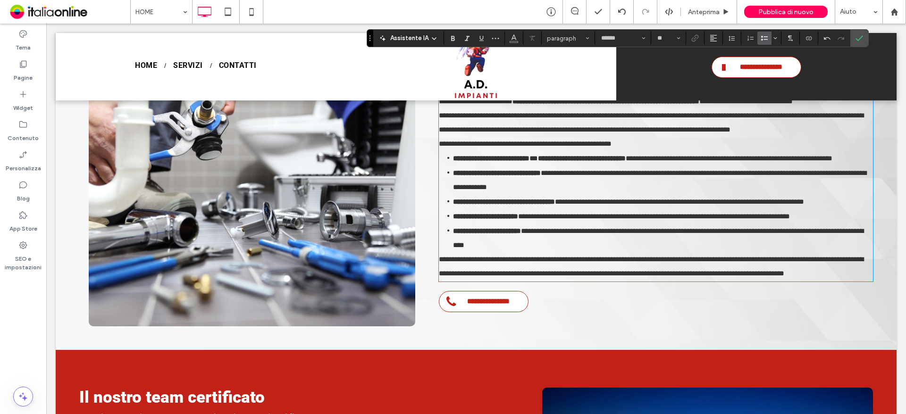
click at [567, 224] on li "**********" at bounding box center [663, 238] width 420 height 29
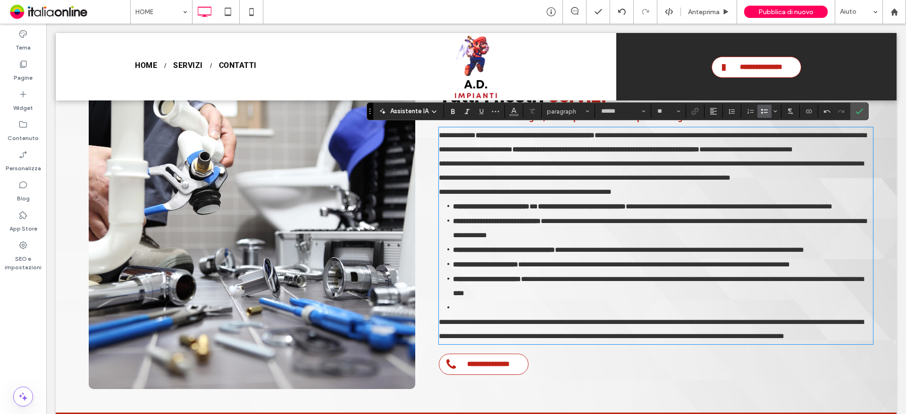
scroll to position [610, 0]
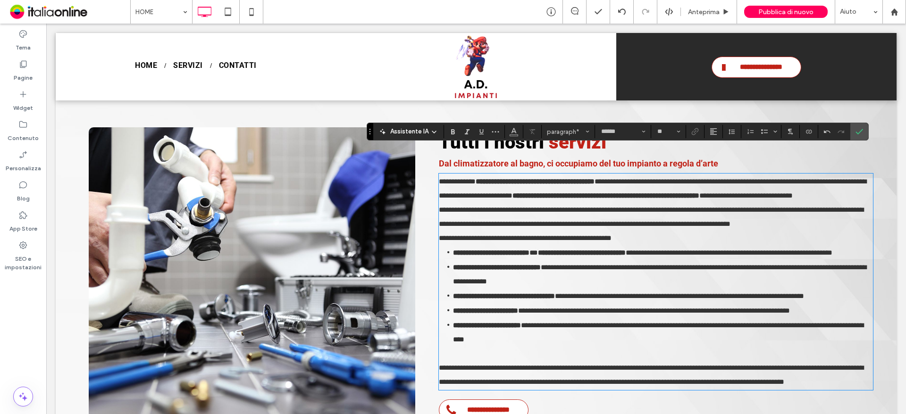
click at [839, 175] on p "**********" at bounding box center [656, 189] width 434 height 28
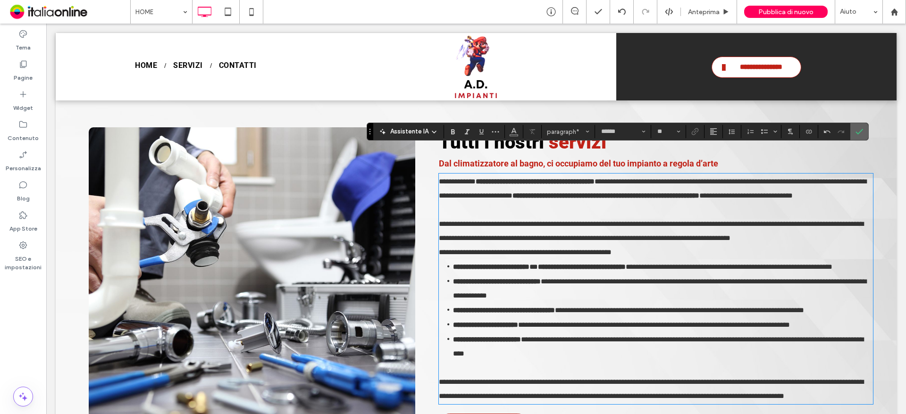
click at [865, 126] on label "Conferma" at bounding box center [859, 131] width 14 height 17
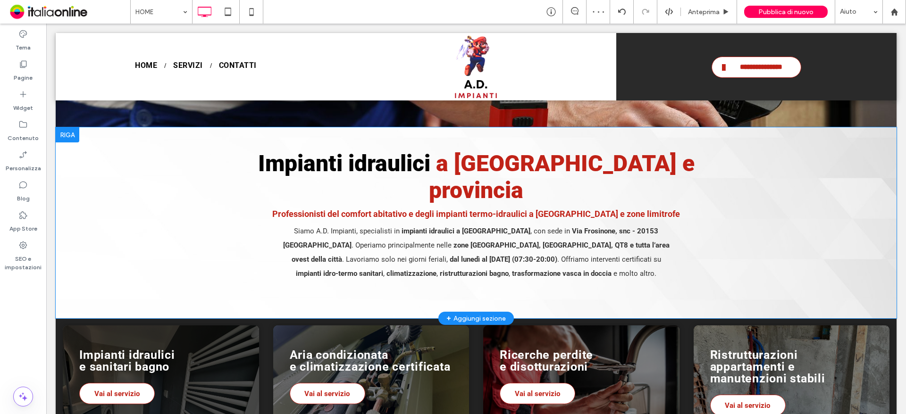
scroll to position [185, 0]
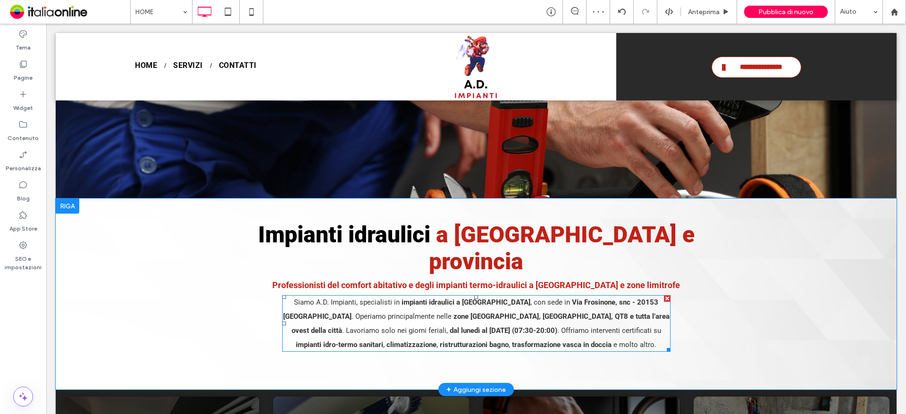
click at [435, 295] on p "Siamo A.D. Impianti, specialisti in impianti idraulici a [GEOGRAPHIC_DATA] , co…" at bounding box center [476, 323] width 388 height 57
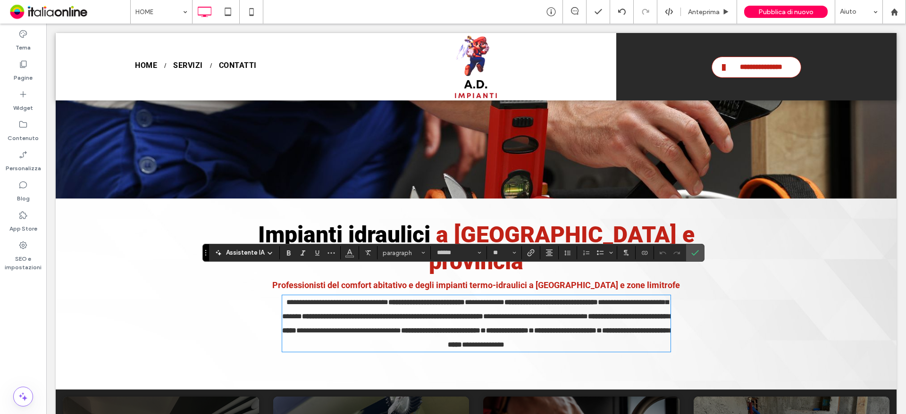
click at [534, 327] on strong "**********" at bounding box center [565, 330] width 62 height 7
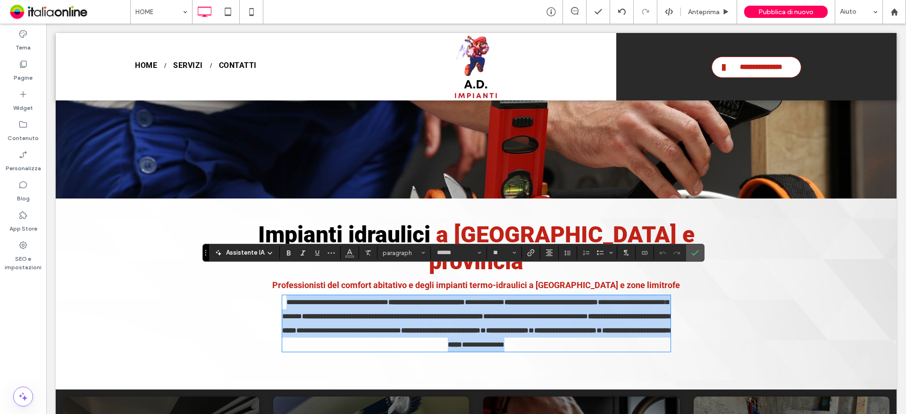
drag, startPoint x: 630, startPoint y: 316, endPoint x: 240, endPoint y: 255, distance: 394.6
click at [240, 255] on div "**********" at bounding box center [476, 294] width 841 height 191
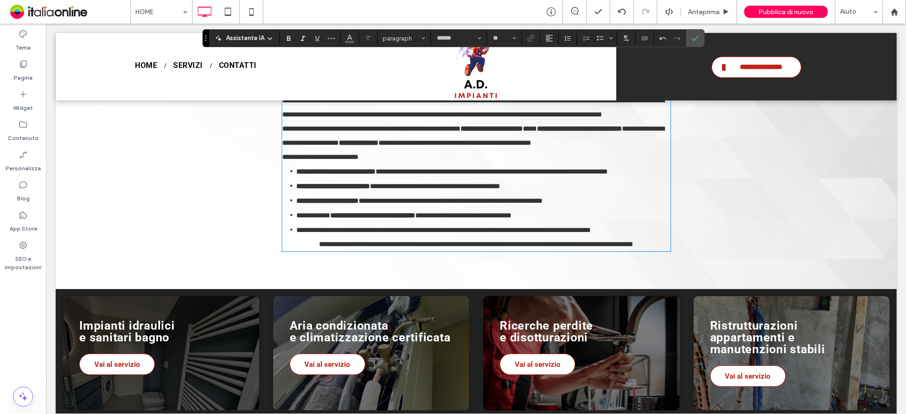
scroll to position [450, 0]
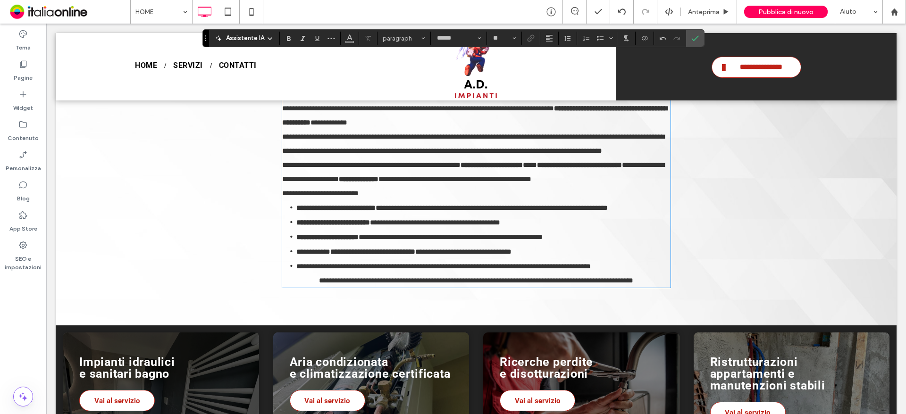
click at [615, 259] on li "**********" at bounding box center [483, 266] width 374 height 15
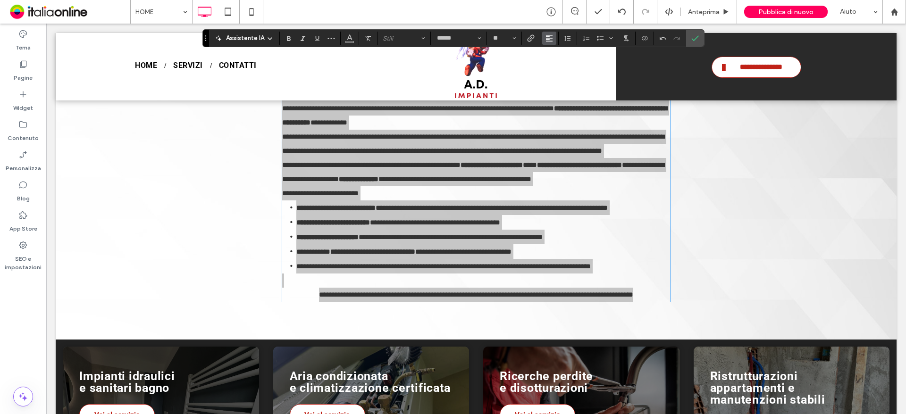
click at [549, 41] on icon "Allineamento" at bounding box center [550, 38] width 8 height 8
click at [560, 73] on label "ui.textEditor.alignment.center" at bounding box center [558, 67] width 33 height 14
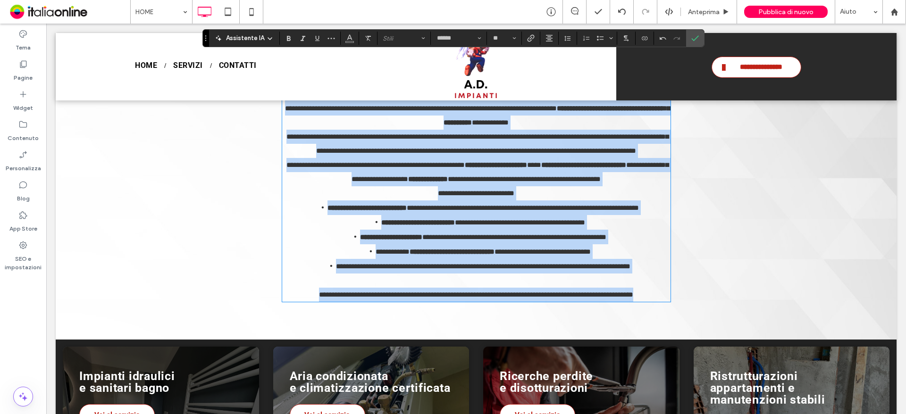
click at [487, 176] on span "**********" at bounding box center [524, 179] width 153 height 7
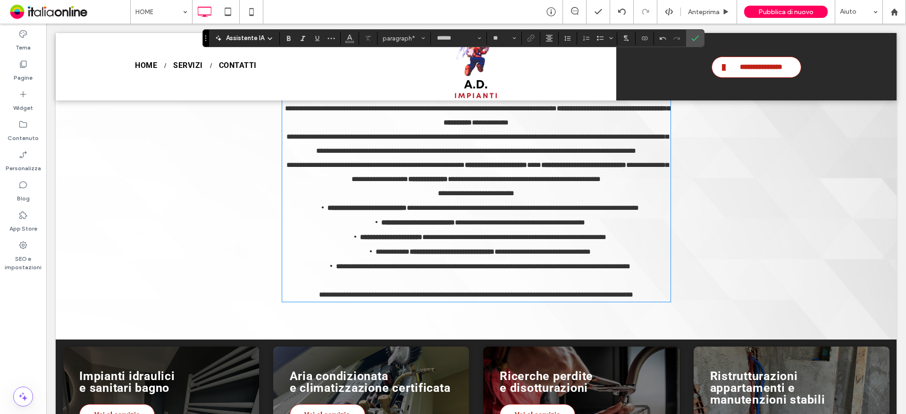
click at [633, 169] on p "**********" at bounding box center [476, 172] width 388 height 28
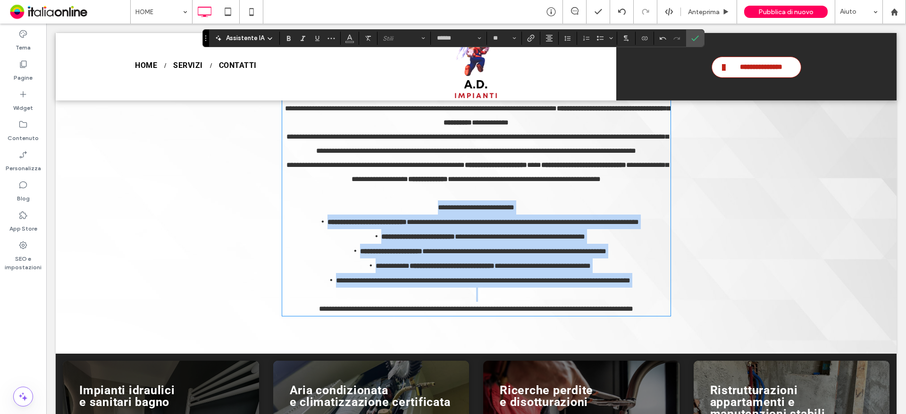
drag, startPoint x: 430, startPoint y: 194, endPoint x: 633, endPoint y: 277, distance: 219.5
click at [633, 277] on div "**********" at bounding box center [476, 174] width 388 height 286
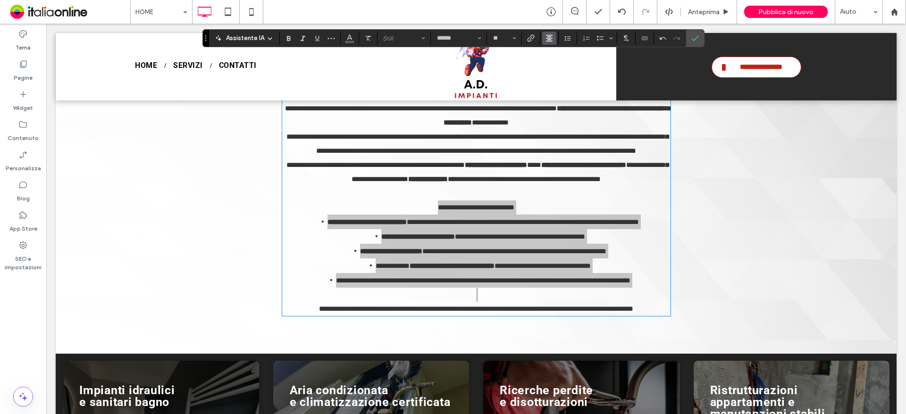
click at [548, 34] on icon "Allineamento" at bounding box center [550, 38] width 8 height 8
click at [557, 53] on icon "ui.textEditor.alignment.left" at bounding box center [557, 54] width 8 height 8
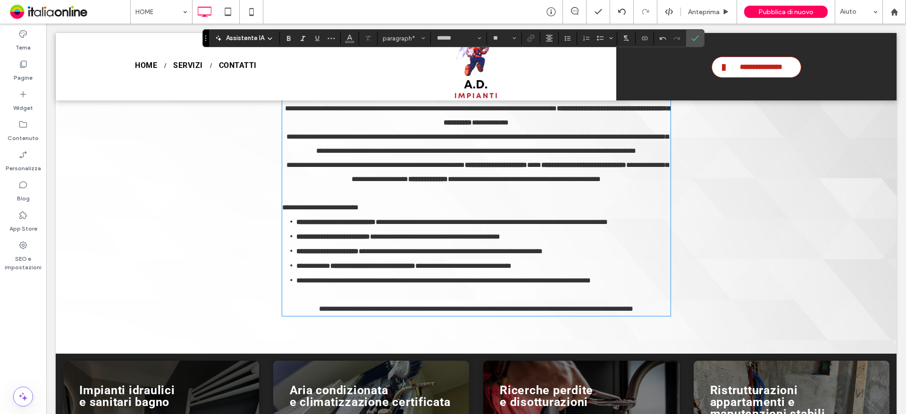
click at [497, 187] on p at bounding box center [476, 193] width 388 height 14
click at [690, 40] on label "Conferma" at bounding box center [695, 38] width 14 height 17
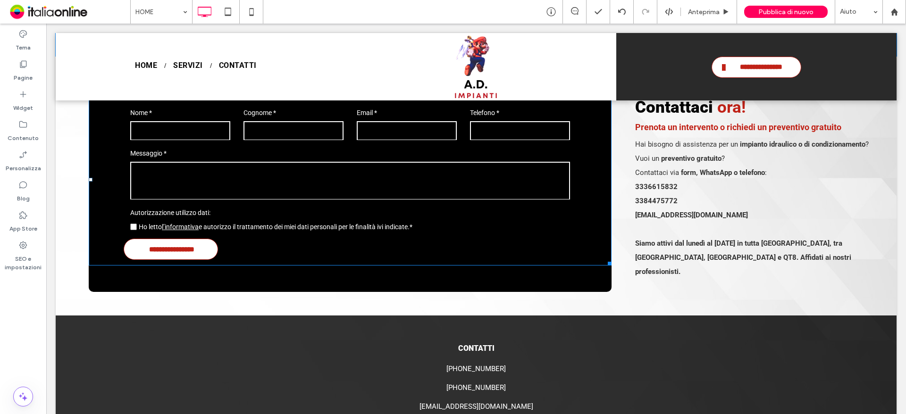
scroll to position [1614, 0]
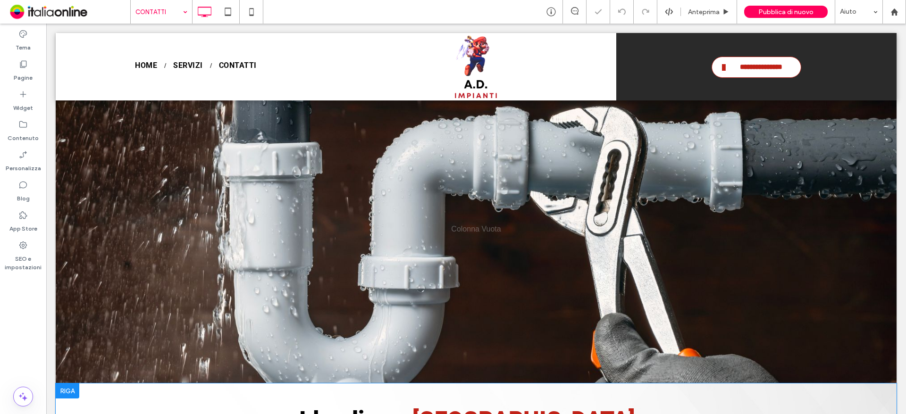
scroll to position [330, 0]
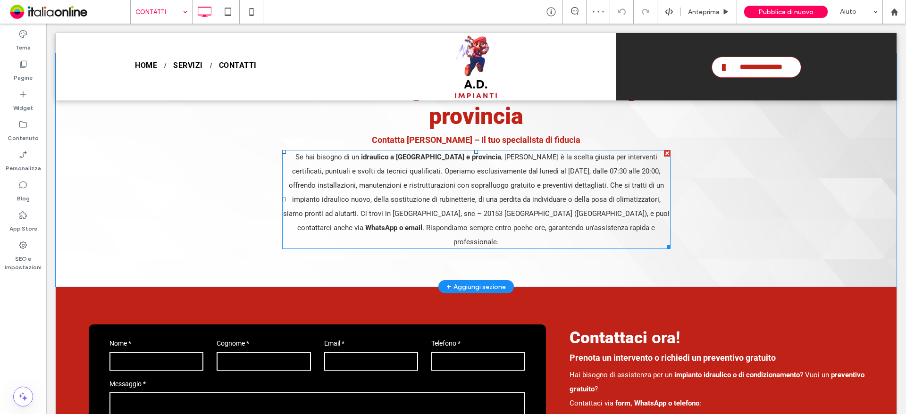
click at [623, 166] on p "Se hai bisogno di un idraulico a [GEOGRAPHIC_DATA] e provincia , A.D. Impianti …" at bounding box center [476, 199] width 388 height 99
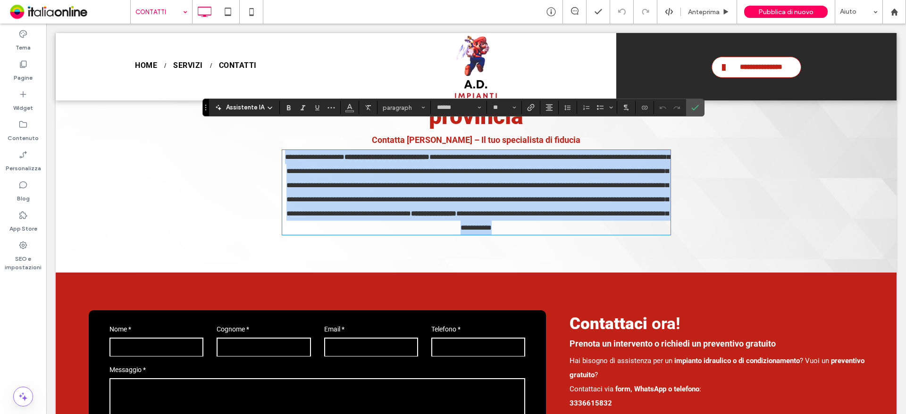
click at [514, 163] on span "**********" at bounding box center [479, 185] width 384 height 64
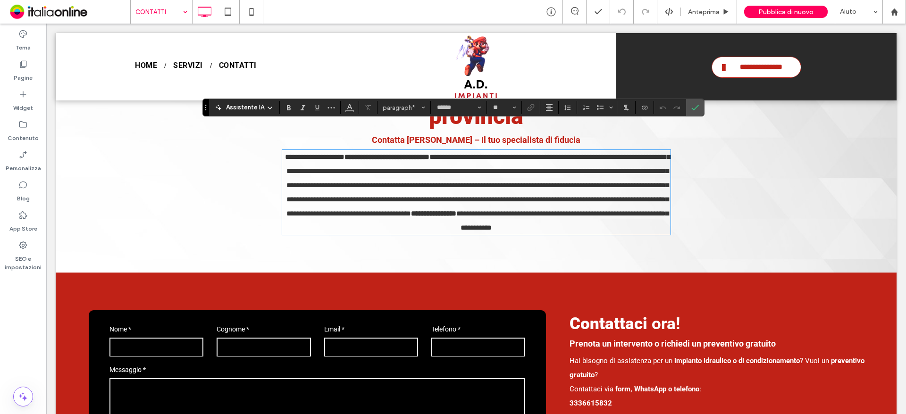
click at [528, 159] on span "**********" at bounding box center [479, 185] width 384 height 64
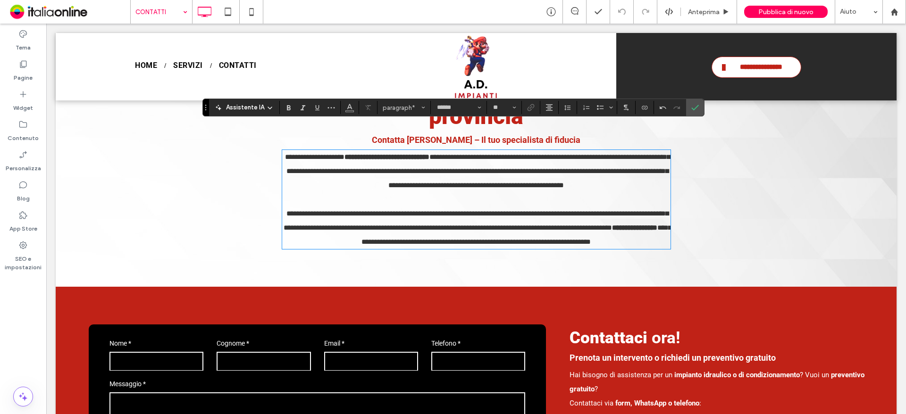
click at [365, 224] on span "**********" at bounding box center [517, 234] width 310 height 21
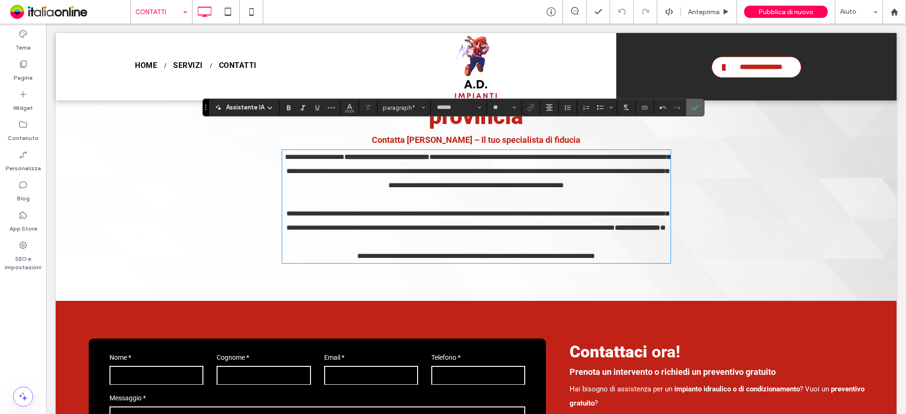
click at [693, 110] on use "Conferma" at bounding box center [695, 108] width 8 height 6
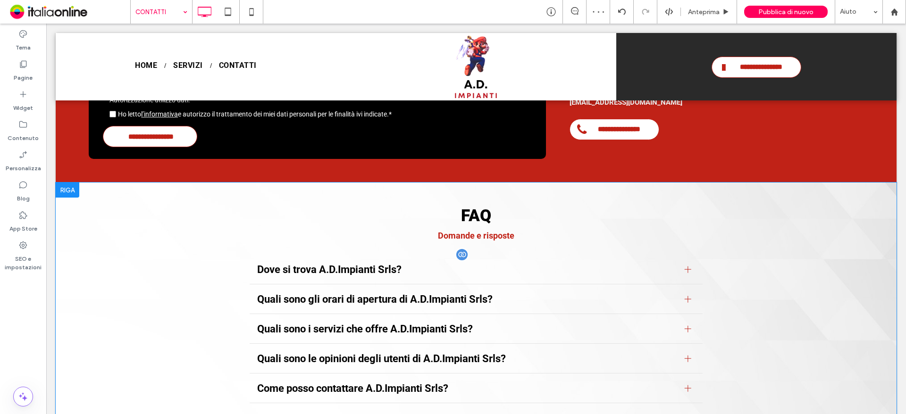
scroll to position [850, 0]
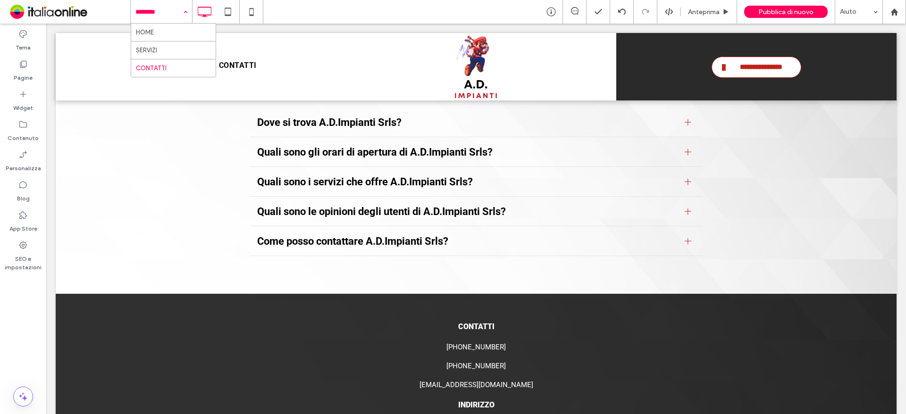
drag, startPoint x: 178, startPoint y: 13, endPoint x: 162, endPoint y: 3, distance: 18.6
click at [178, 13] on input at bounding box center [158, 12] width 47 height 24
